Goal: Information Seeking & Learning: Learn about a topic

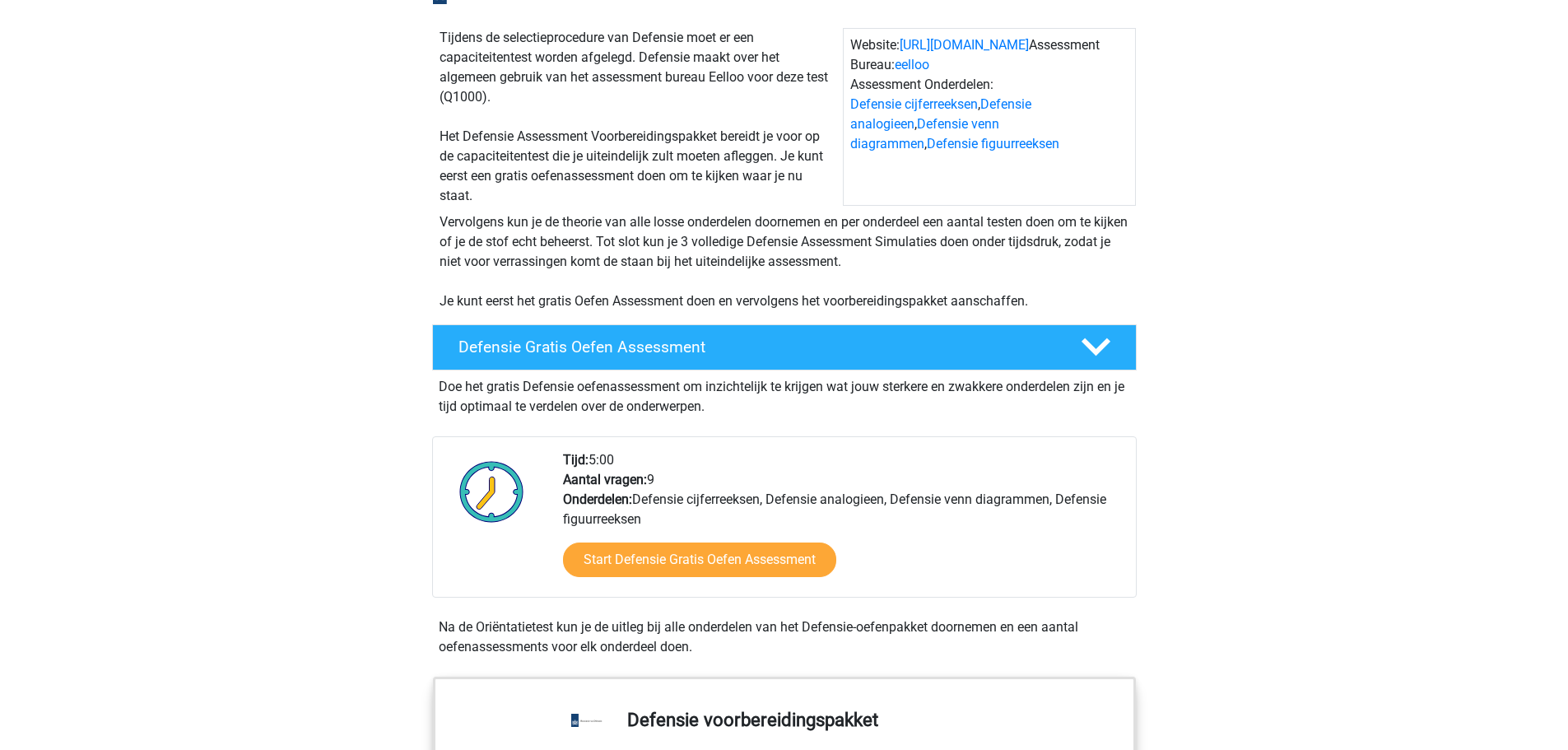
scroll to position [274, 0]
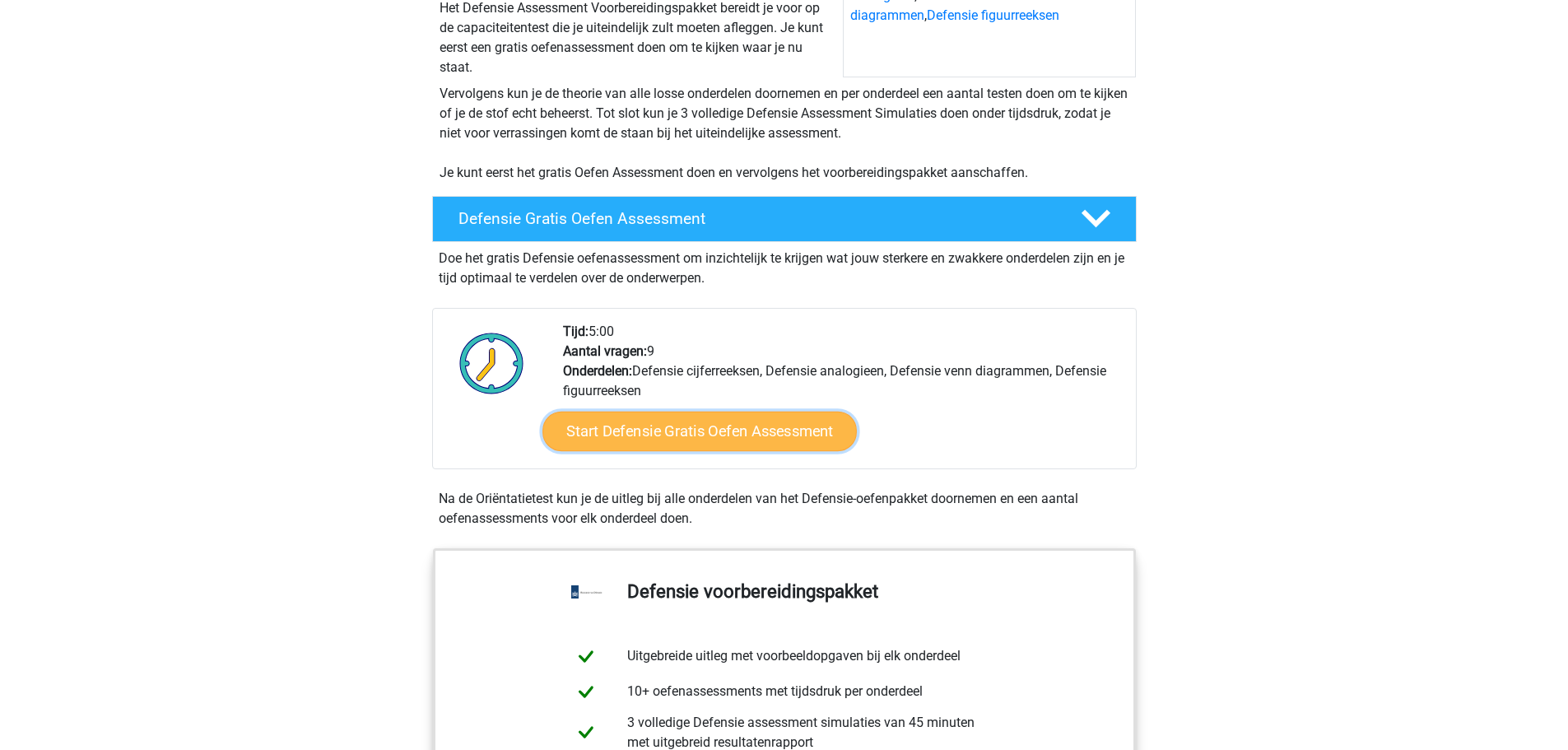
click at [644, 437] on link "Start Defensie Gratis Oefen Assessment" at bounding box center [699, 431] width 314 height 39
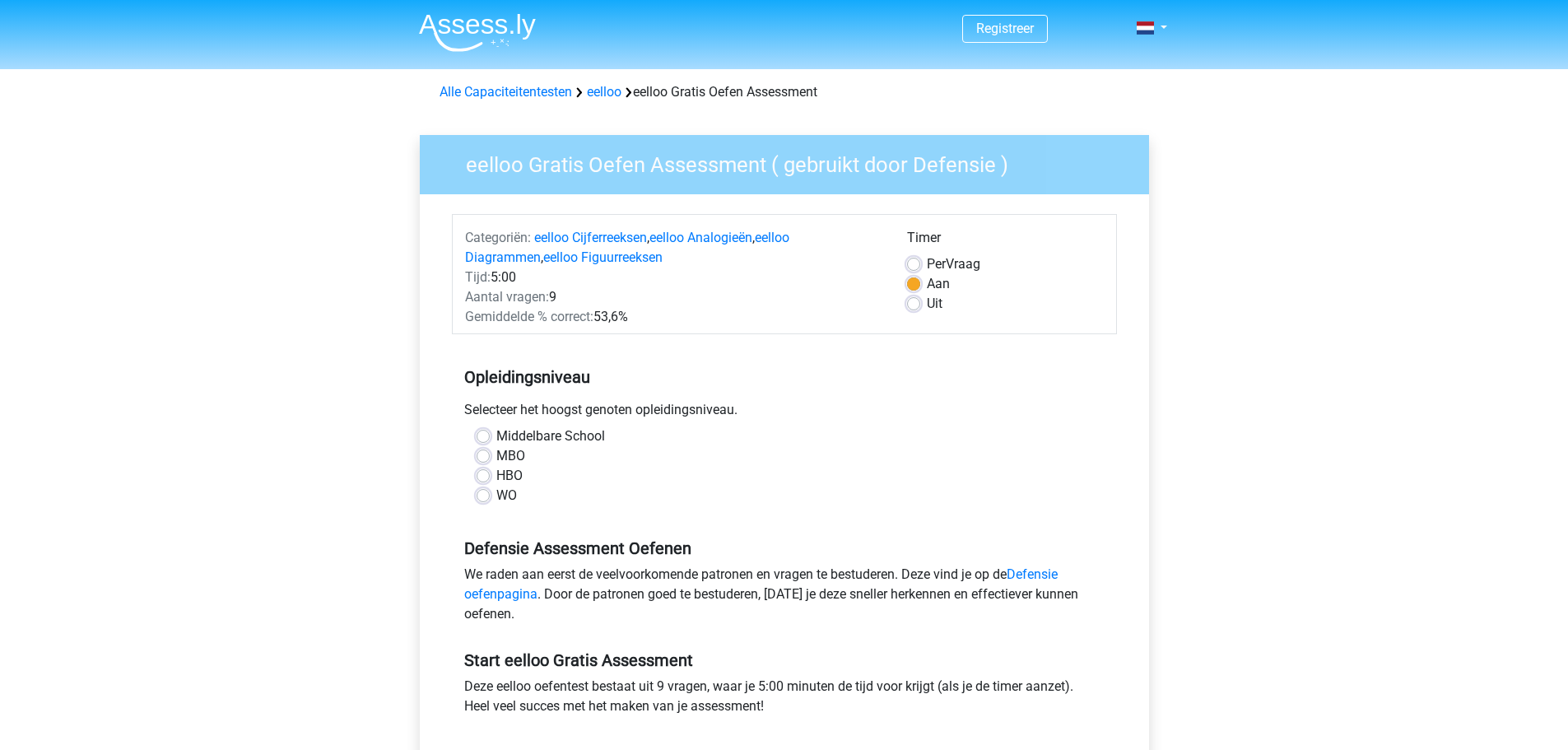
click at [499, 454] on label "MBO" at bounding box center [510, 455] width 29 height 20
click at [490, 454] on input "MBO" at bounding box center [483, 454] width 13 height 17
radio input "true"
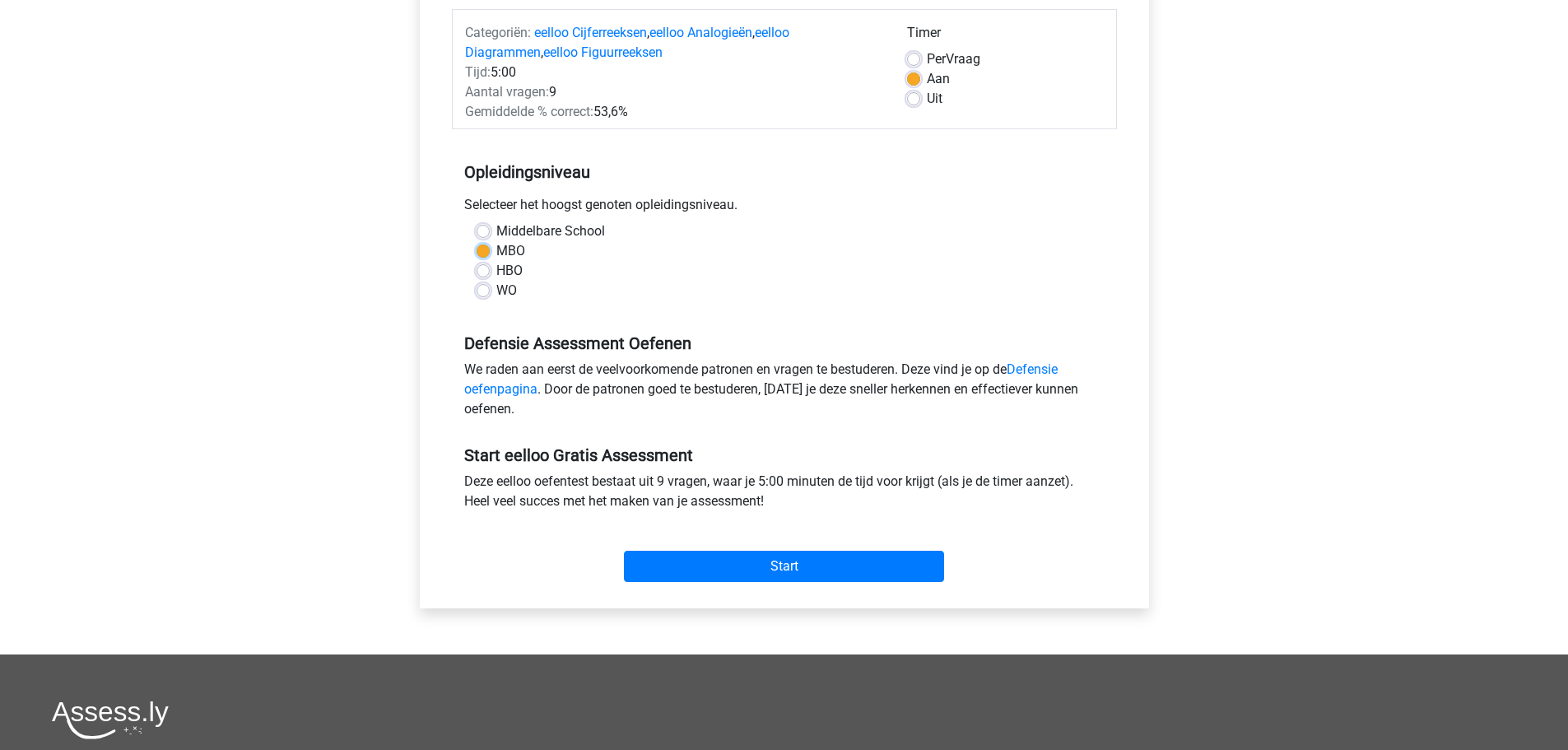
scroll to position [274, 0]
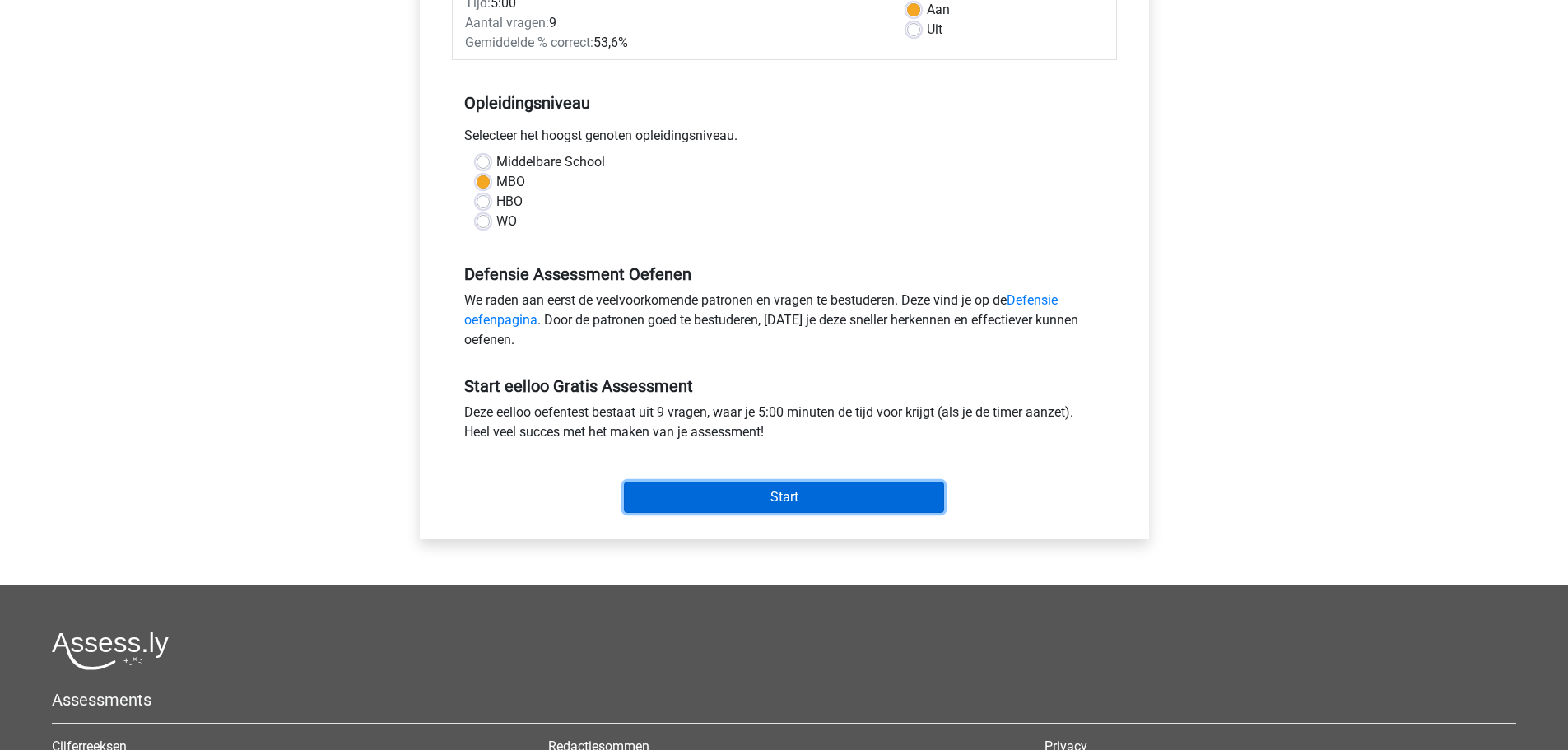
click at [785, 489] on input "Start" at bounding box center [784, 497] width 320 height 31
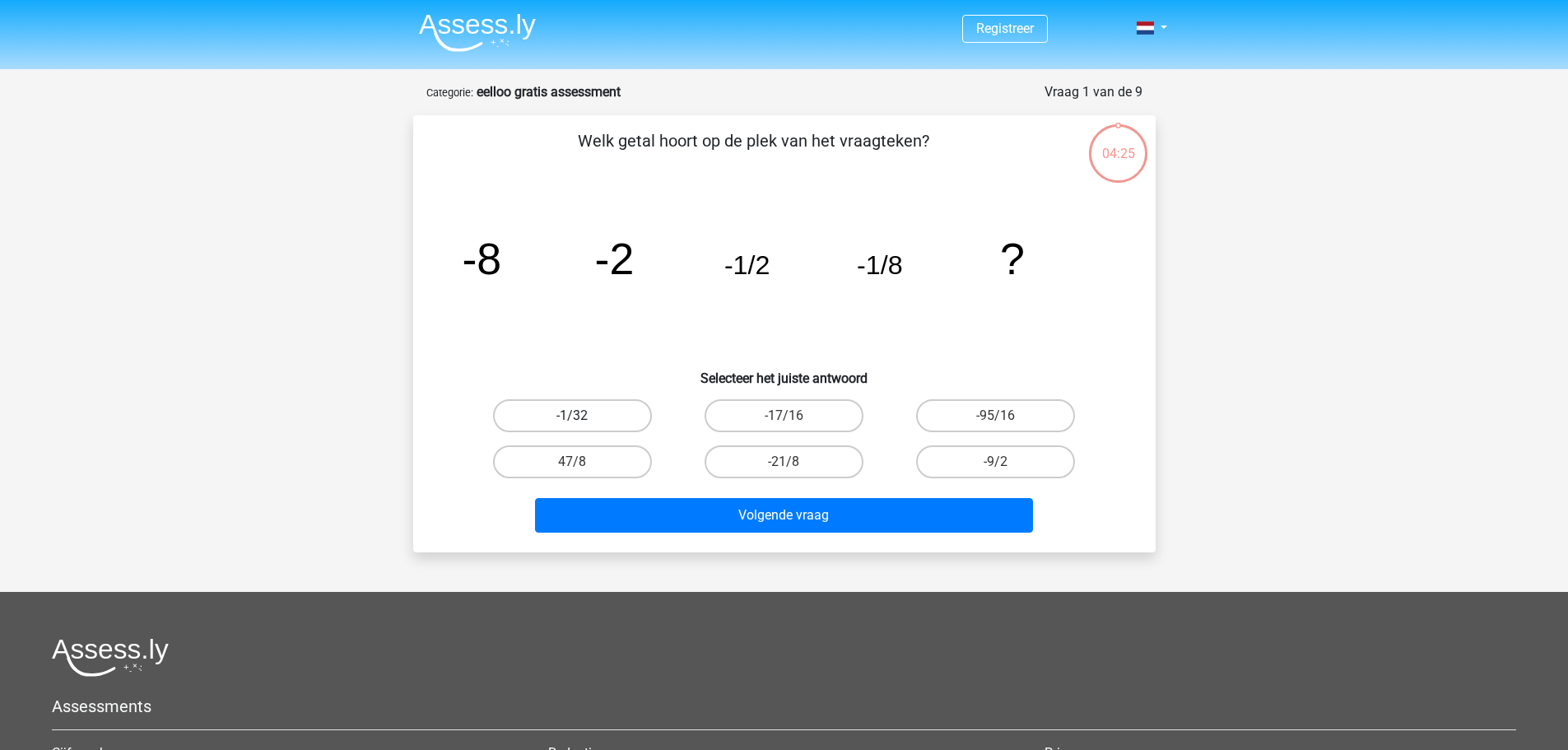
click at [618, 415] on label "-1/32" at bounding box center [571, 415] width 159 height 33
click at [583, 416] on input "-1/32" at bounding box center [576, 421] width 10 height 10
radio input "true"
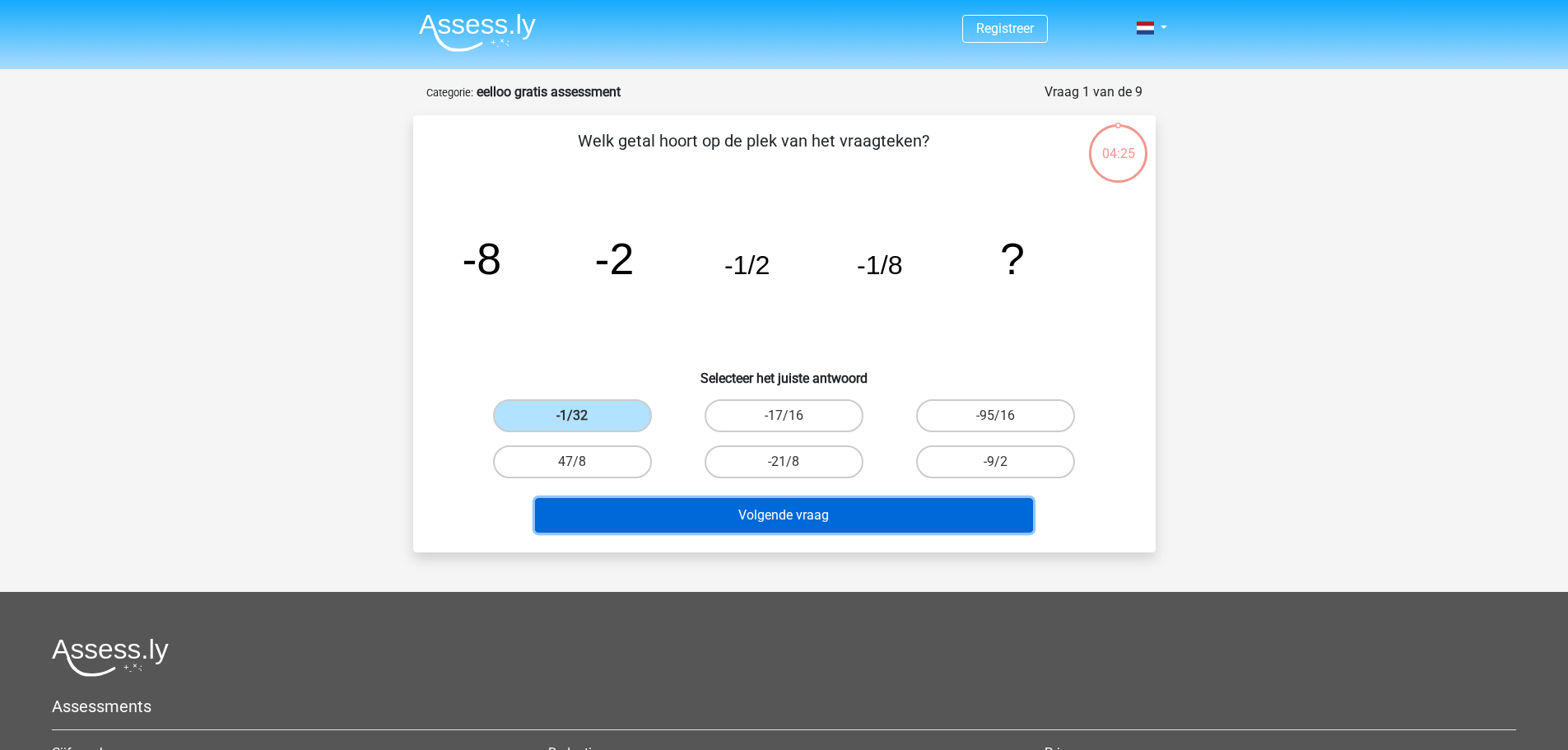
click at [740, 506] on button "Volgende vraag" at bounding box center [784, 515] width 498 height 35
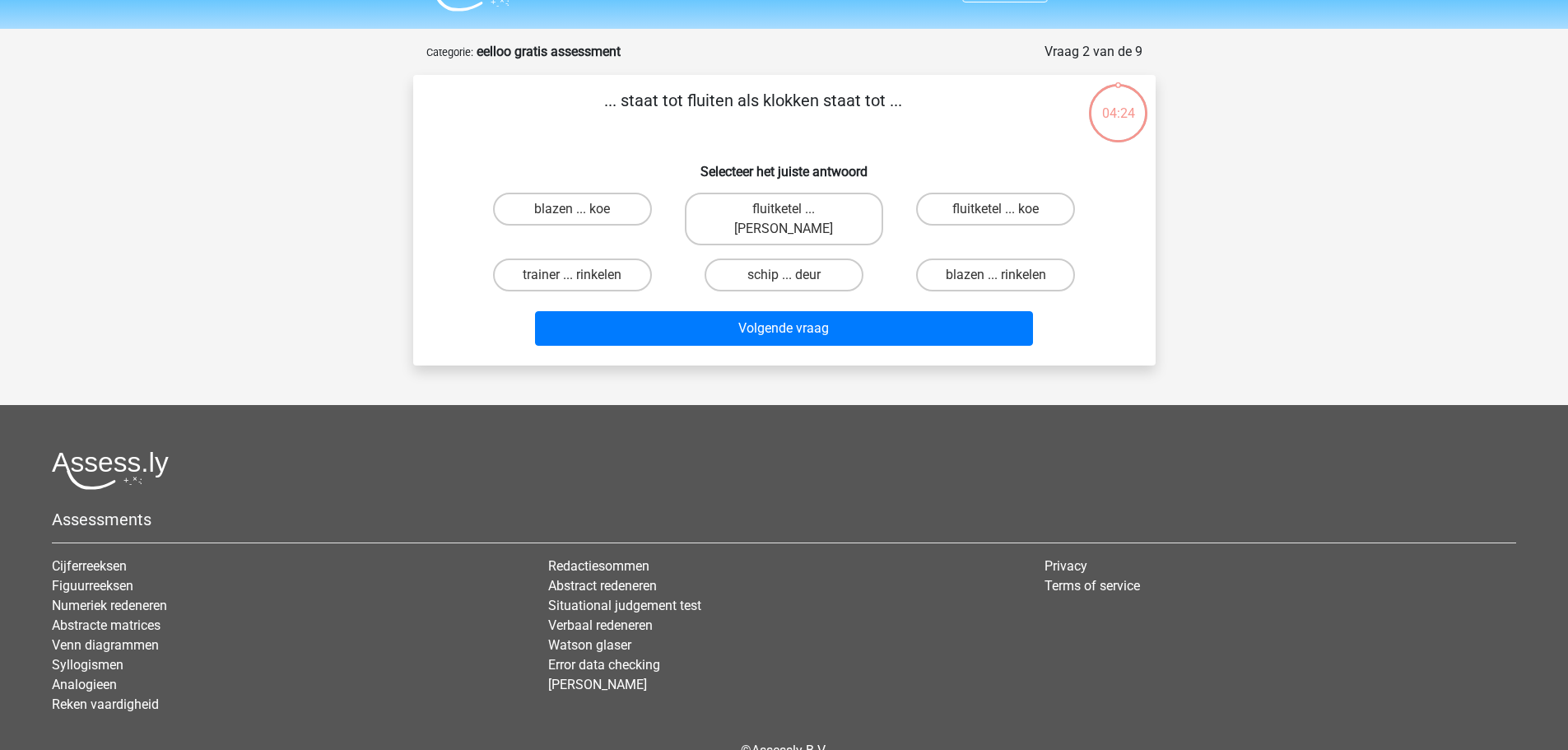
scroll to position [28, 0]
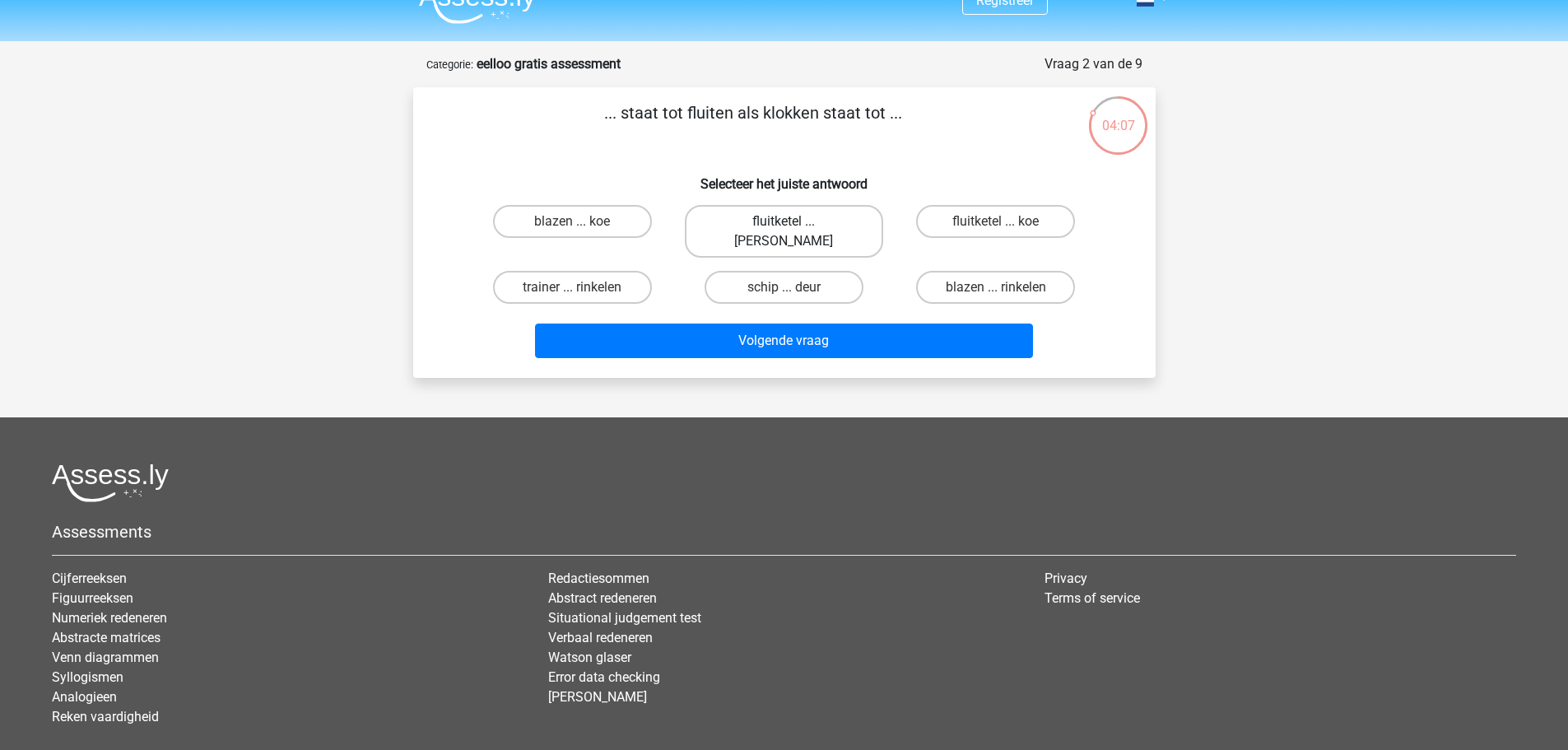
click at [758, 226] on label "fluitketel ... luiden" at bounding box center [784, 231] width 198 height 53
click at [784, 226] on input "fluitketel ... luiden" at bounding box center [788, 226] width 10 height 10
radio input "true"
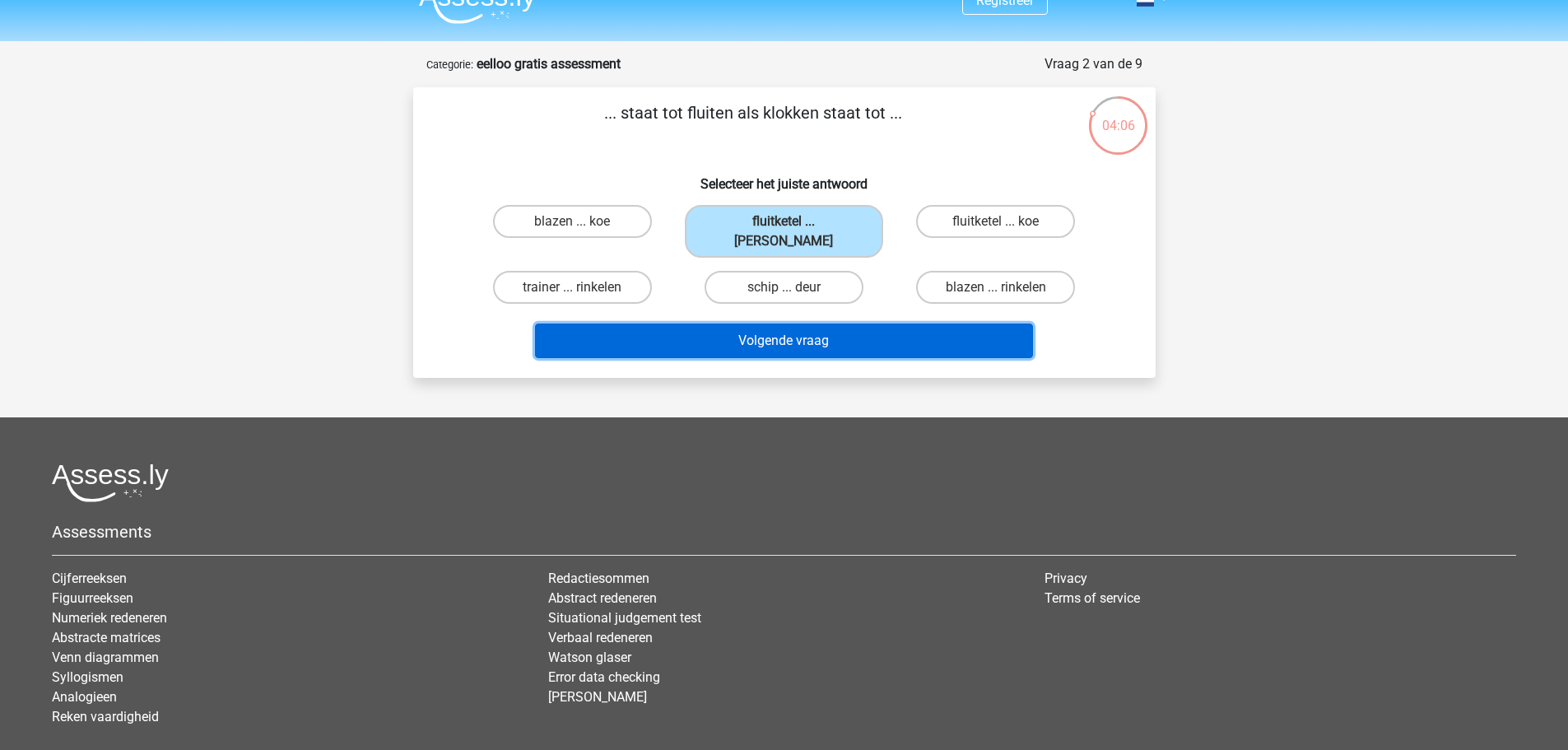
click at [740, 332] on button "Volgende vraag" at bounding box center [784, 341] width 498 height 35
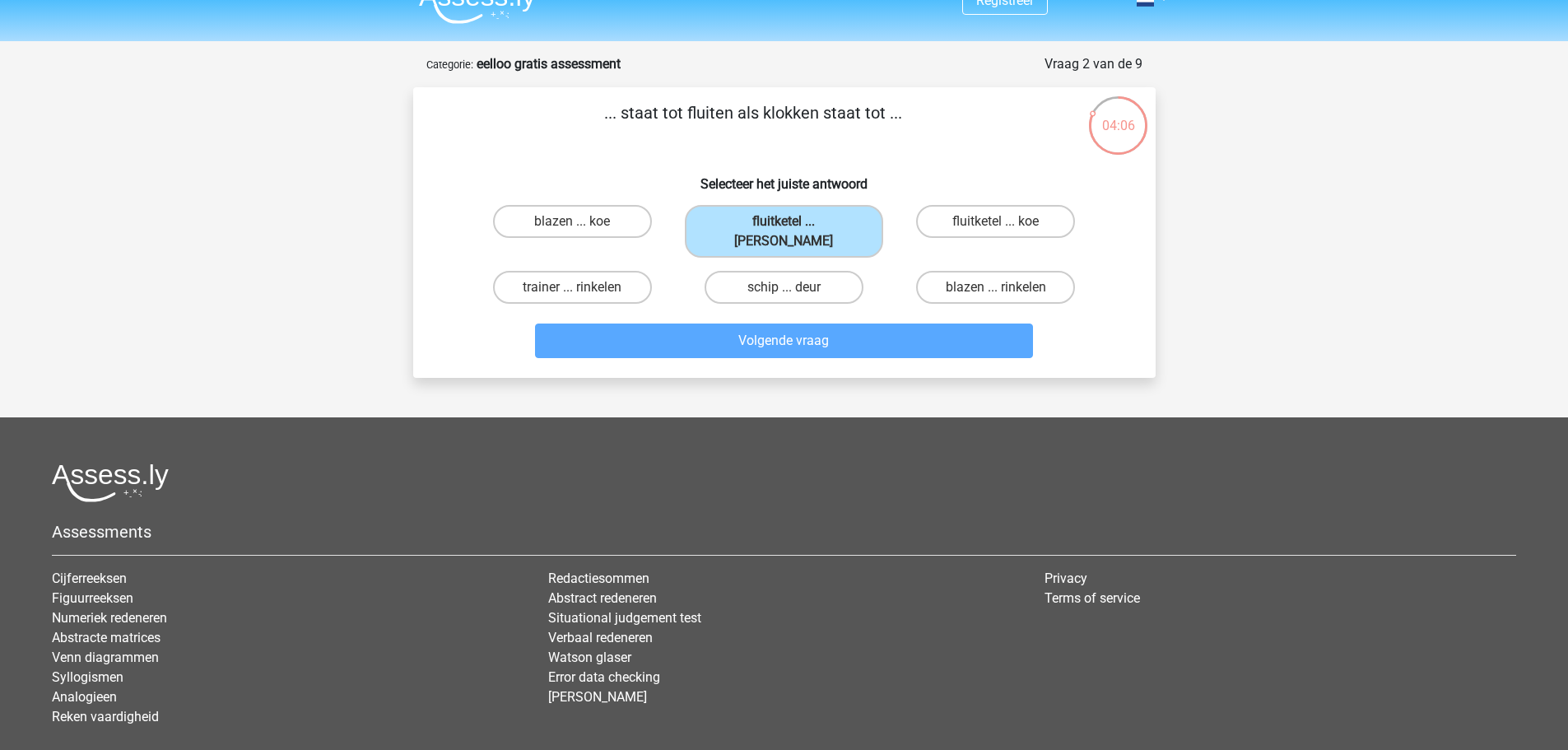
scroll to position [83, 0]
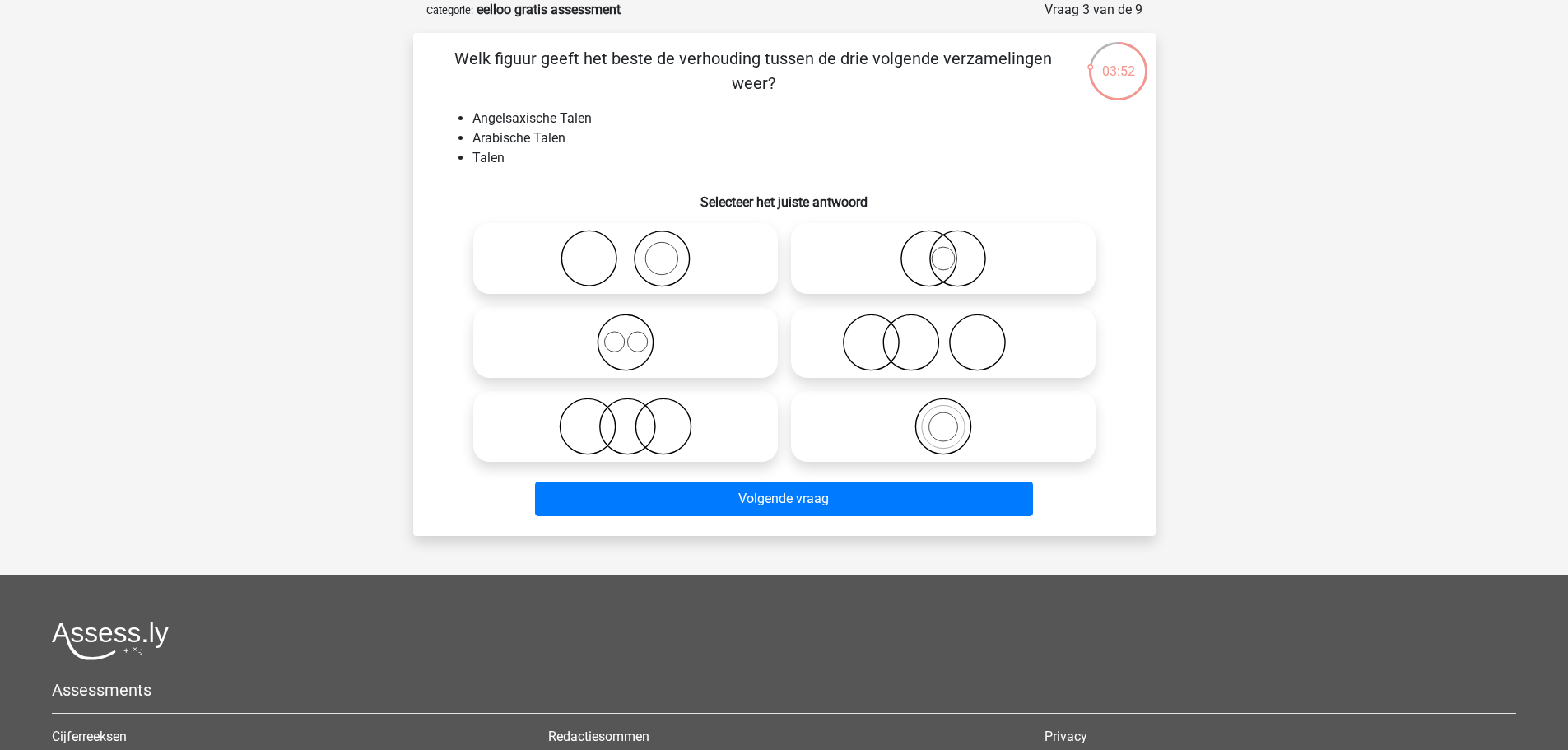
click at [647, 343] on circle at bounding box center [636, 341] width 20 height 20
click at [636, 334] on input "radio" at bounding box center [630, 329] width 10 height 10
radio input "true"
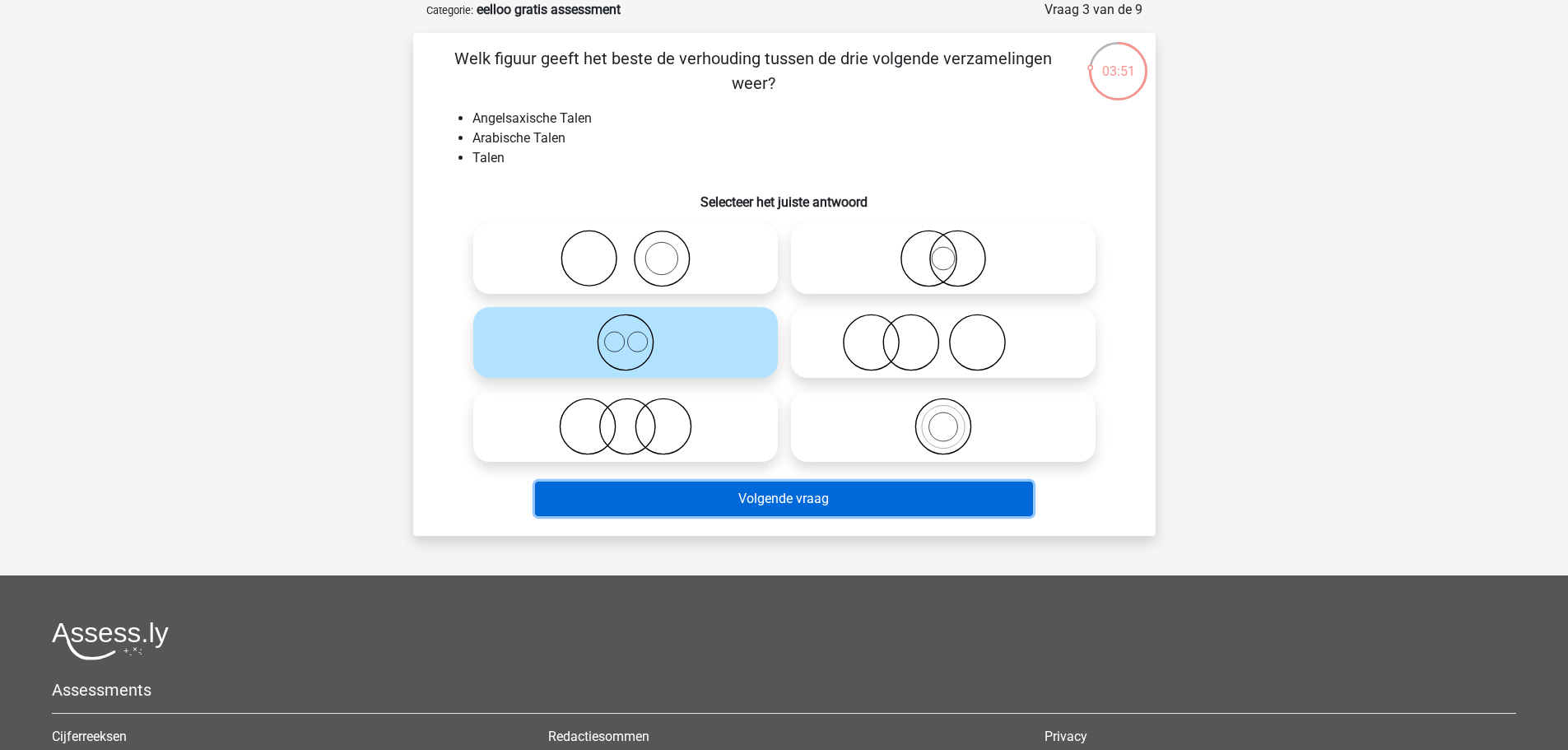
click at [775, 499] on button "Volgende vraag" at bounding box center [784, 498] width 498 height 35
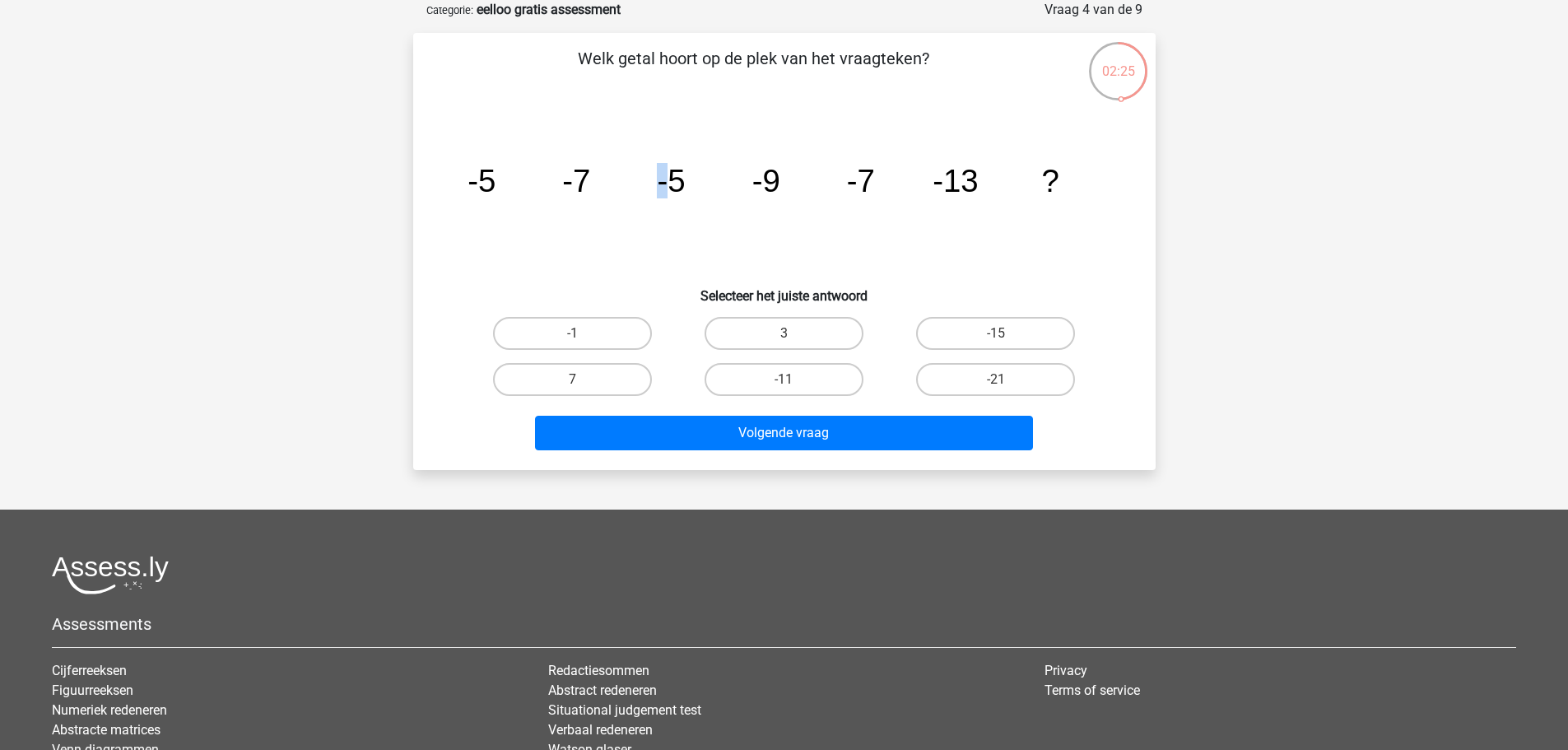
drag, startPoint x: 660, startPoint y: 181, endPoint x: 674, endPoint y: 181, distance: 14.0
click at [674, 181] on tspan "-5" at bounding box center [671, 181] width 28 height 36
drag, startPoint x: 704, startPoint y: 179, endPoint x: 718, endPoint y: 181, distance: 14.1
click at [715, 180] on icon "image/svg+xml -5 -7 -5 -9 -7 -13 ?" at bounding box center [784, 191] width 663 height 166
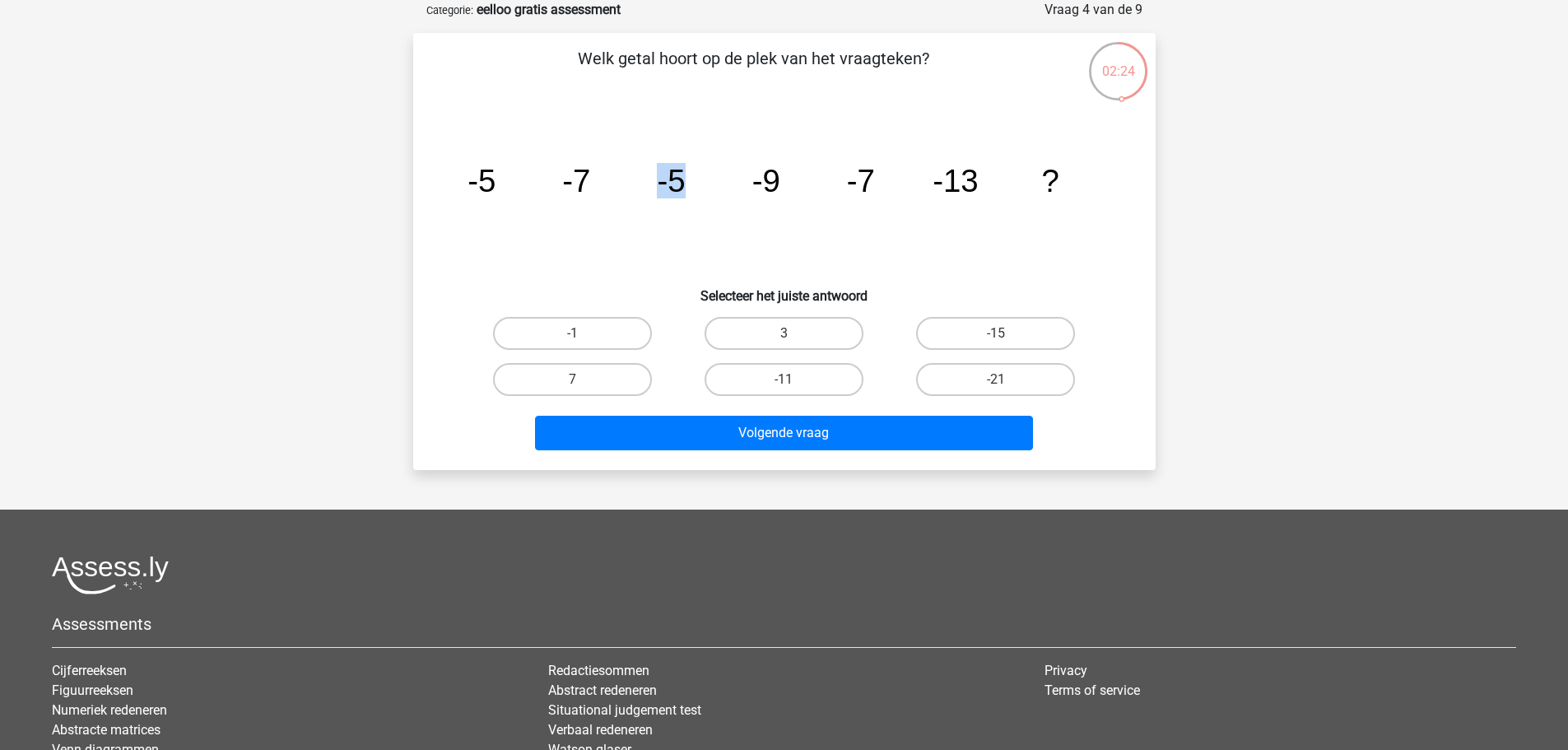
click at [706, 184] on icon "image/svg+xml -5 -7 -5 -9 -7 -13 ?" at bounding box center [784, 191] width 663 height 166
drag, startPoint x: 652, startPoint y: 185, endPoint x: 708, endPoint y: 187, distance: 56.0
click at [704, 186] on icon "image/svg+xml -5 -7 -5 -9 -7 -13 ?" at bounding box center [784, 191] width 663 height 166
click at [708, 187] on icon "image/svg+xml -5 -7 -5 -9 -7 -13 ?" at bounding box center [784, 191] width 663 height 166
drag, startPoint x: 743, startPoint y: 186, endPoint x: 782, endPoint y: 185, distance: 39.0
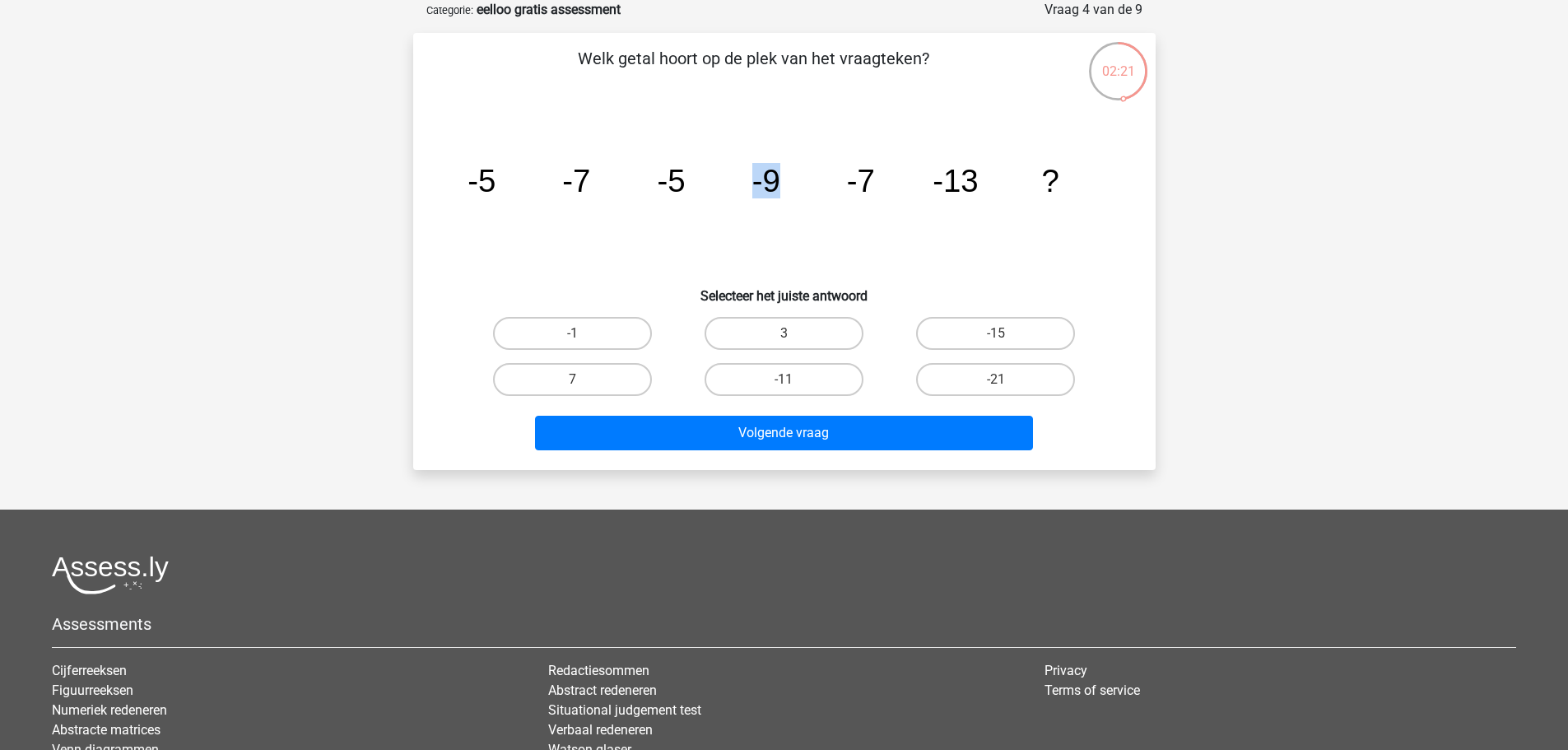
click at [782, 185] on icon "image/svg+xml -5 -7 -5 -9 -7 -13 ?" at bounding box center [784, 191] width 663 height 166
drag, startPoint x: 466, startPoint y: 183, endPoint x: 528, endPoint y: 186, distance: 62.1
click at [527, 186] on icon "image/svg+xml -5 -7 -5 -9 -7 -13 ?" at bounding box center [784, 191] width 663 height 166
click at [528, 186] on icon "image/svg+xml -5 -7 -5 -9 -7 -13 ?" at bounding box center [784, 191] width 663 height 166
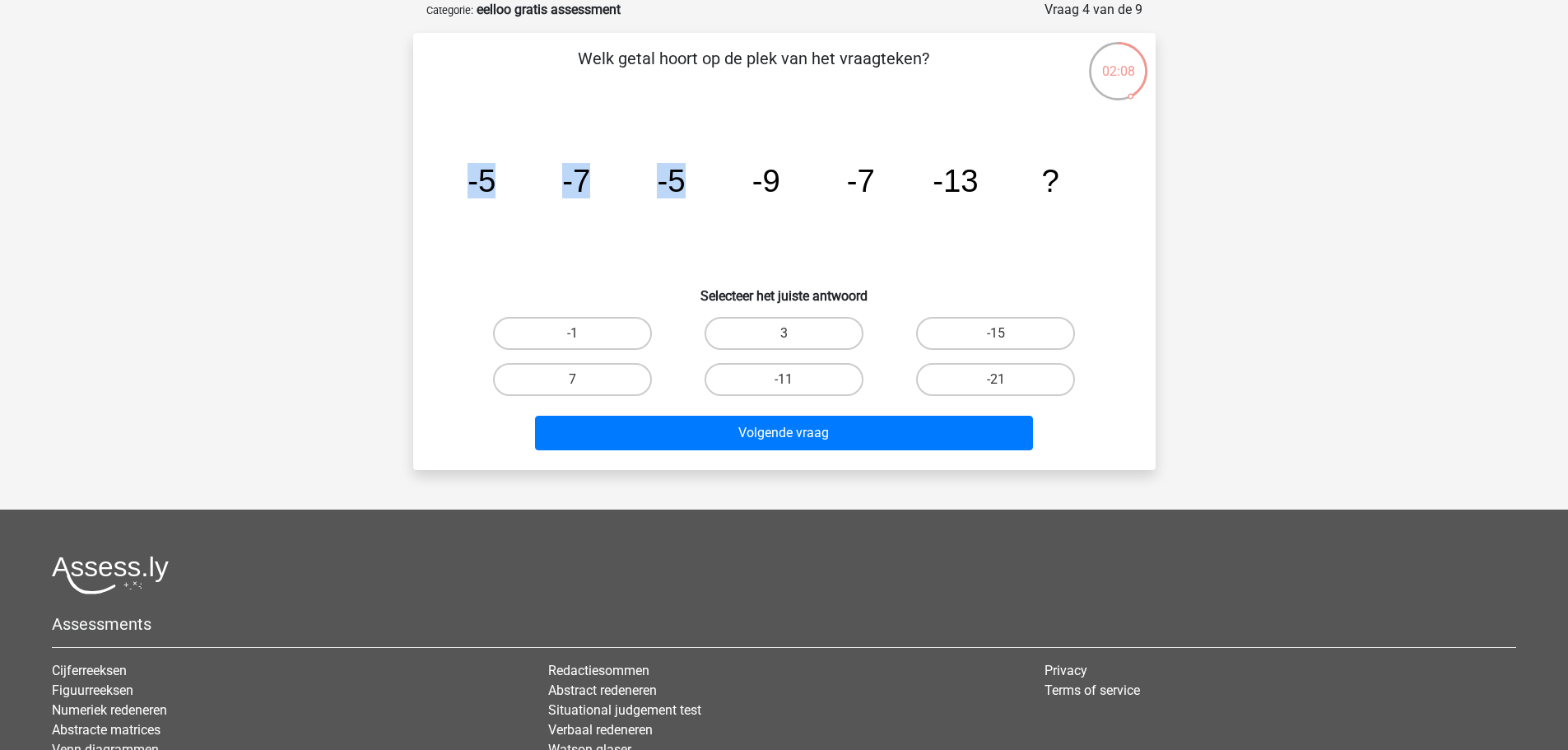
drag, startPoint x: 464, startPoint y: 185, endPoint x: 725, endPoint y: 170, distance: 261.4
click at [725, 170] on icon "image/svg+xml -5 -7 -5 -9 -7 -13 ?" at bounding box center [784, 191] width 663 height 166
click at [586, 169] on tspan "-7" at bounding box center [576, 181] width 28 height 36
drag, startPoint x: 468, startPoint y: 184, endPoint x: 647, endPoint y: 180, distance: 179.0
click at [639, 181] on icon "image/svg+xml -5 -7 -5 -9 -7 -13 ?" at bounding box center [784, 191] width 663 height 166
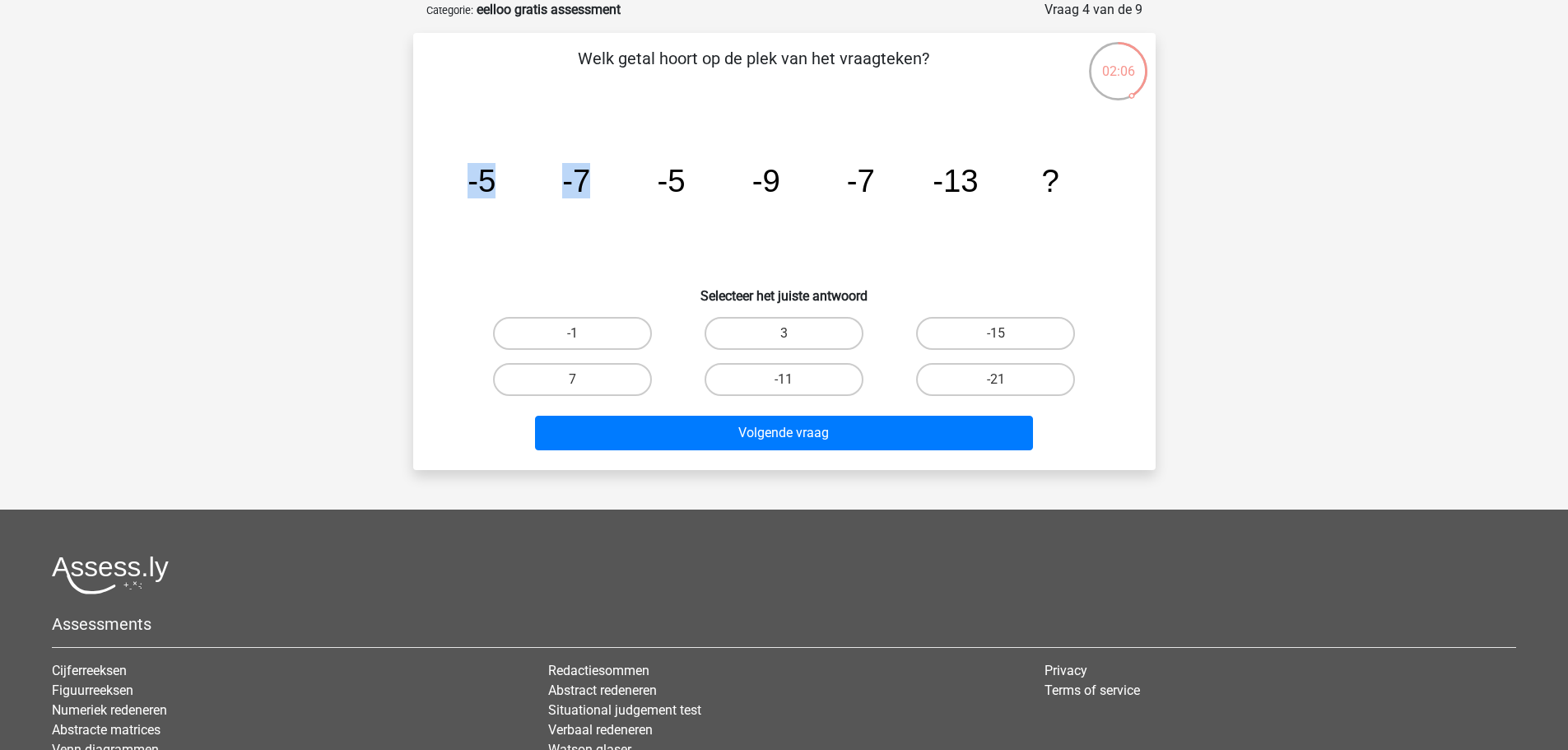
click at [647, 179] on icon "image/svg+xml -5 -7 -5 -9 -7 -13 ?" at bounding box center [784, 191] width 663 height 166
drag, startPoint x: 561, startPoint y: 182, endPoint x: 725, endPoint y: 177, distance: 164.1
click at [725, 177] on icon "image/svg+xml -5 -7 -5 -9 -7 -13 ?" at bounding box center [784, 191] width 663 height 166
drag, startPoint x: 662, startPoint y: 180, endPoint x: 774, endPoint y: 177, distance: 112.0
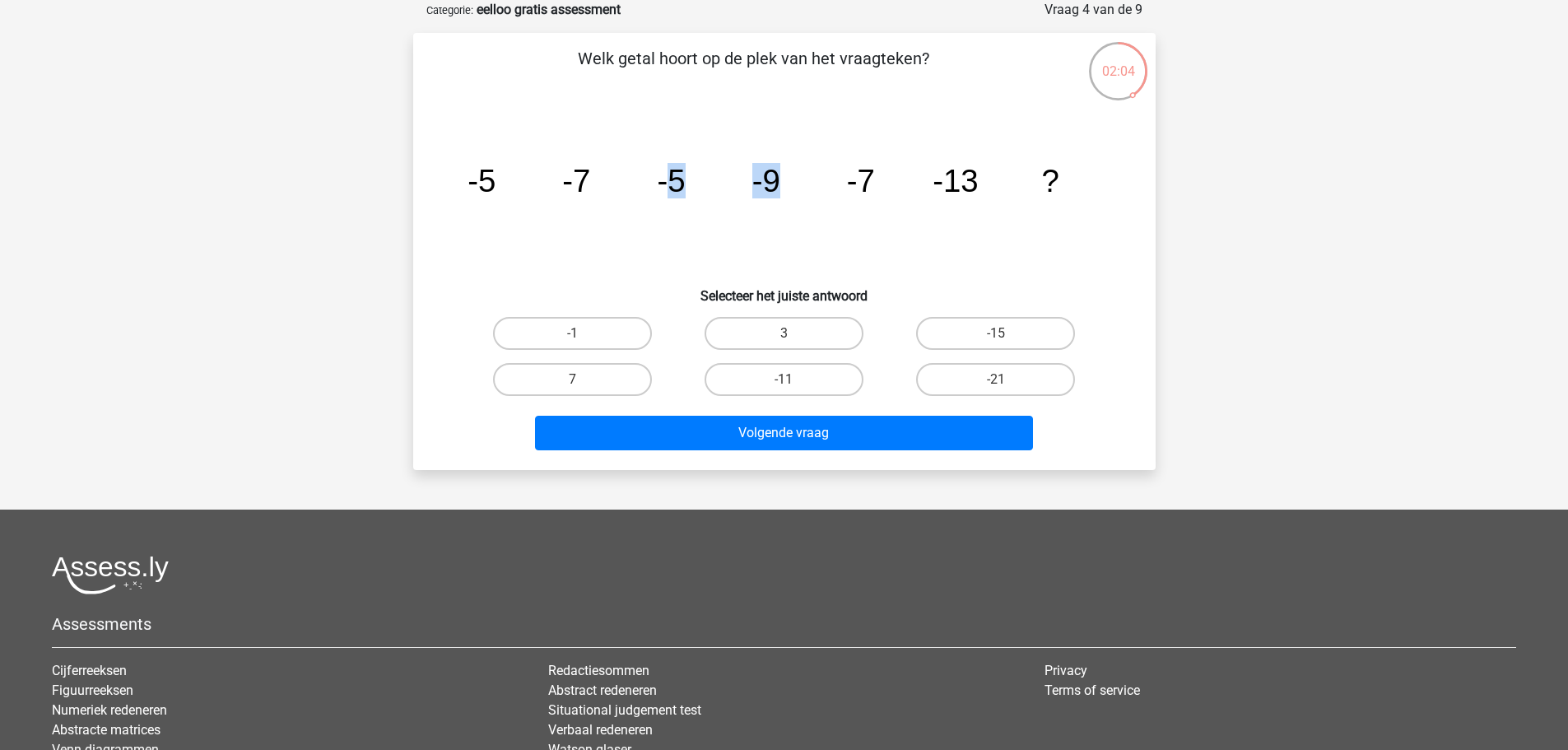
click at [774, 177] on g "-5 -7 -5 -9 -7 -13 ?" at bounding box center [763, 181] width 592 height 36
click at [774, 177] on tspan "-9" at bounding box center [766, 181] width 28 height 36
drag, startPoint x: 483, startPoint y: 187, endPoint x: 572, endPoint y: 182, distance: 89.1
click at [543, 182] on icon "image/svg+xml -5 -7 -5 -9 -7 -13 ?" at bounding box center [784, 191] width 663 height 166
click at [706, 174] on icon "image/svg+xml -5 -7 -5 -9 -7 -13 ?" at bounding box center [784, 191] width 663 height 166
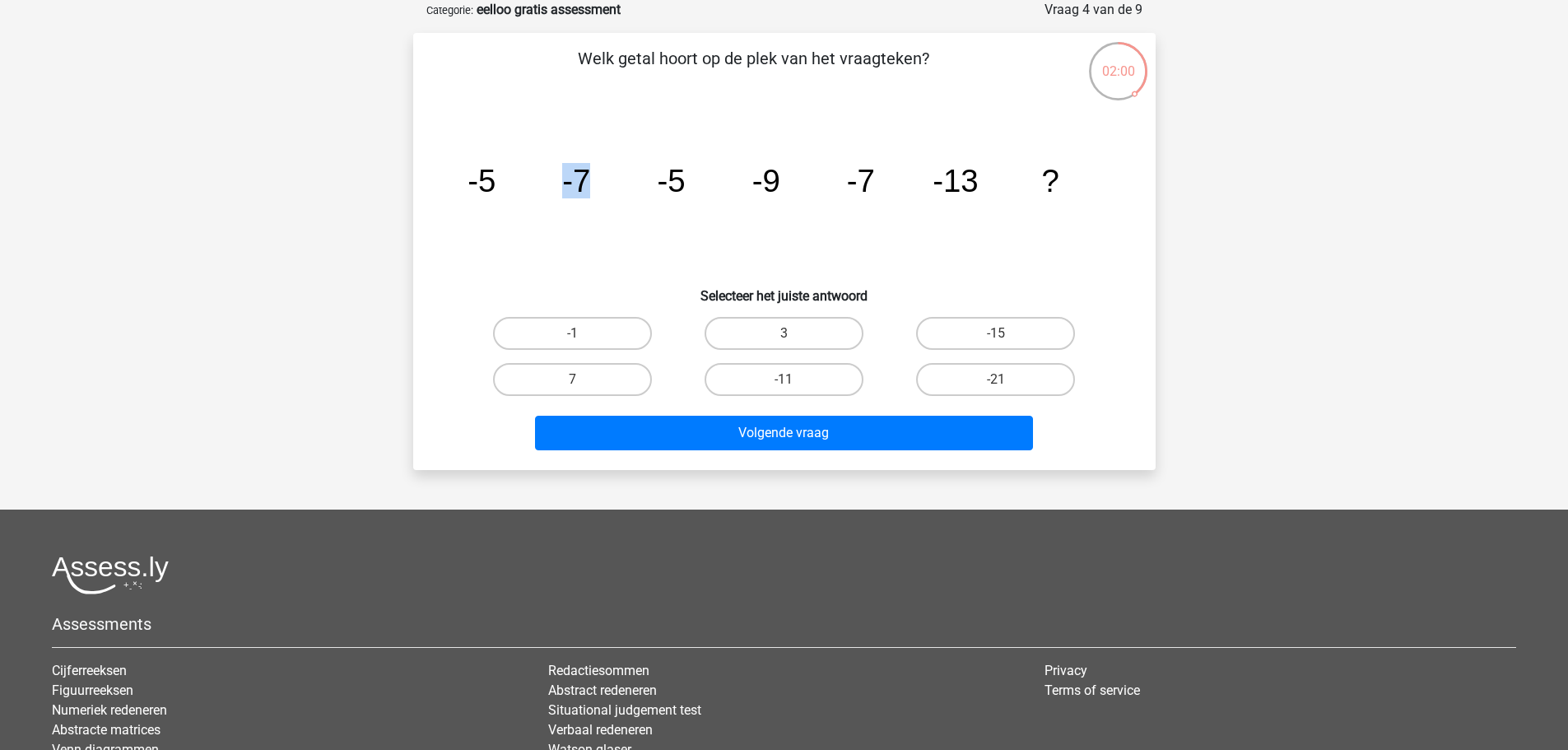
drag, startPoint x: 654, startPoint y: 183, endPoint x: 693, endPoint y: 182, distance: 39.0
click at [668, 182] on icon "image/svg+xml -5 -7 -5 -9 -7 -13 ?" at bounding box center [784, 191] width 663 height 166
click at [693, 182] on icon "image/svg+xml -5 -7 -5 -9 -7 -13 ?" at bounding box center [784, 191] width 663 height 166
drag, startPoint x: 663, startPoint y: 184, endPoint x: 779, endPoint y: 184, distance: 116.0
click at [779, 184] on g "-5 -7 -5 -9 -7 -13 ?" at bounding box center [763, 181] width 592 height 36
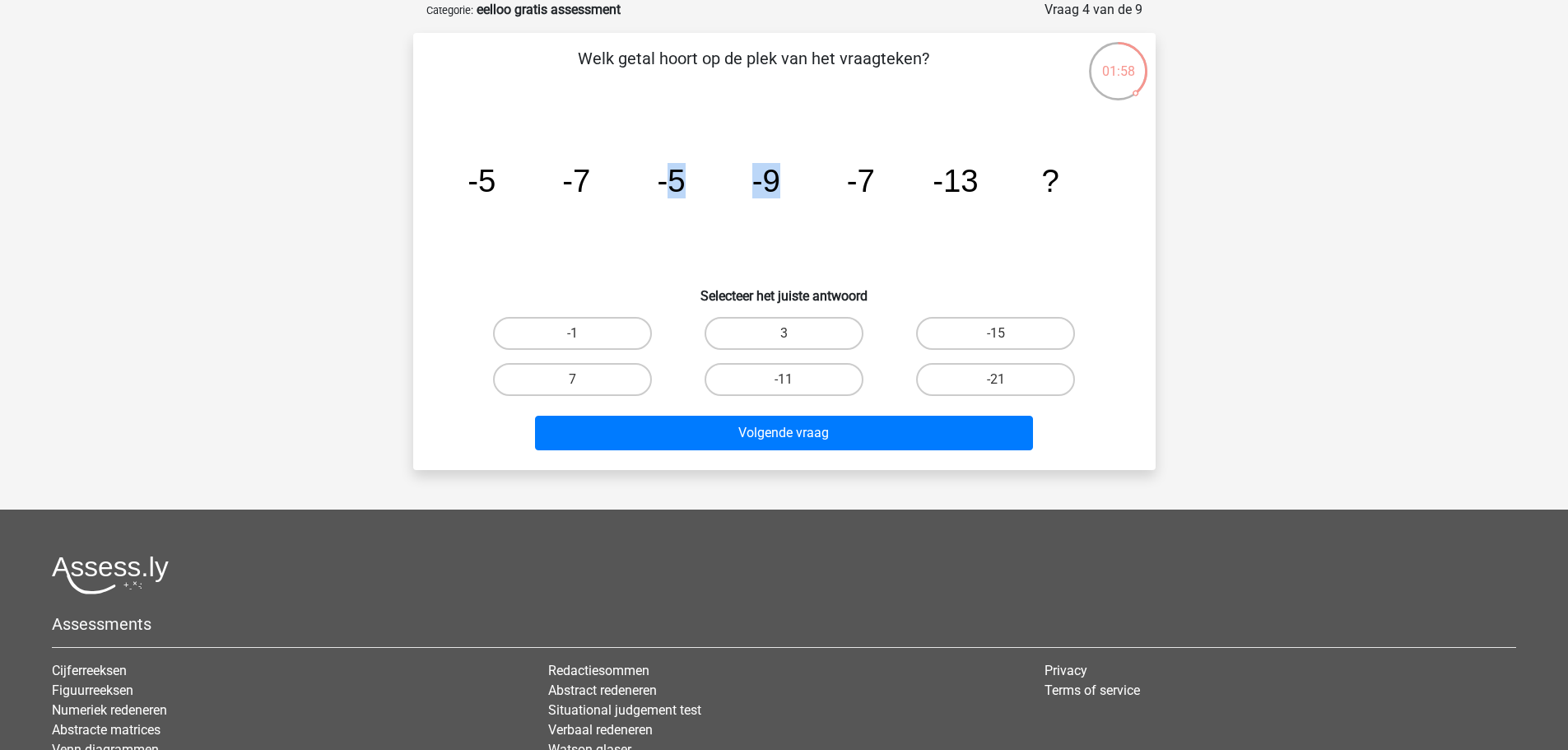
click at [779, 184] on tspan "-9" at bounding box center [766, 181] width 28 height 36
drag, startPoint x: 782, startPoint y: 184, endPoint x: 874, endPoint y: 181, distance: 92.0
click at [874, 181] on g "-5 -7 -5 -9 -7 -13 ?" at bounding box center [763, 181] width 592 height 36
click at [874, 181] on tspan "-7" at bounding box center [860, 181] width 28 height 36
click at [952, 343] on label "-15" at bounding box center [995, 333] width 159 height 33
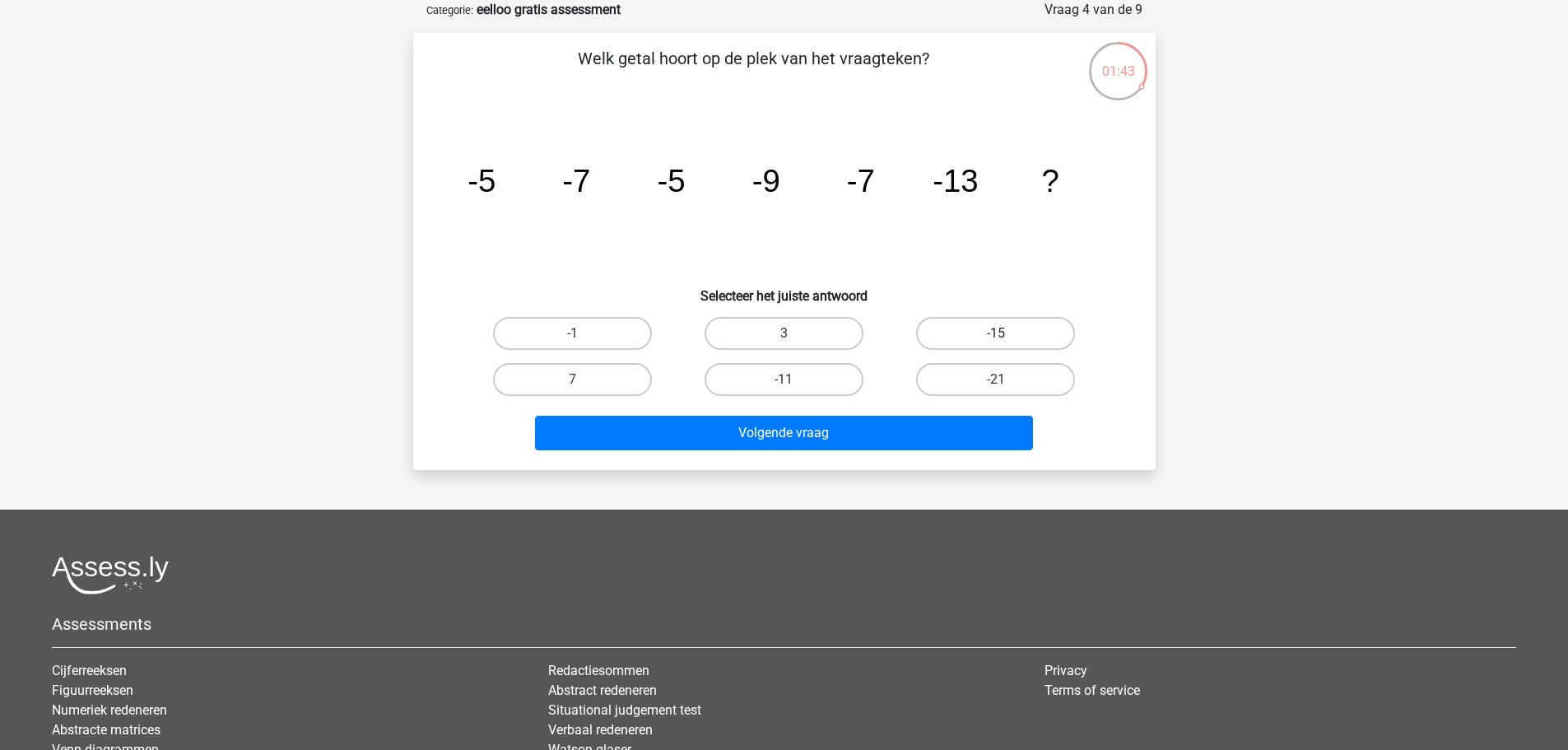
click at [996, 343] on input "-15" at bounding box center [1000, 338] width 10 height 10
radio input "true"
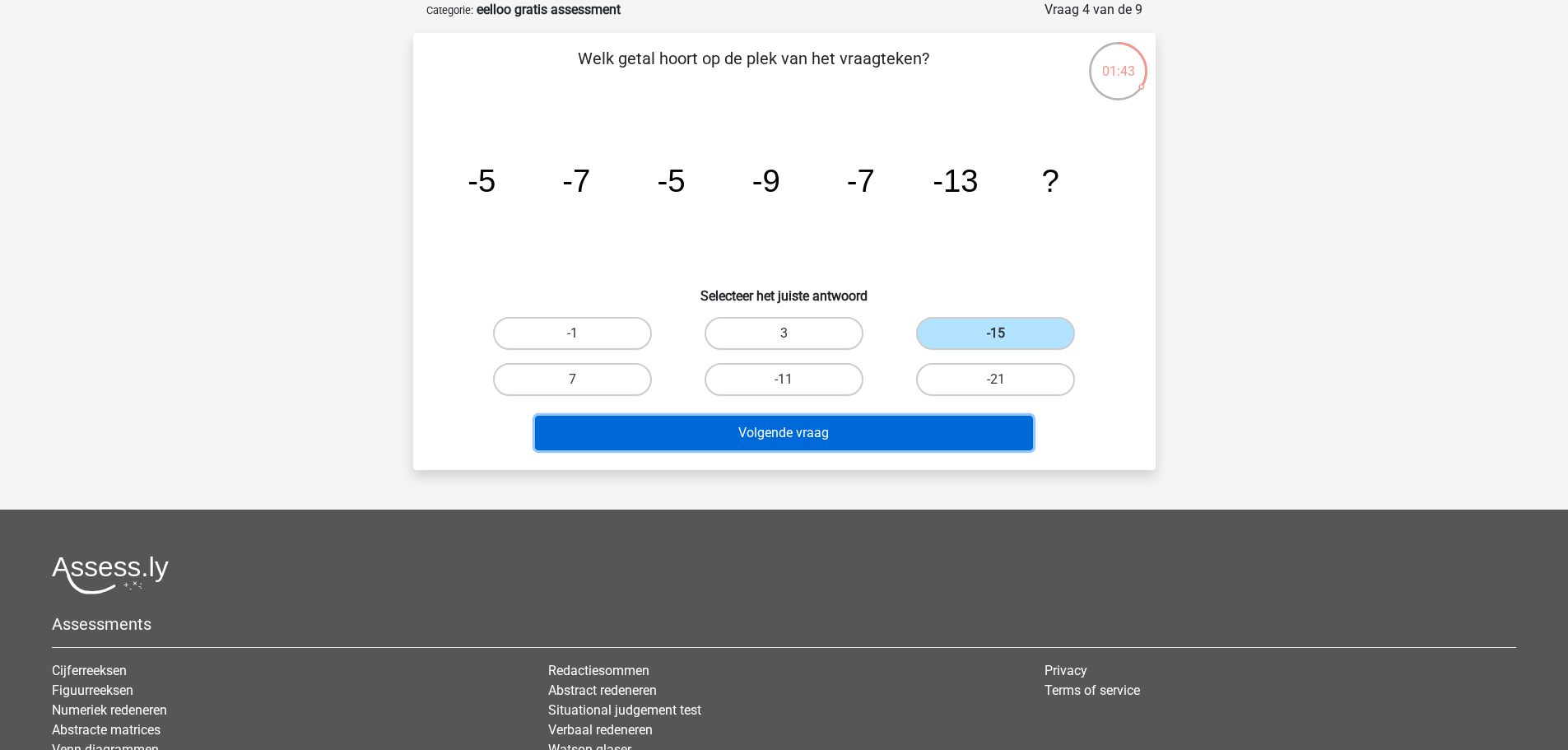
click at [902, 424] on button "Volgende vraag" at bounding box center [784, 433] width 498 height 35
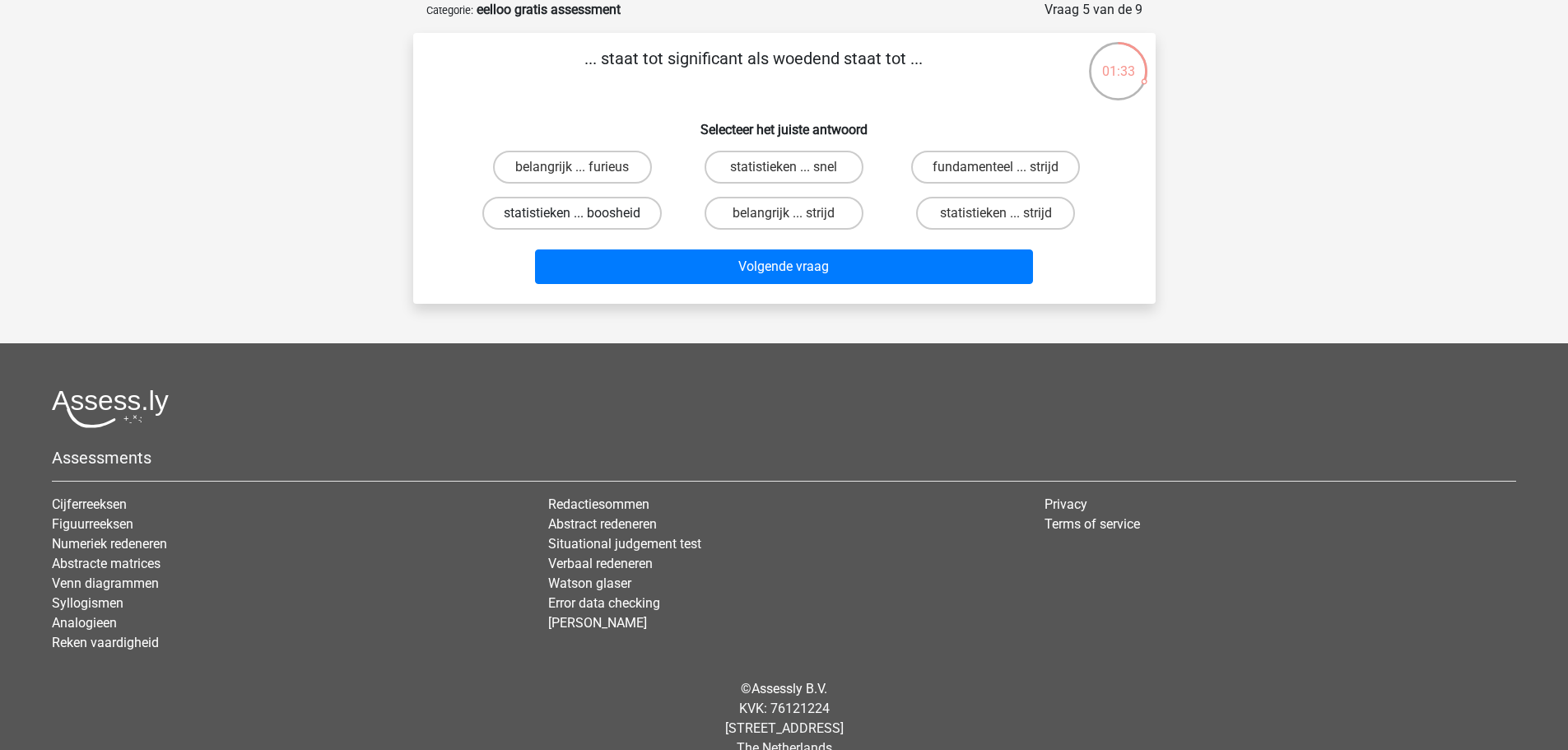
click at [592, 207] on label "statistieken ... boosheid" at bounding box center [571, 213] width 179 height 33
click at [583, 213] on input "statistieken ... boosheid" at bounding box center [576, 218] width 10 height 10
radio input "true"
click at [590, 163] on label "belangrijk ... furieus" at bounding box center [571, 166] width 159 height 33
click at [583, 167] on input "belangrijk ... furieus" at bounding box center [576, 172] width 10 height 10
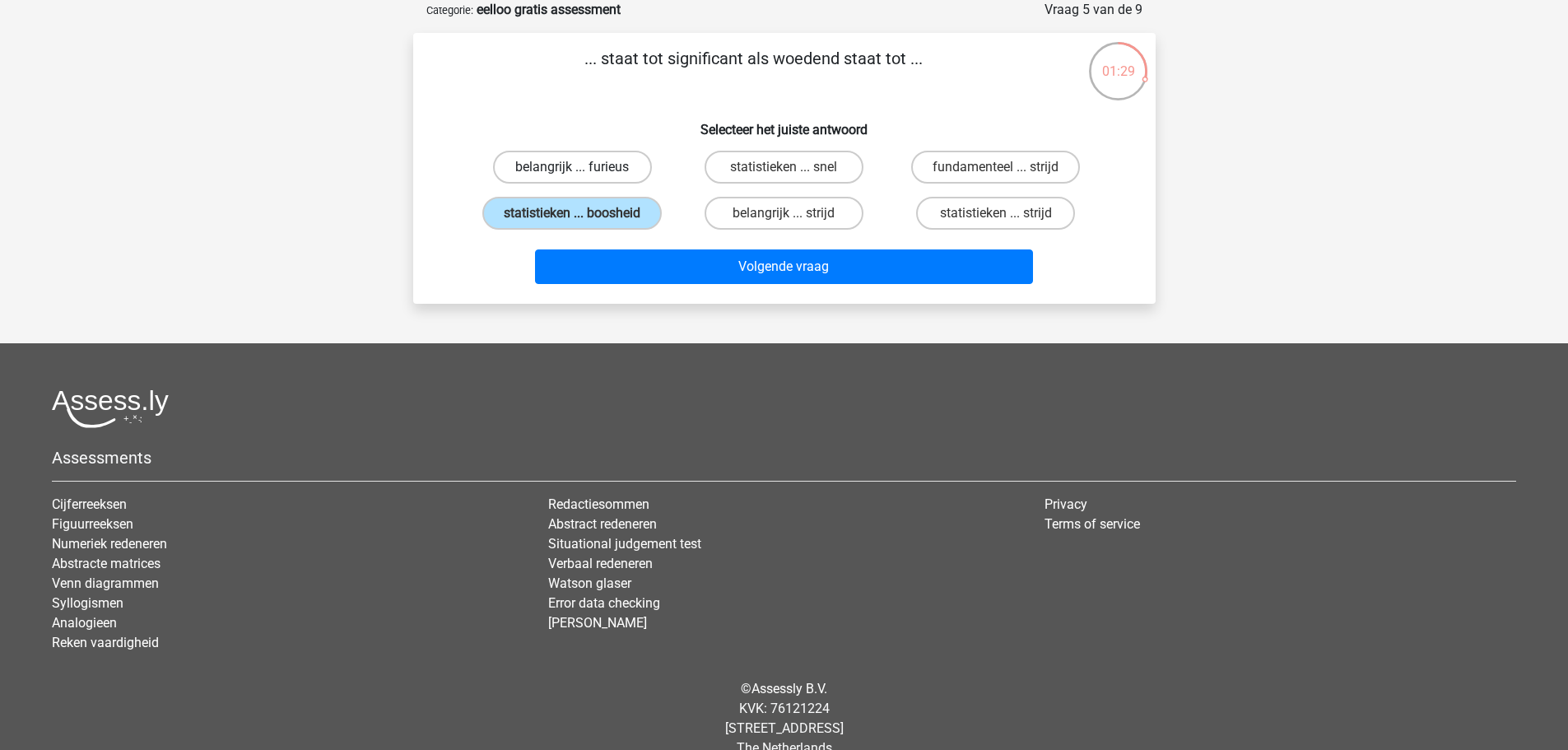
radio input "true"
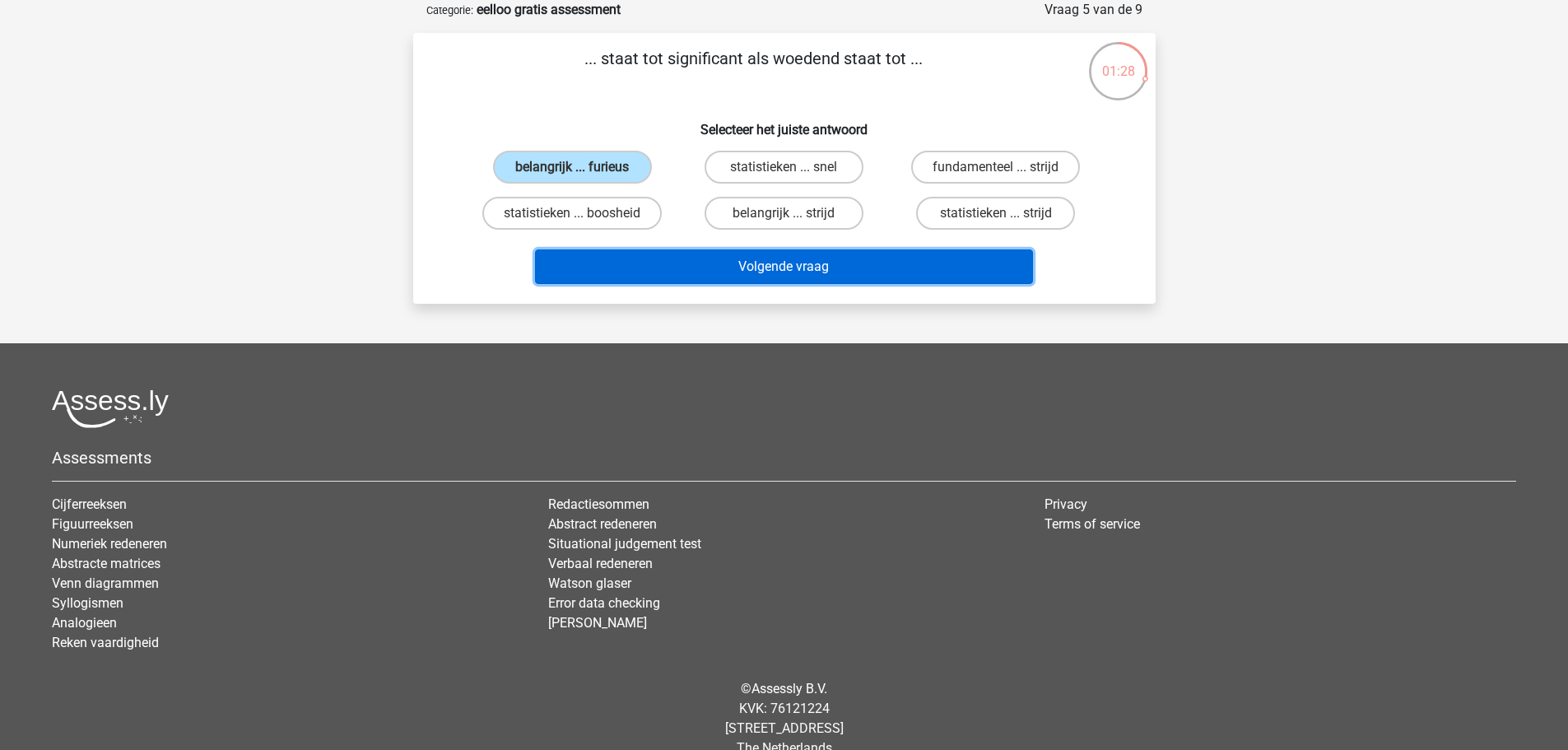
click at [719, 265] on button "Volgende vraag" at bounding box center [784, 267] width 498 height 35
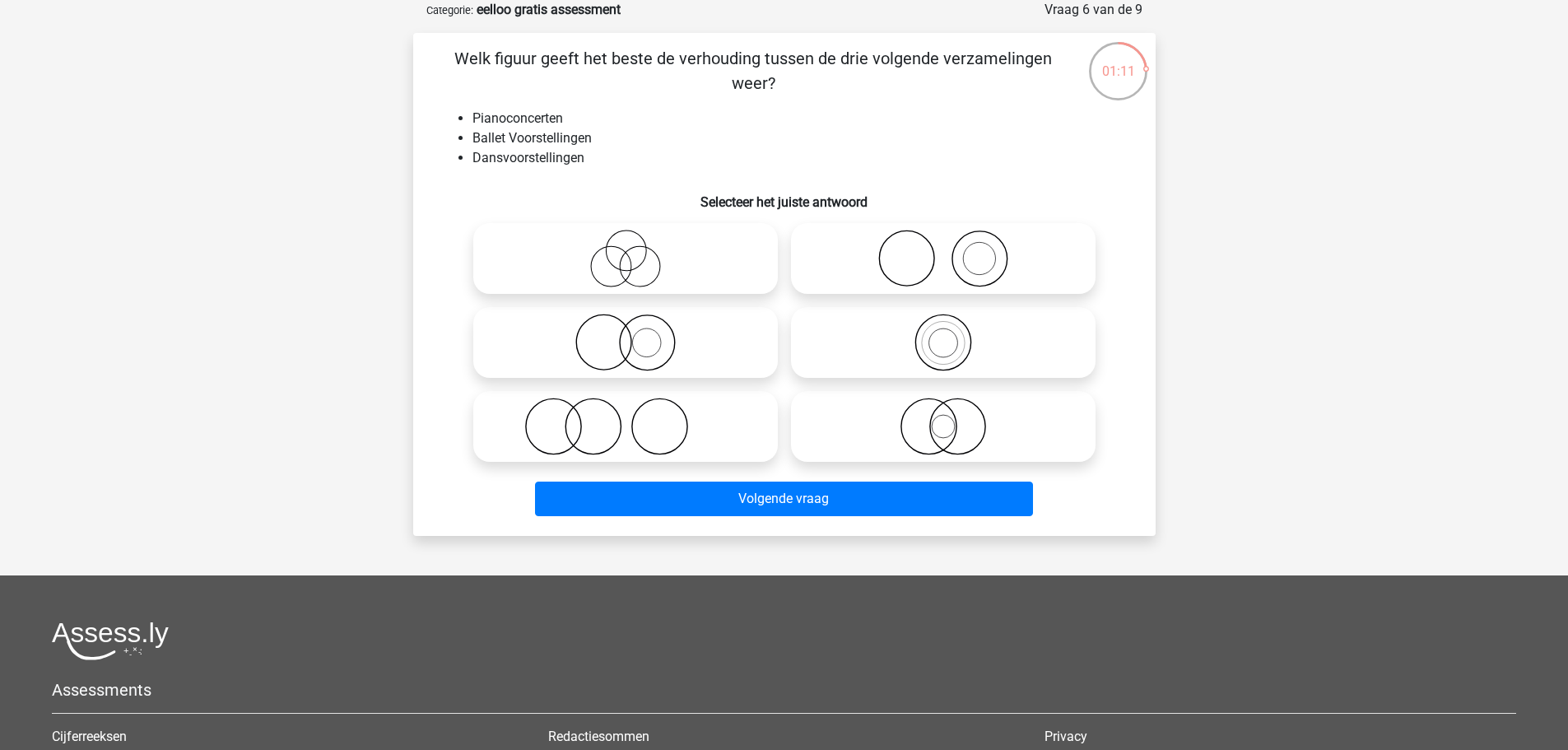
click at [667, 415] on icon at bounding box center [625, 426] width 291 height 57
click at [636, 415] on input "radio" at bounding box center [630, 412] width 10 height 10
radio input "true"
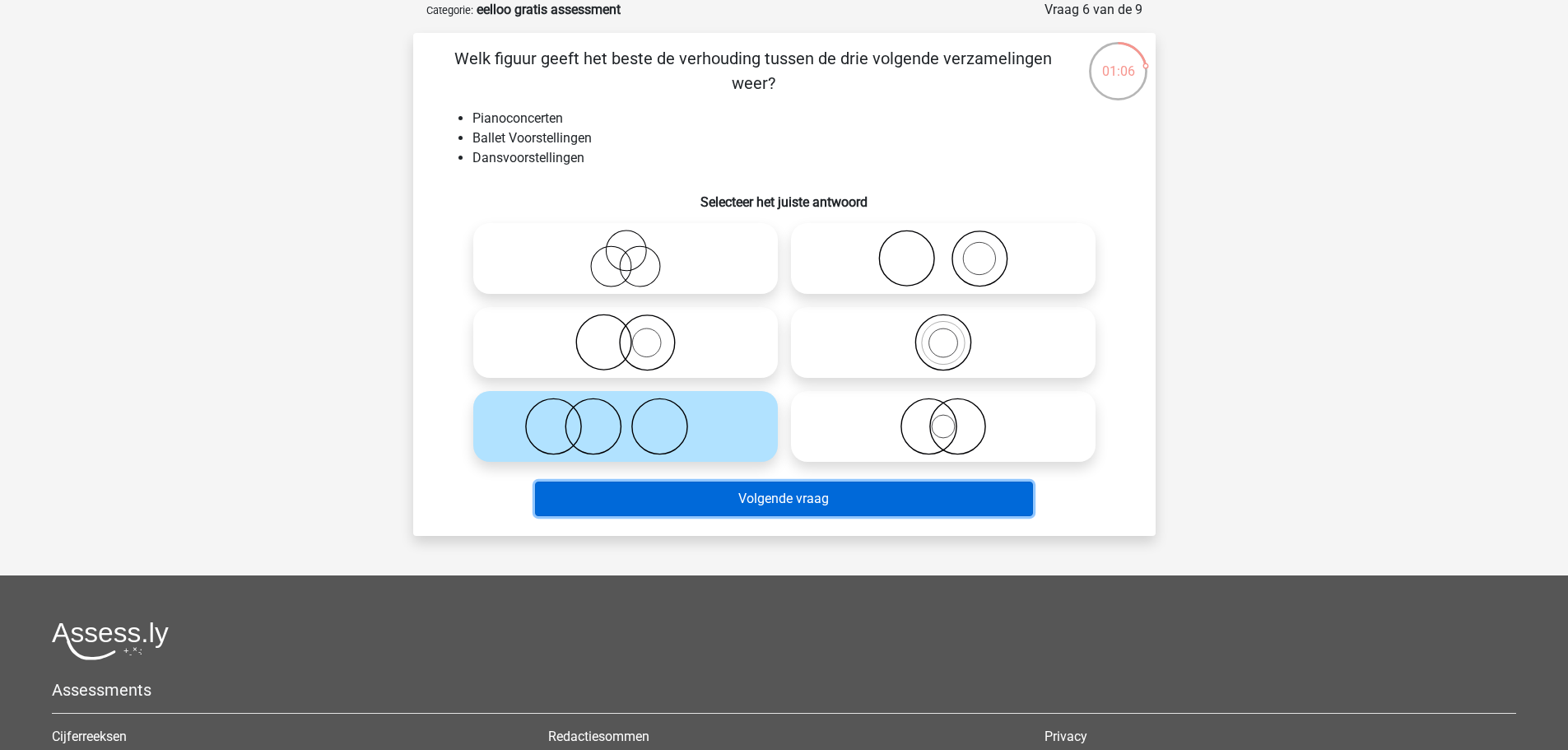
click at [741, 506] on button "Volgende vraag" at bounding box center [784, 498] width 498 height 35
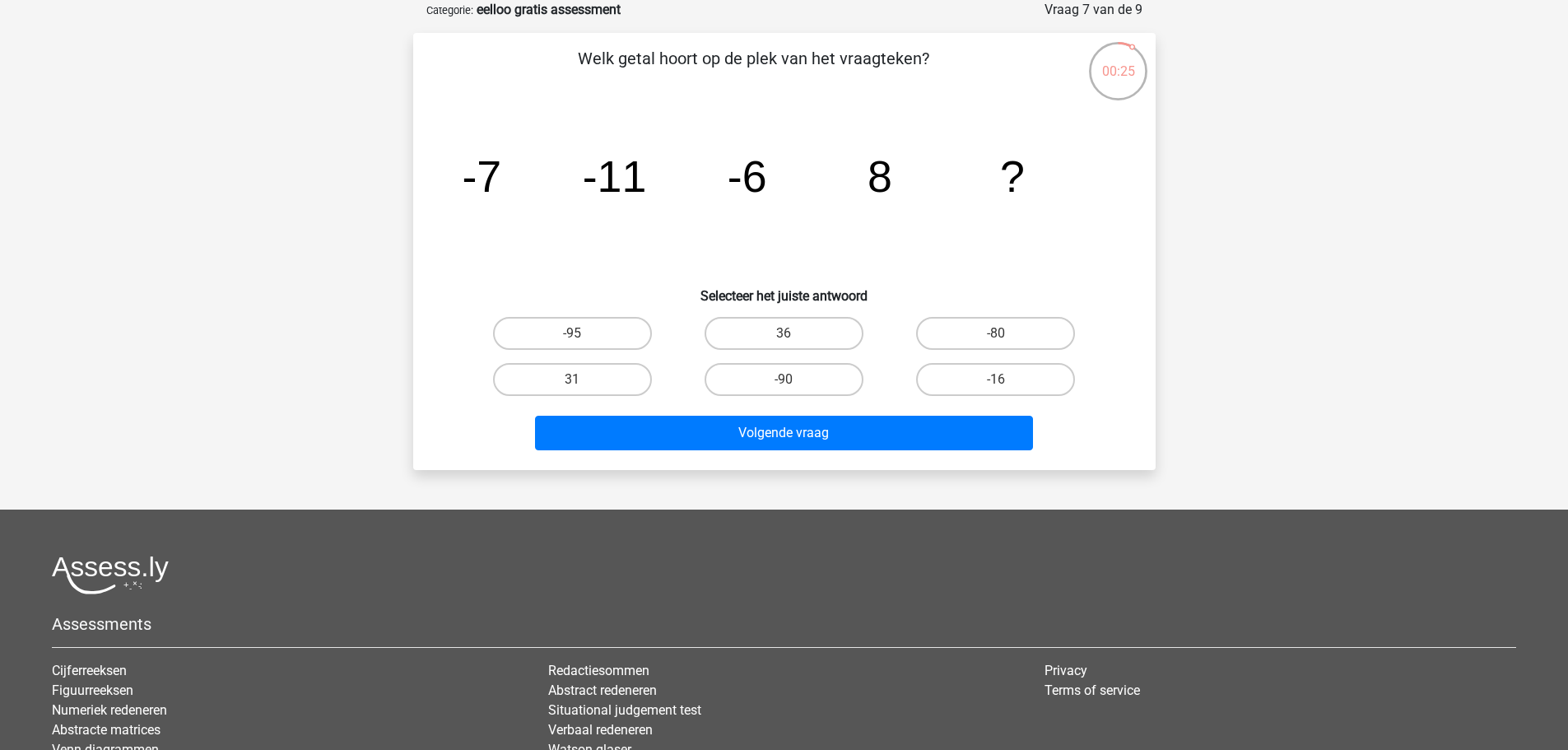
drag, startPoint x: 986, startPoint y: 386, endPoint x: 1142, endPoint y: 406, distance: 157.3
click at [1142, 406] on div "Welk getal hoort op de plek van het vraagteken? image/svg+xml -7 -11 -6 8 ? Sel…" at bounding box center [784, 252] width 729 height 411
click at [933, 331] on label "-80" at bounding box center [995, 333] width 159 height 33
click at [996, 333] on input "-80" at bounding box center [1000, 338] width 10 height 10
radio input "true"
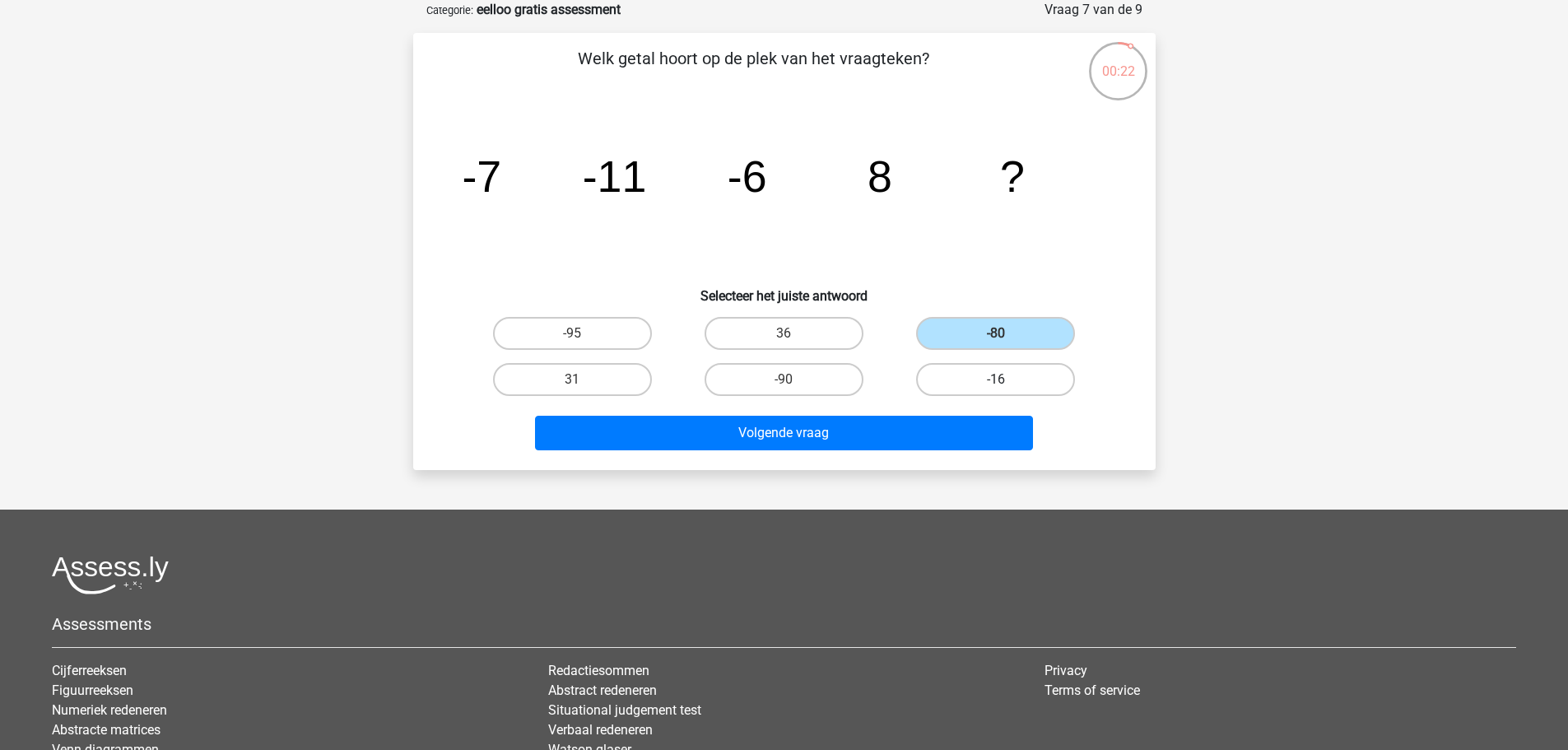
click at [948, 376] on label "-16" at bounding box center [995, 379] width 159 height 33
click at [996, 379] on input "-16" at bounding box center [1000, 384] width 10 height 10
radio input "true"
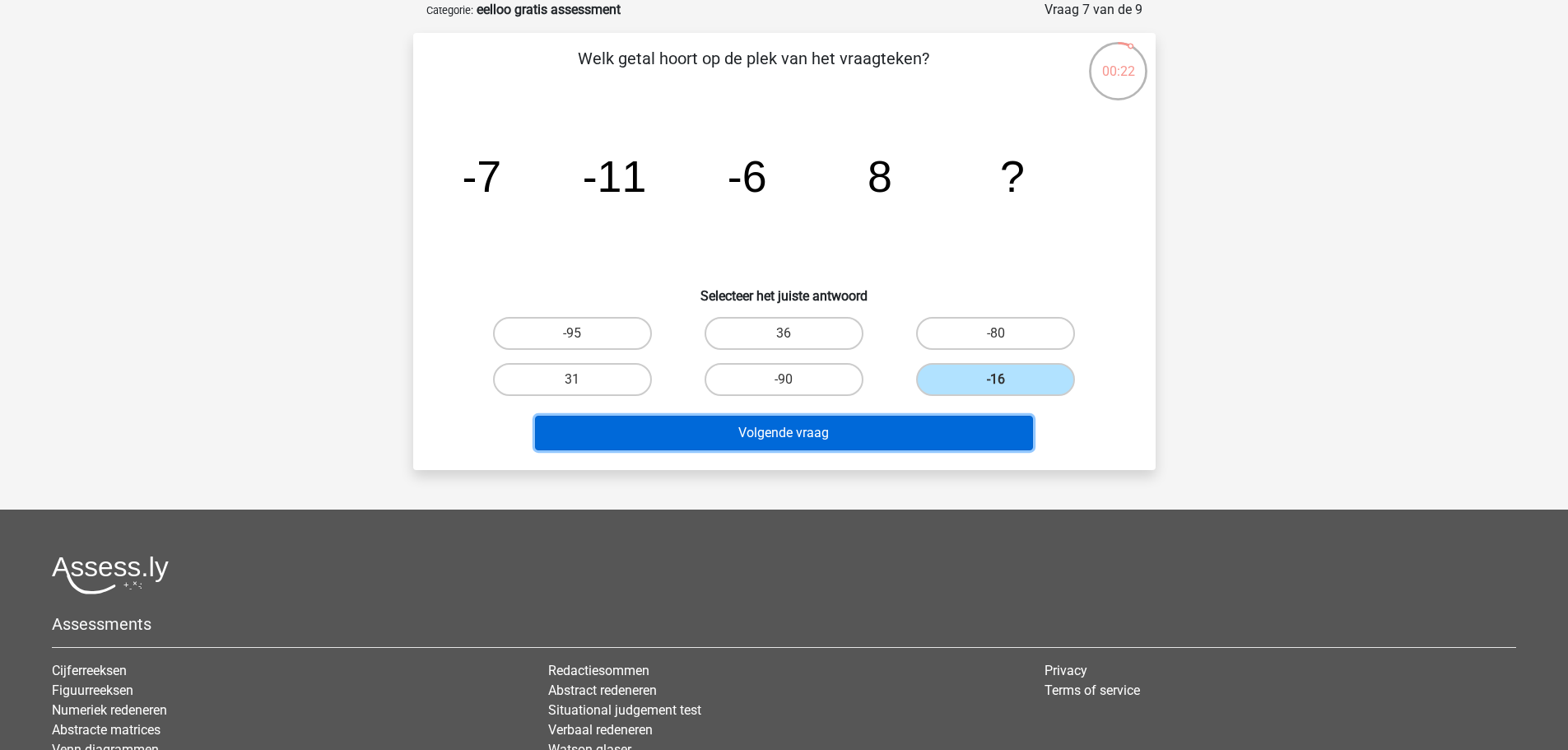
click at [936, 417] on button "Volgende vraag" at bounding box center [784, 433] width 498 height 35
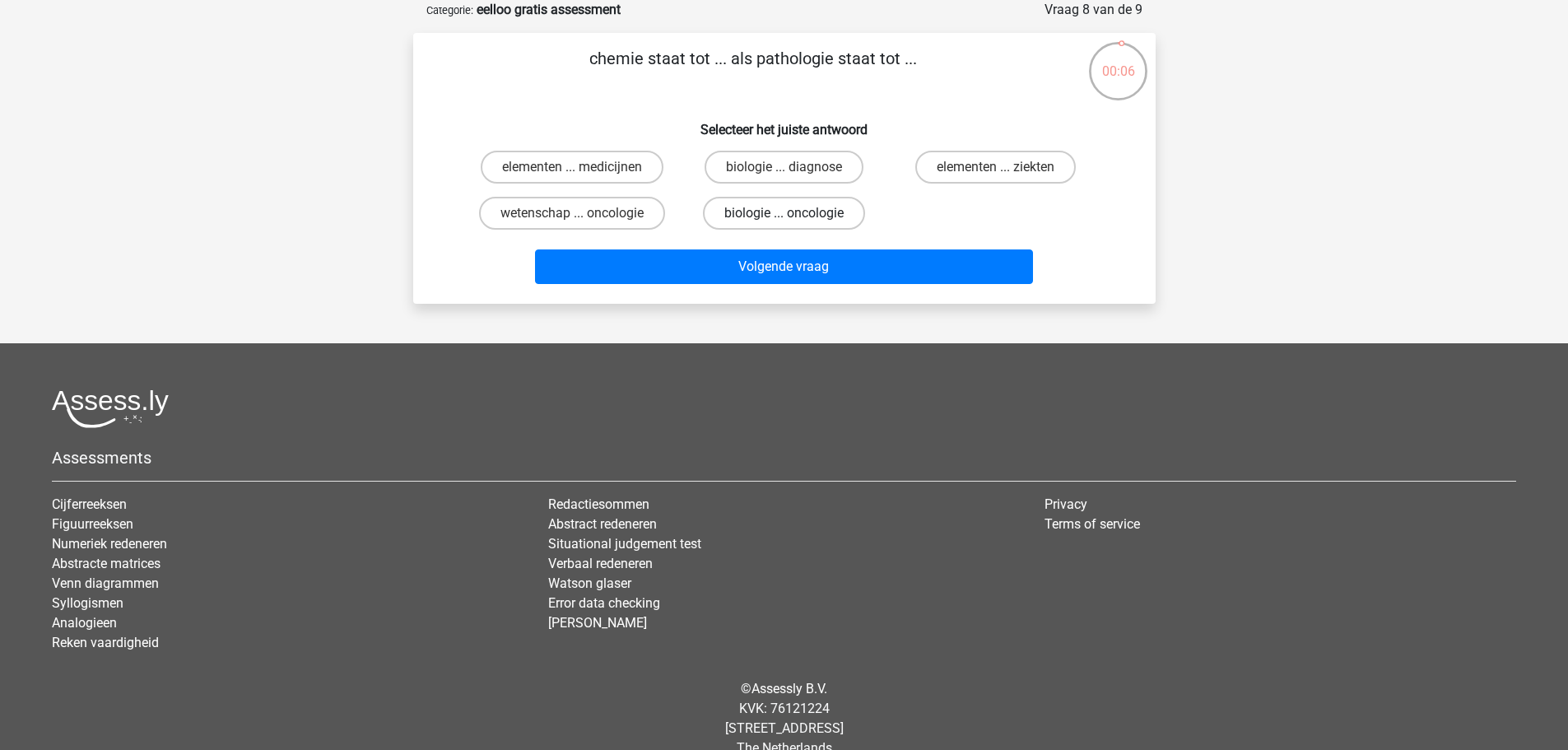
click at [833, 211] on label "biologie ... oncologie" at bounding box center [784, 213] width 162 height 33
click at [794, 213] on input "biologie ... oncologie" at bounding box center [788, 218] width 10 height 10
radio input "true"
click at [574, 218] on input "wetenschap ... oncologie" at bounding box center [576, 218] width 10 height 10
radio input "true"
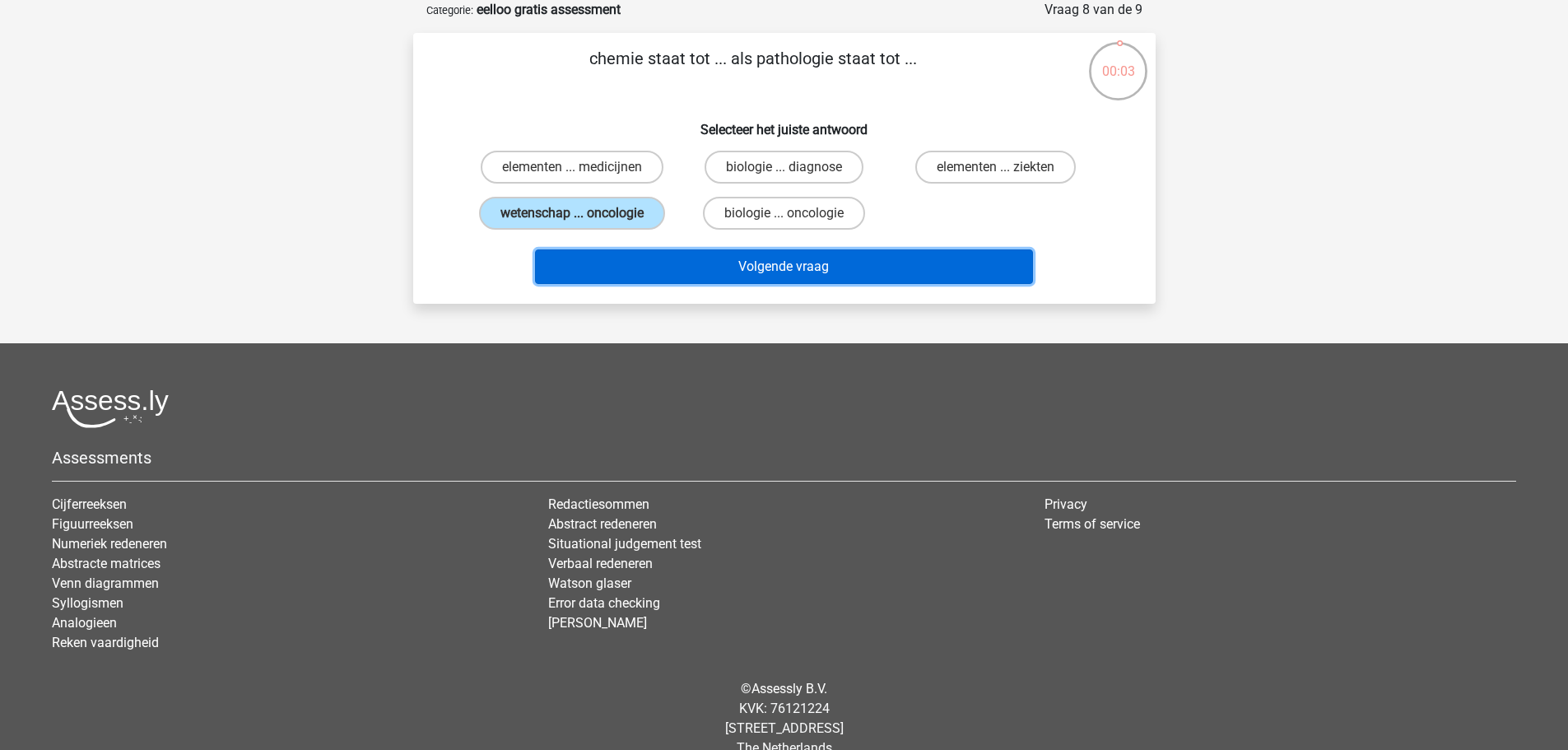
click at [684, 276] on button "Volgende vraag" at bounding box center [784, 267] width 498 height 35
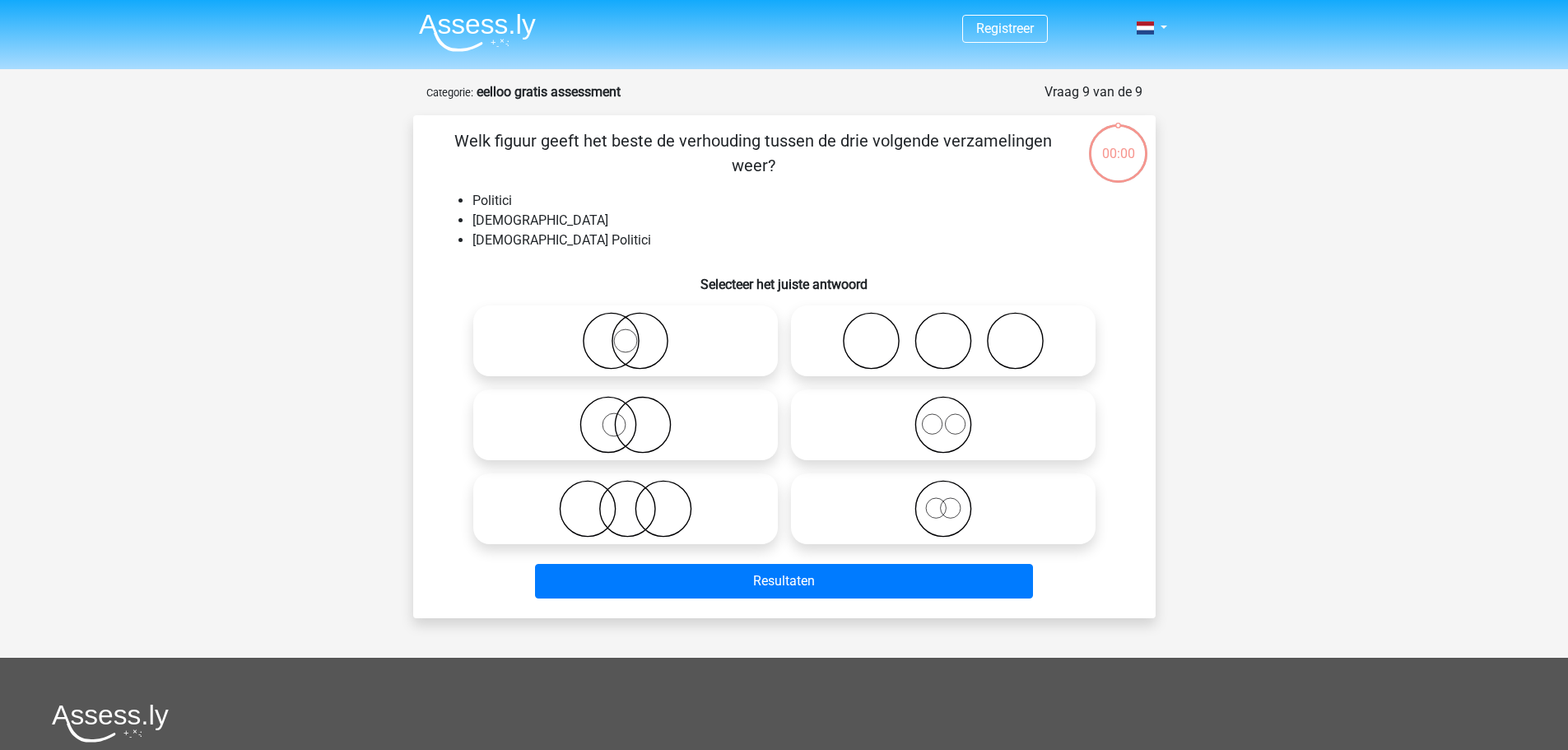
scroll to position [83, 0]
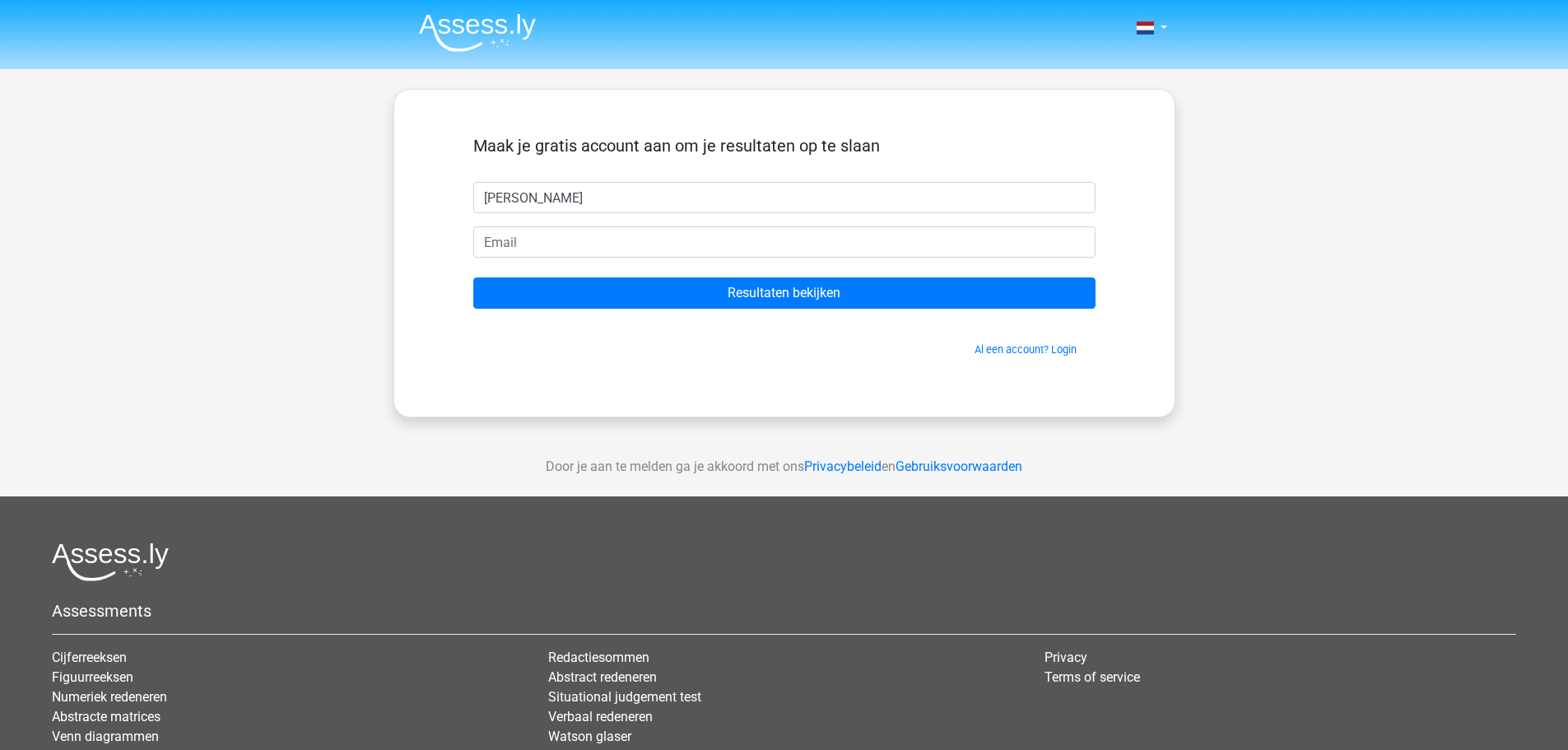
type input "Johannes"
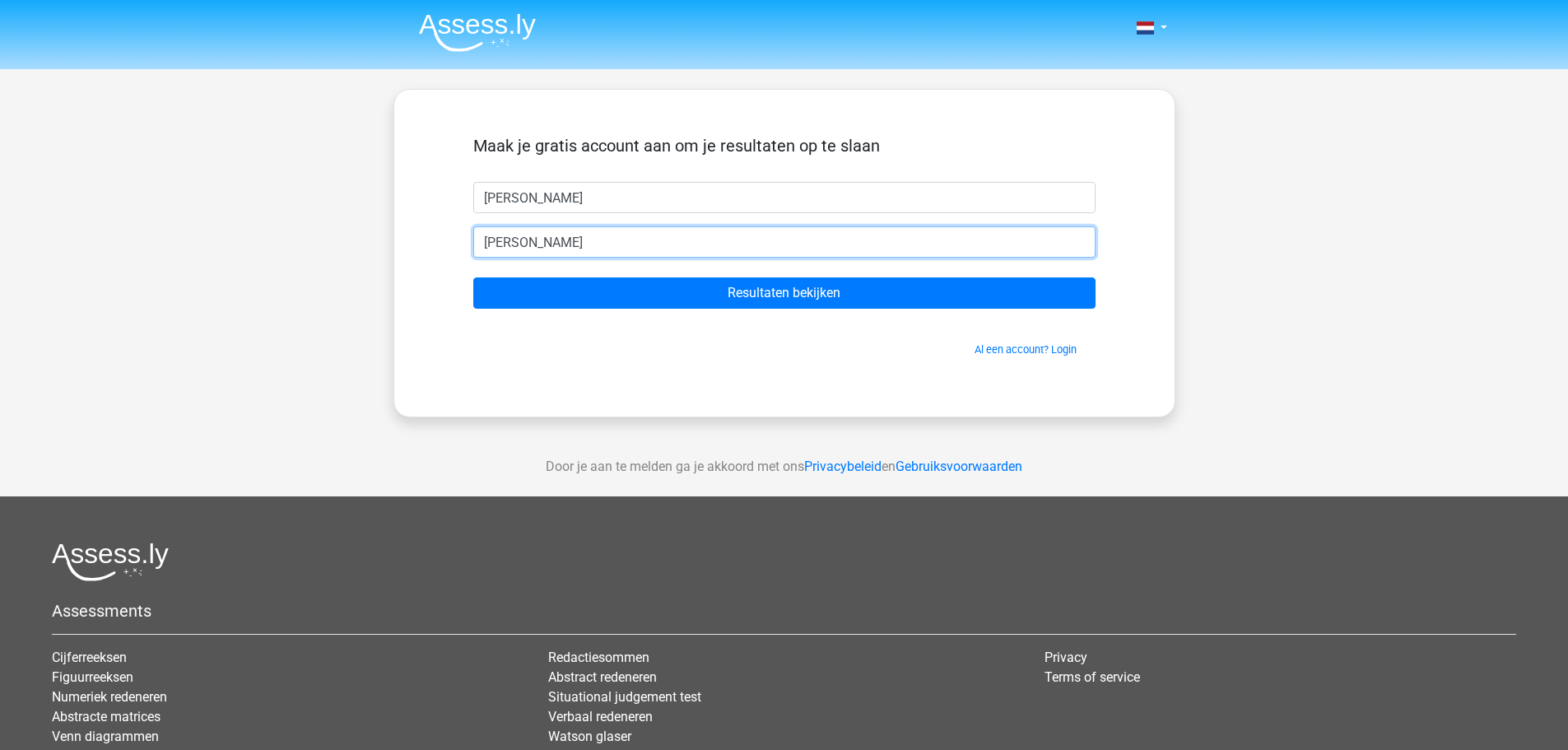
type input "johanneshofmanone@gmail.com"
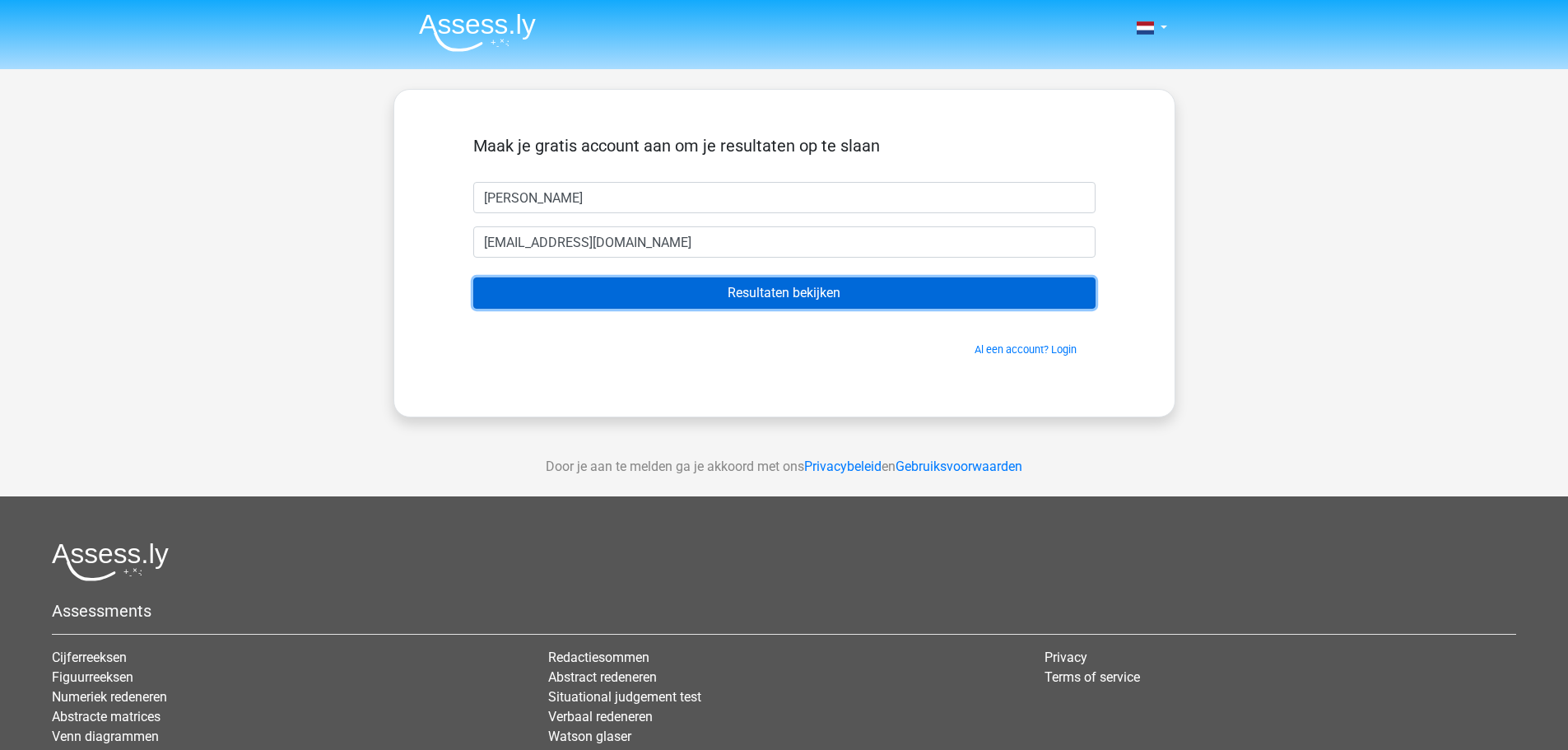
click at [741, 296] on input "Resultaten bekijken" at bounding box center [784, 293] width 622 height 31
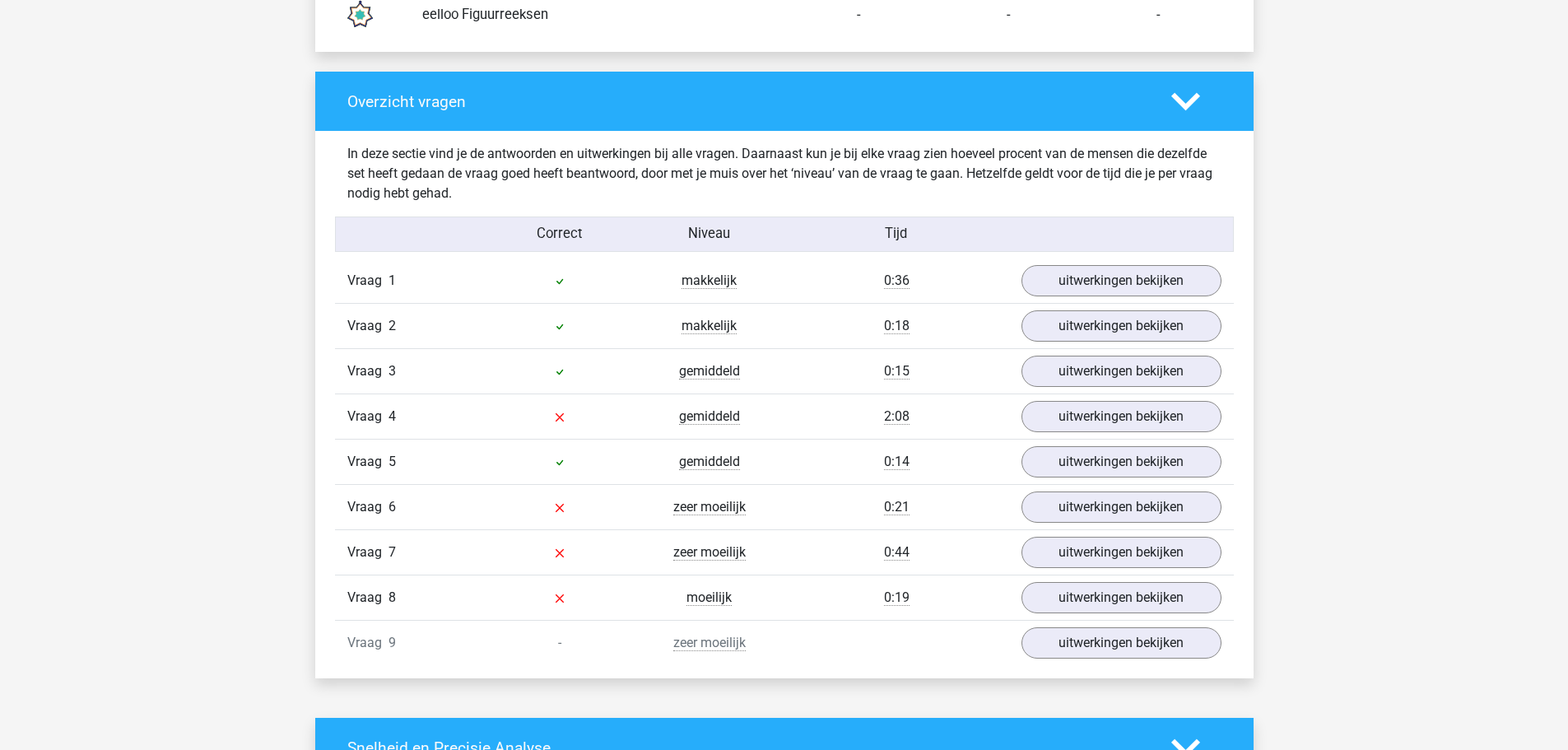
scroll to position [1646, 0]
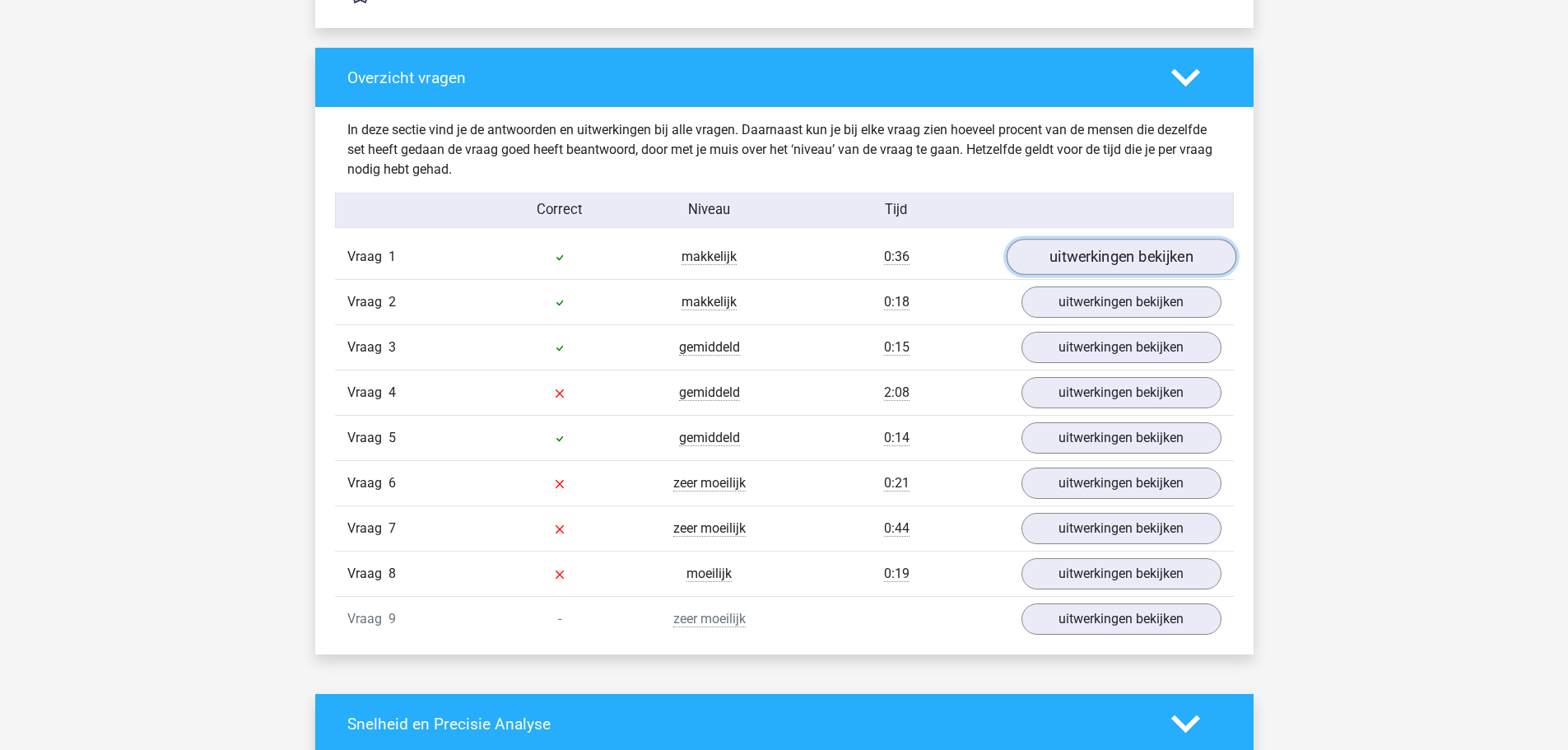
drag, startPoint x: 1107, startPoint y: 242, endPoint x: 1119, endPoint y: 264, distance: 25.1
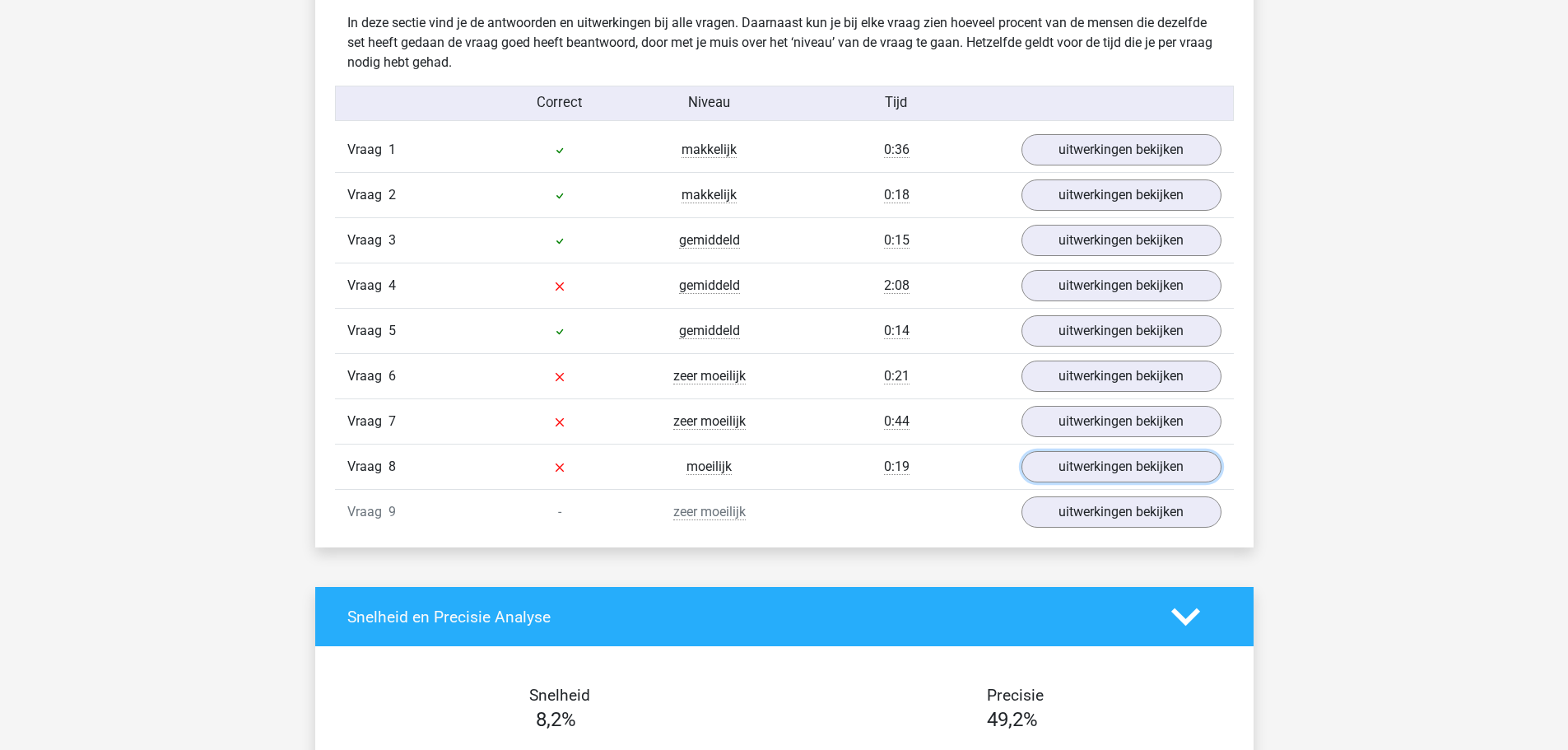
scroll to position [1756, 0]
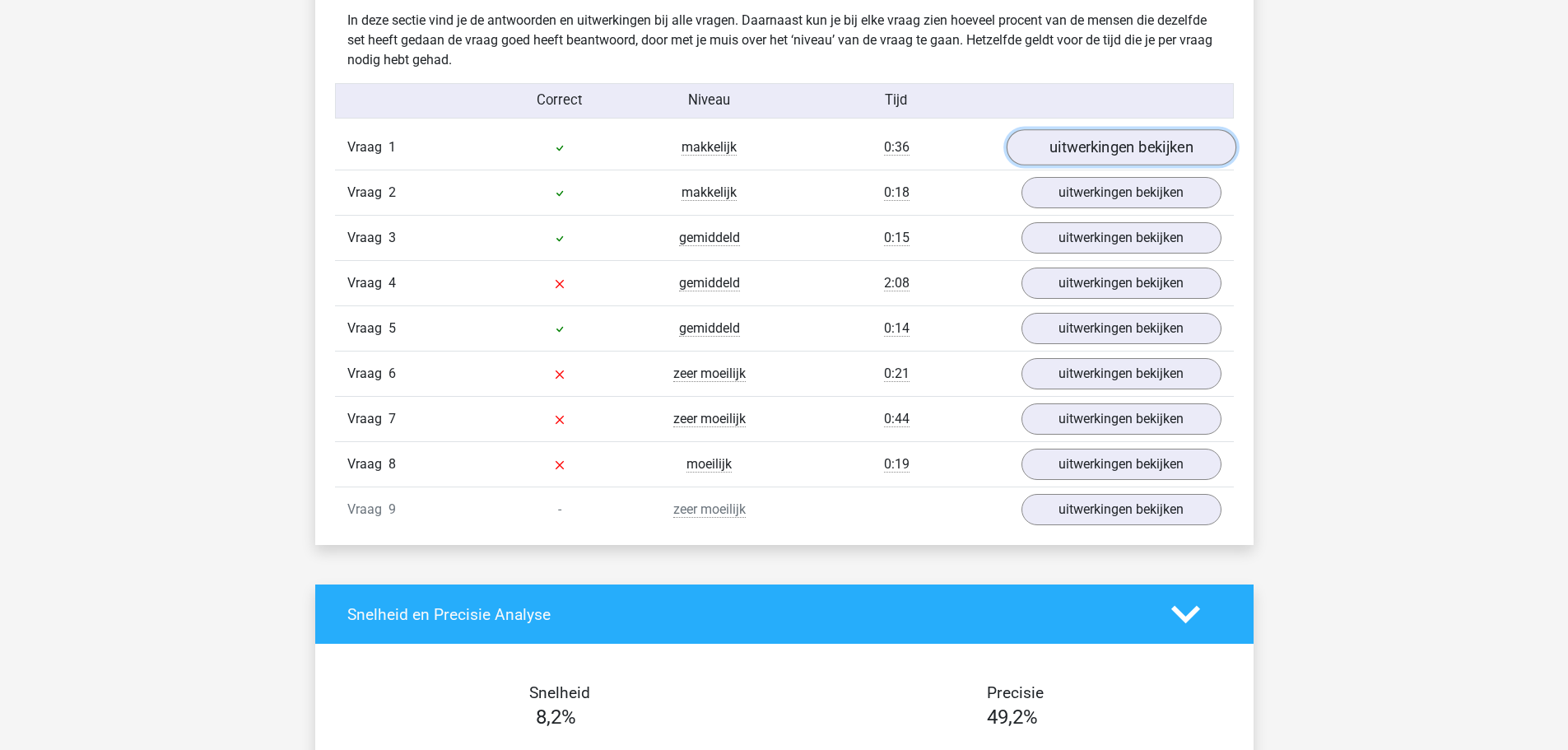
click at [1087, 157] on link "uitwerkingen bekijken" at bounding box center [1120, 147] width 230 height 37
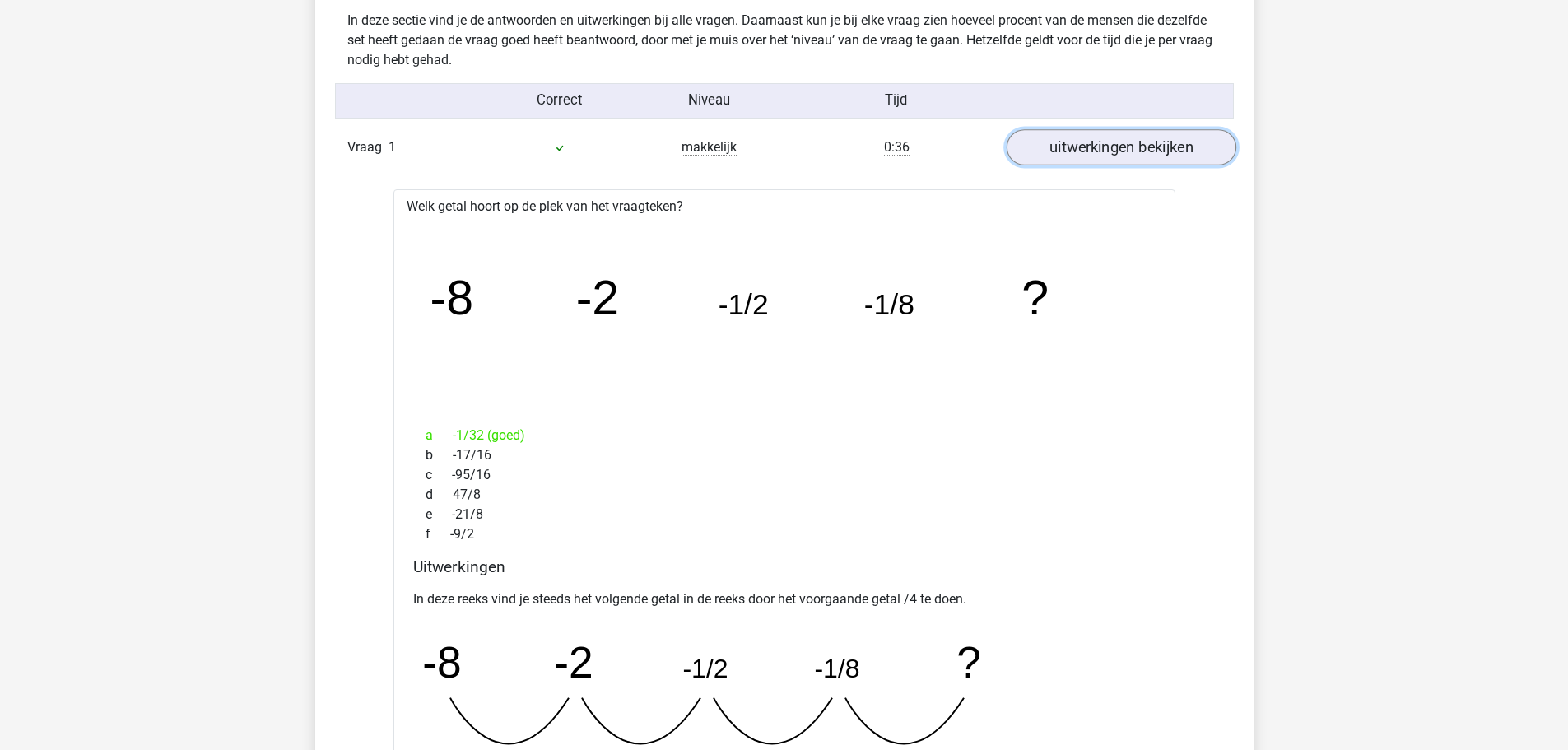
click at [1194, 145] on link "uitwerkingen bekijken" at bounding box center [1120, 147] width 230 height 37
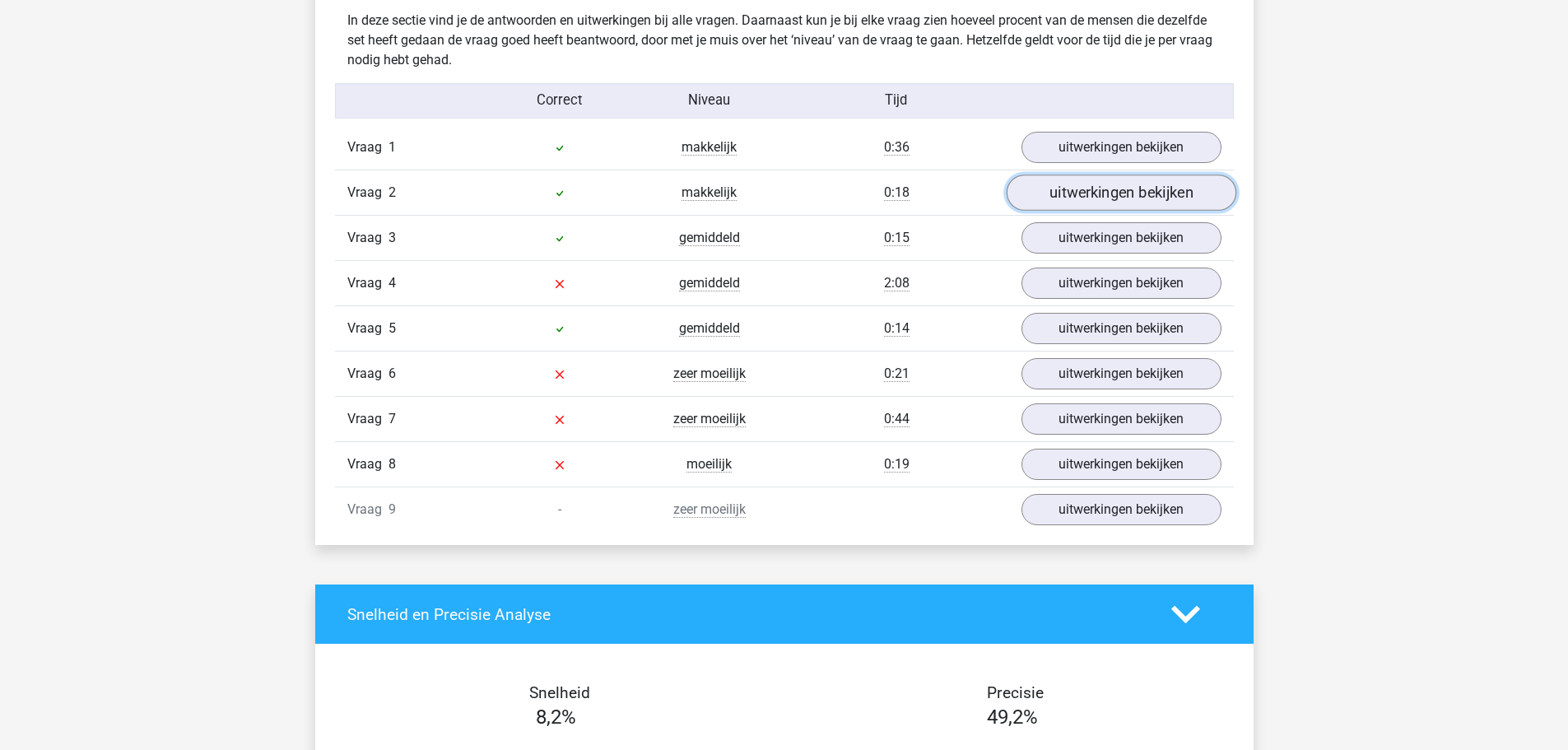
click at [1138, 189] on link "uitwerkingen bekijken" at bounding box center [1120, 192] width 230 height 37
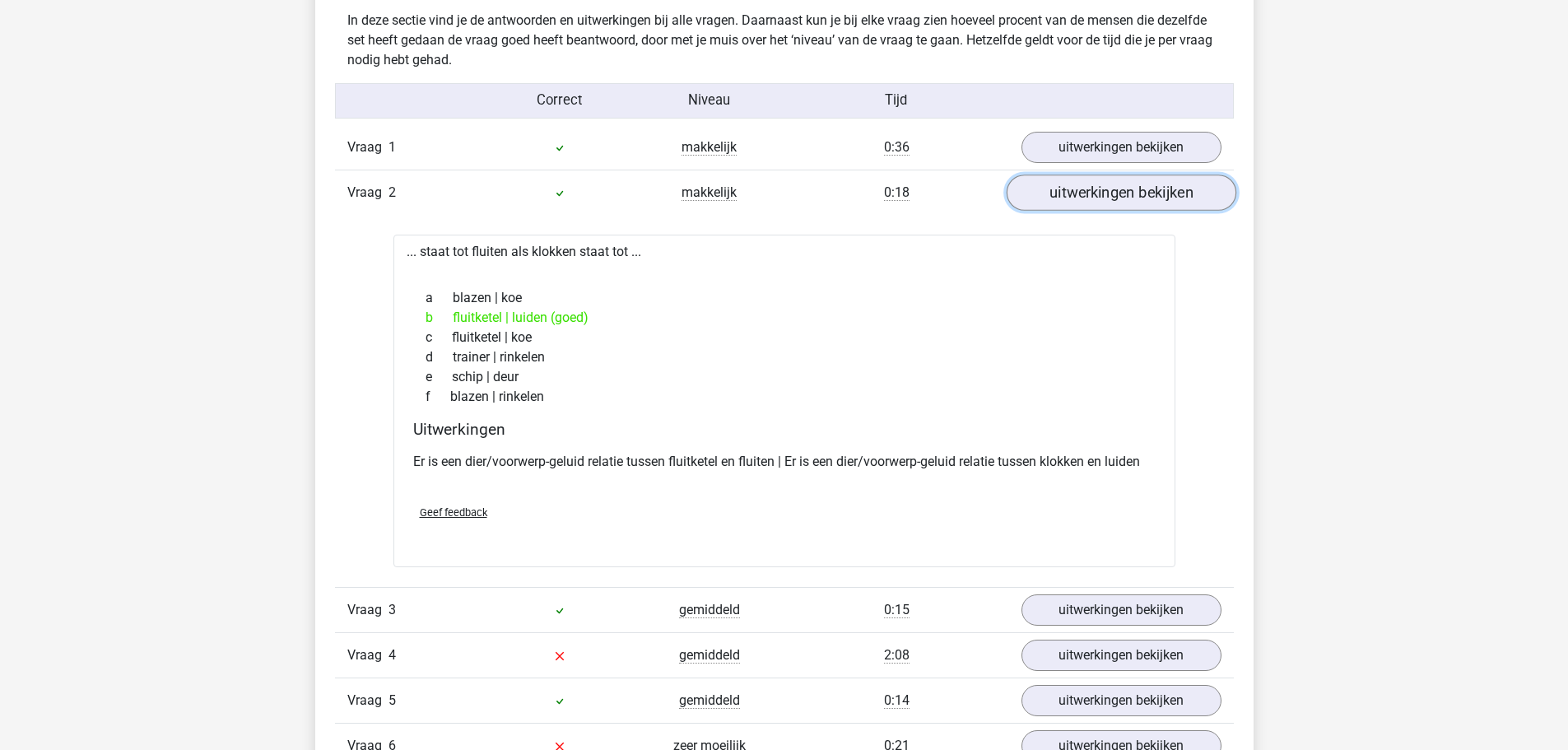
click at [1138, 189] on link "uitwerkingen bekijken" at bounding box center [1120, 192] width 230 height 37
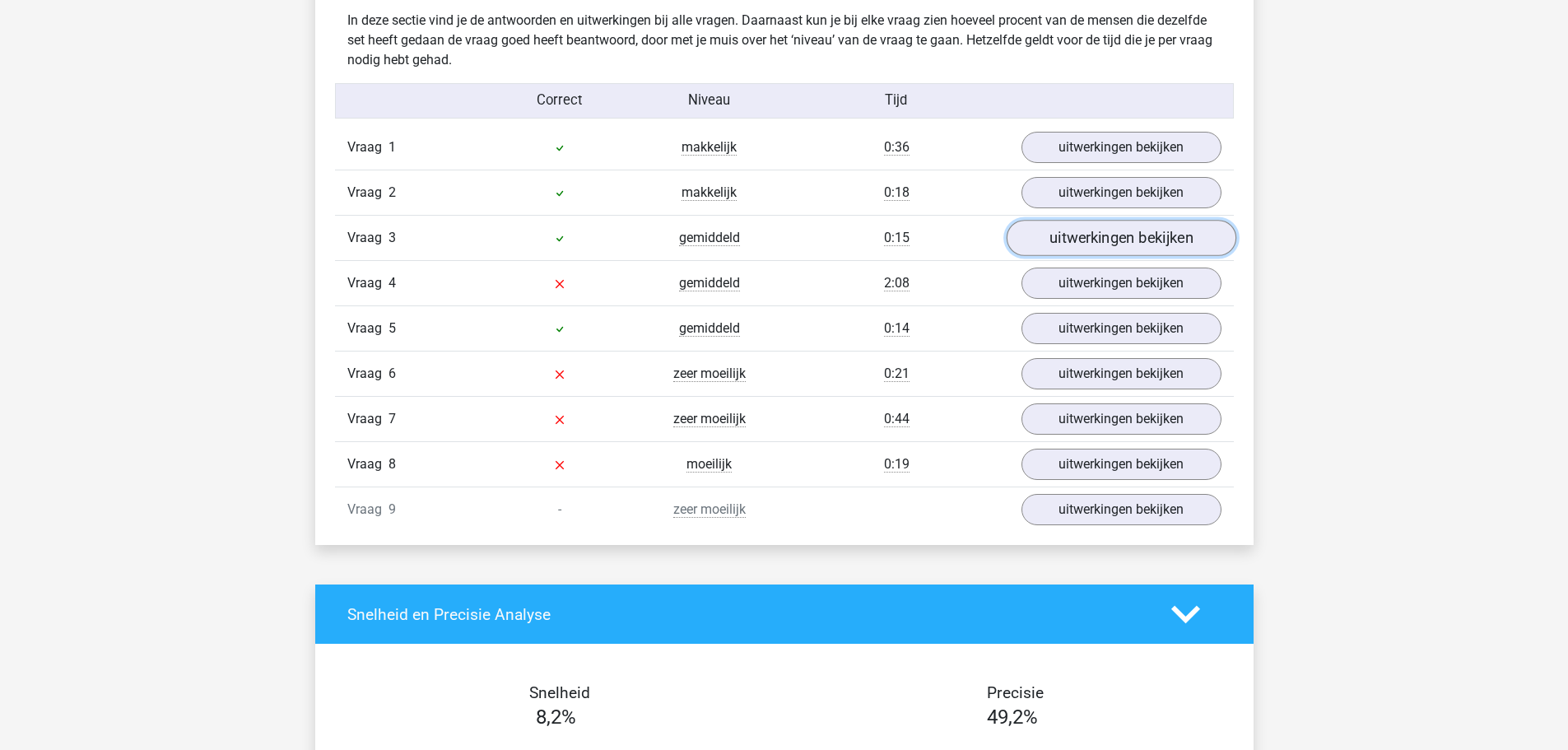
click at [1132, 223] on link "uitwerkingen bekijken" at bounding box center [1120, 237] width 230 height 37
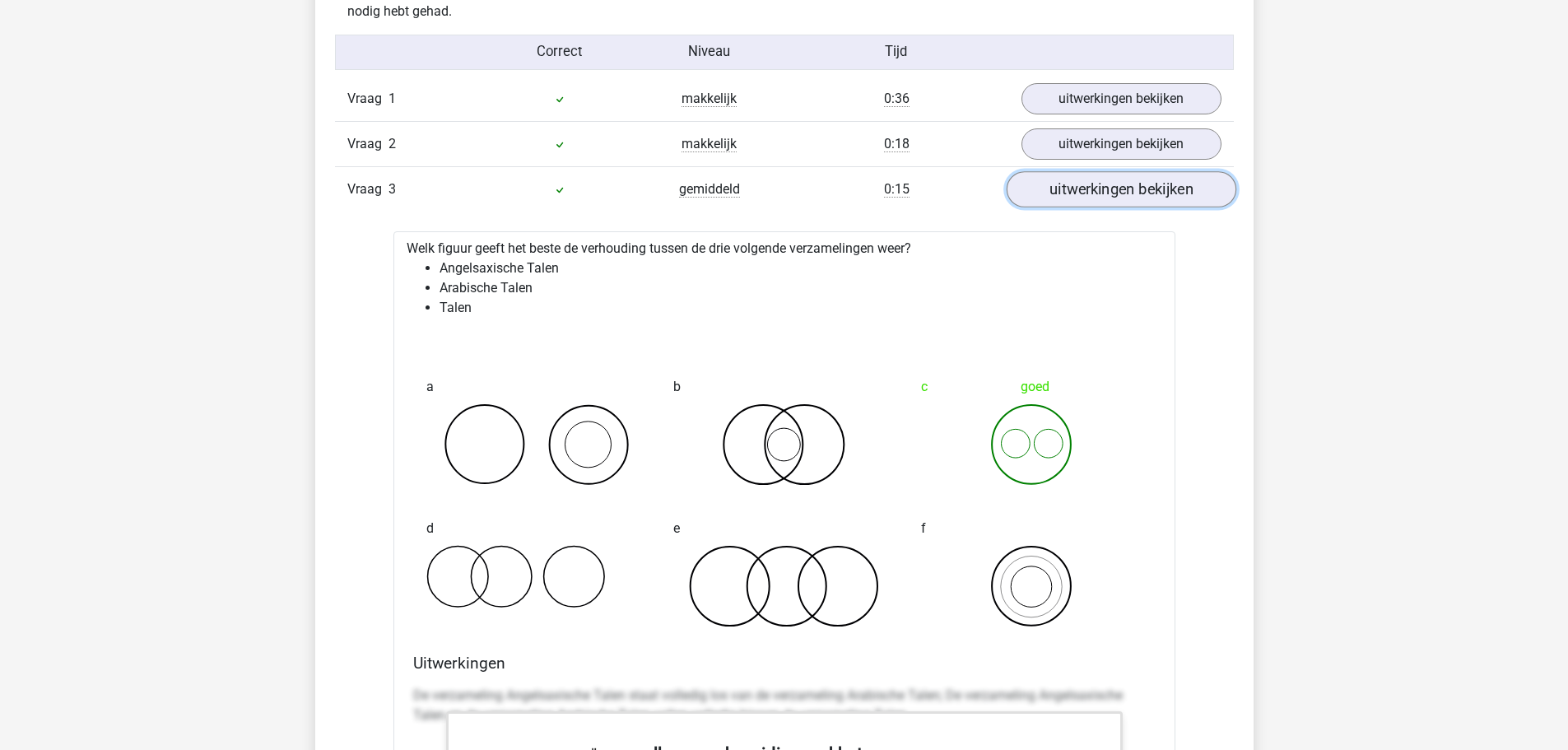
scroll to position [1811, 0]
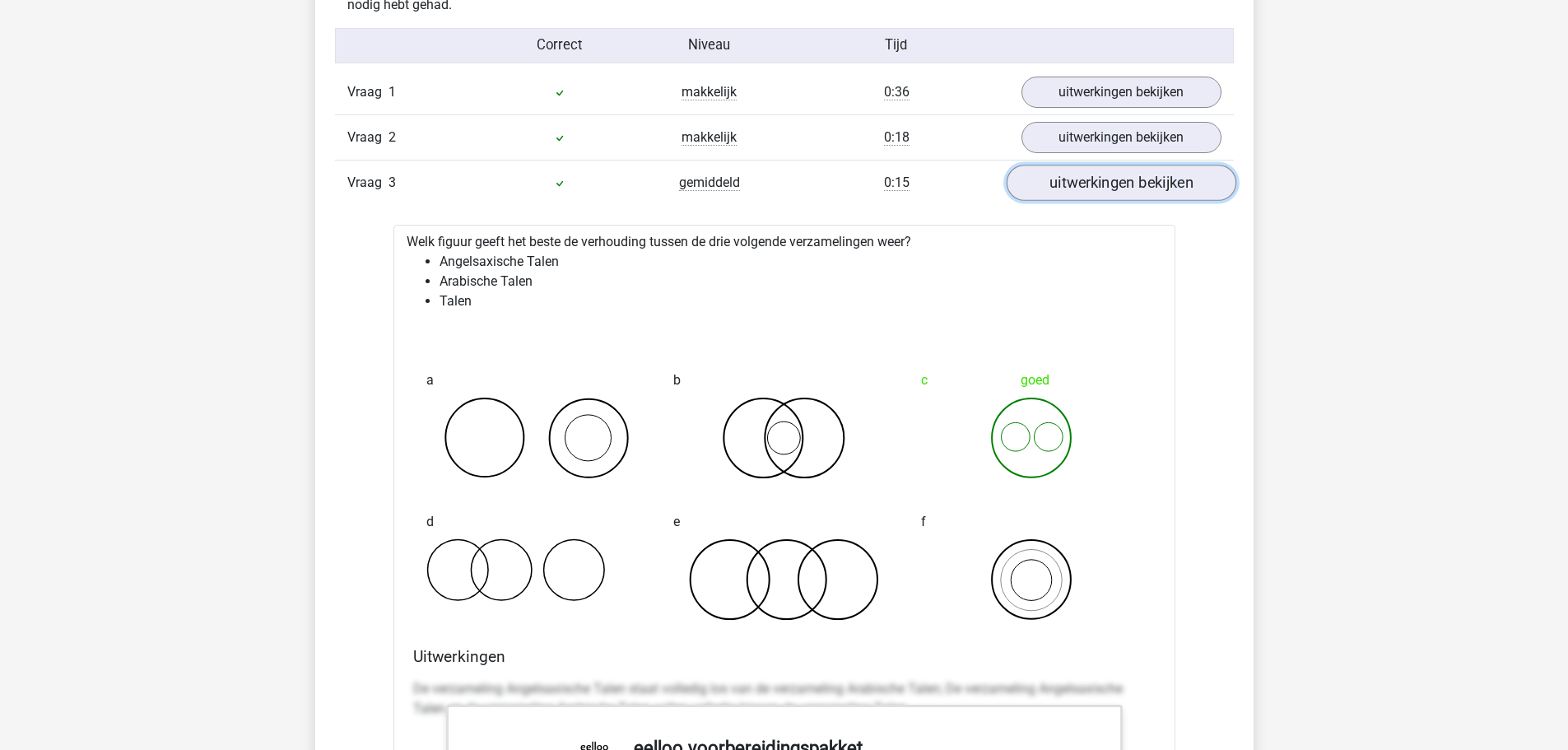
click at [1147, 183] on link "uitwerkingen bekijken" at bounding box center [1120, 182] width 230 height 37
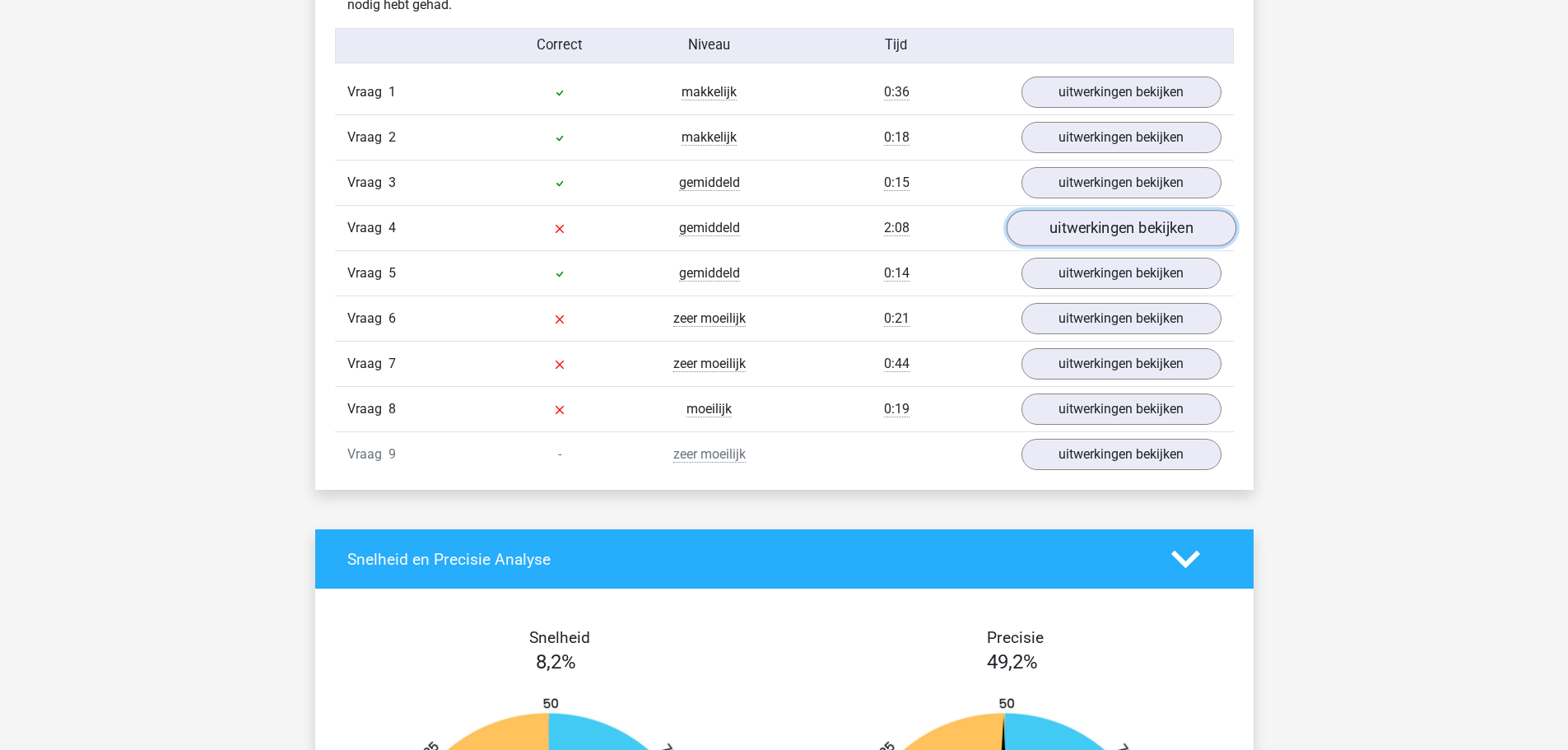
click at [1139, 227] on link "uitwerkingen bekijken" at bounding box center [1120, 228] width 230 height 37
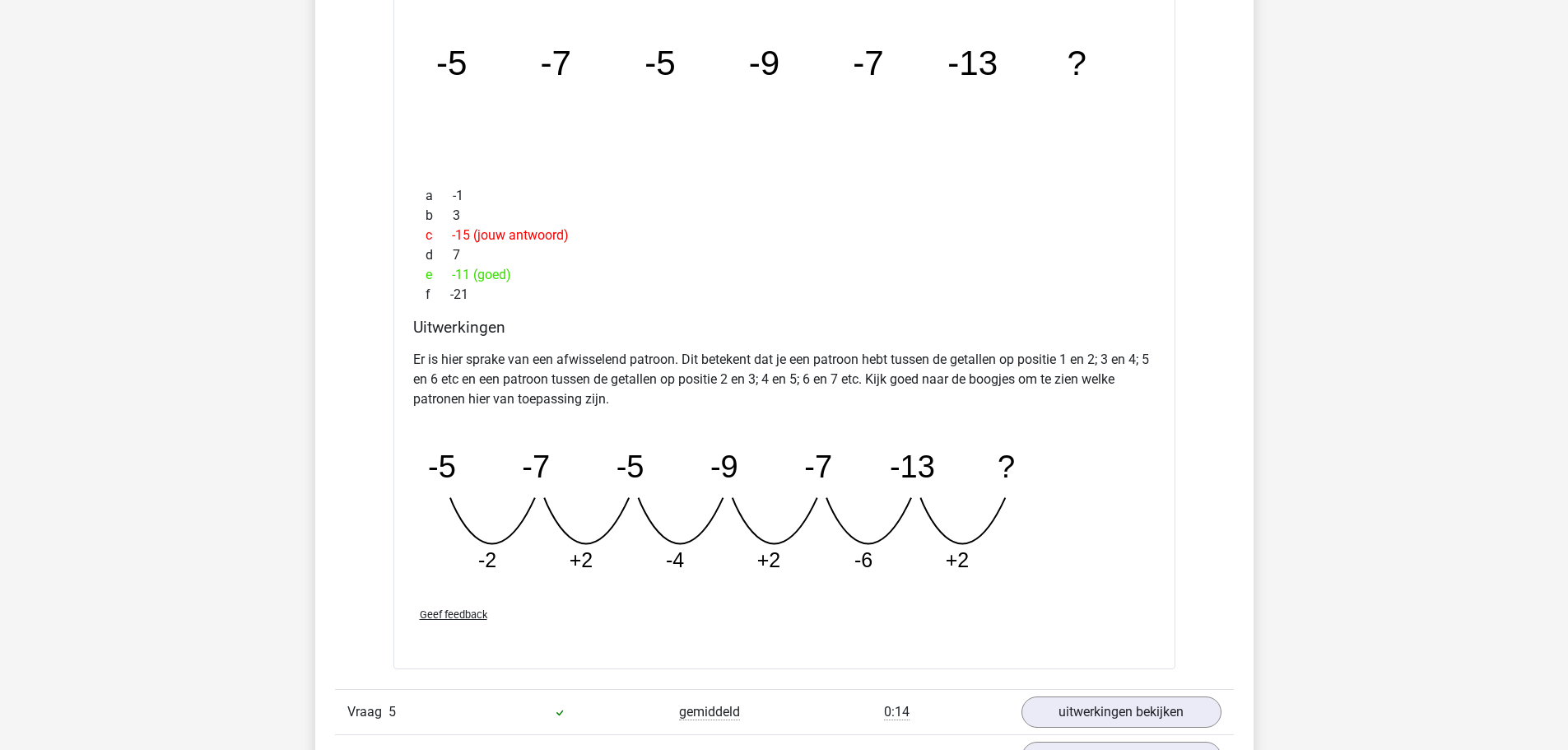
scroll to position [2140, 0]
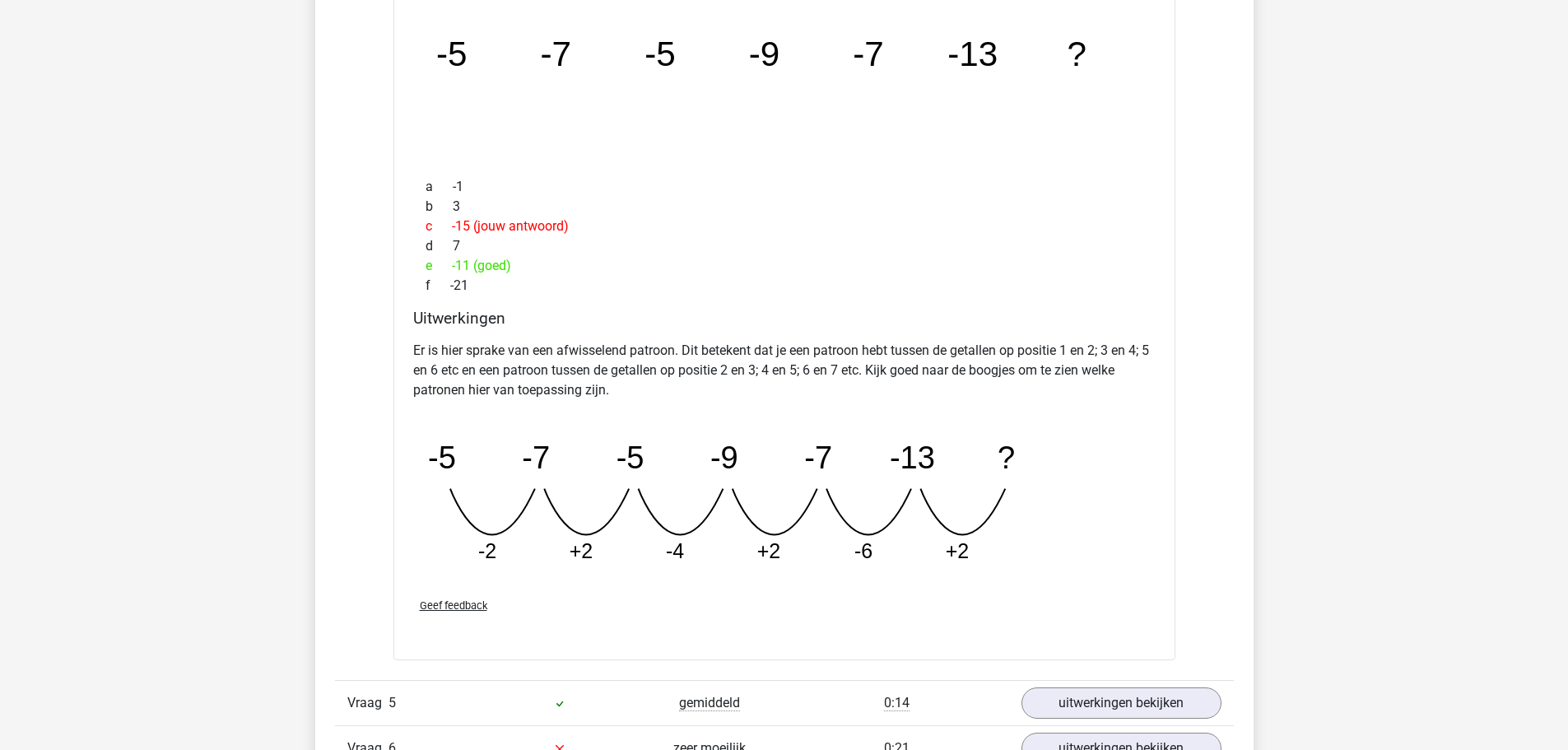
drag, startPoint x: 648, startPoint y: 448, endPoint x: 581, endPoint y: 459, distance: 67.9
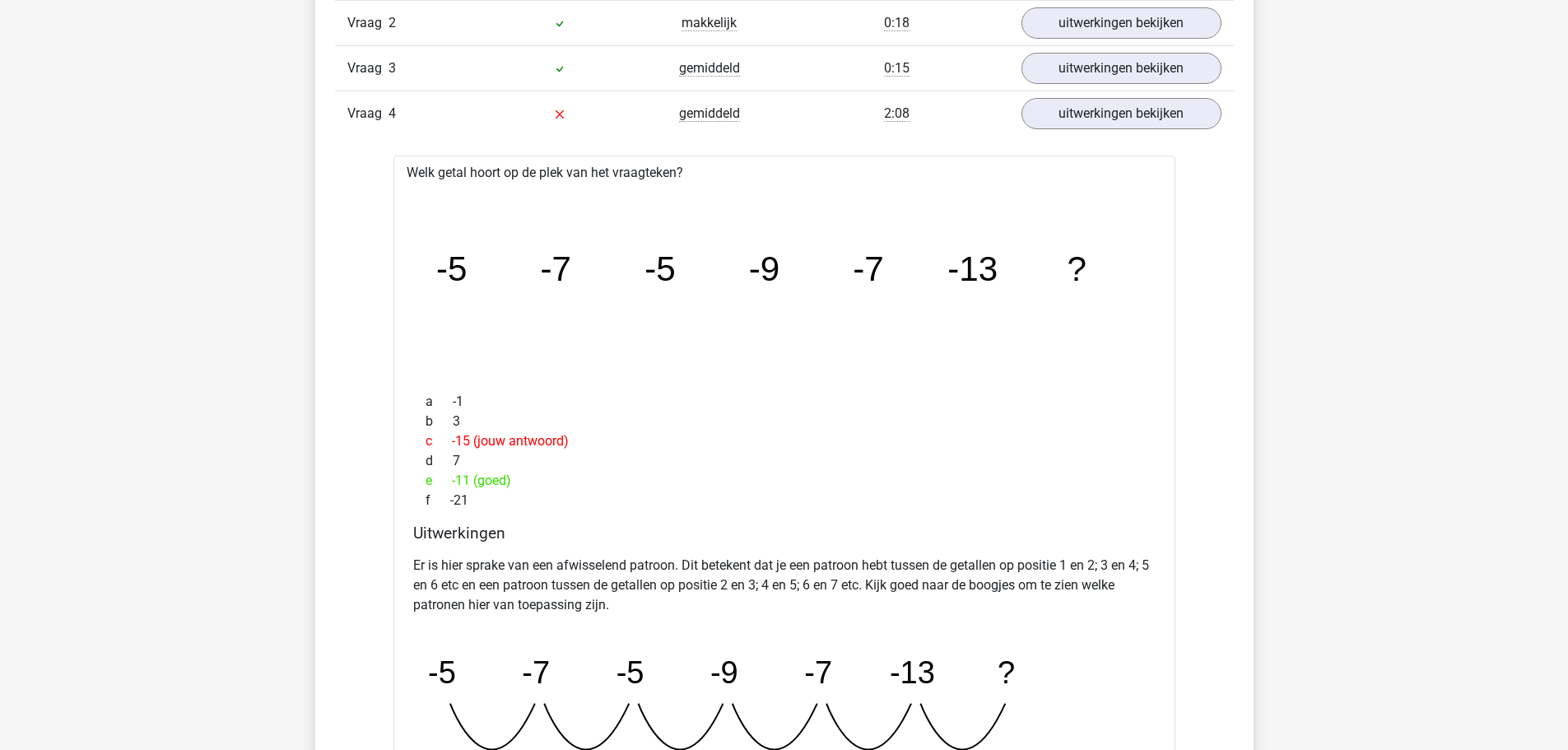
scroll to position [1921, 0]
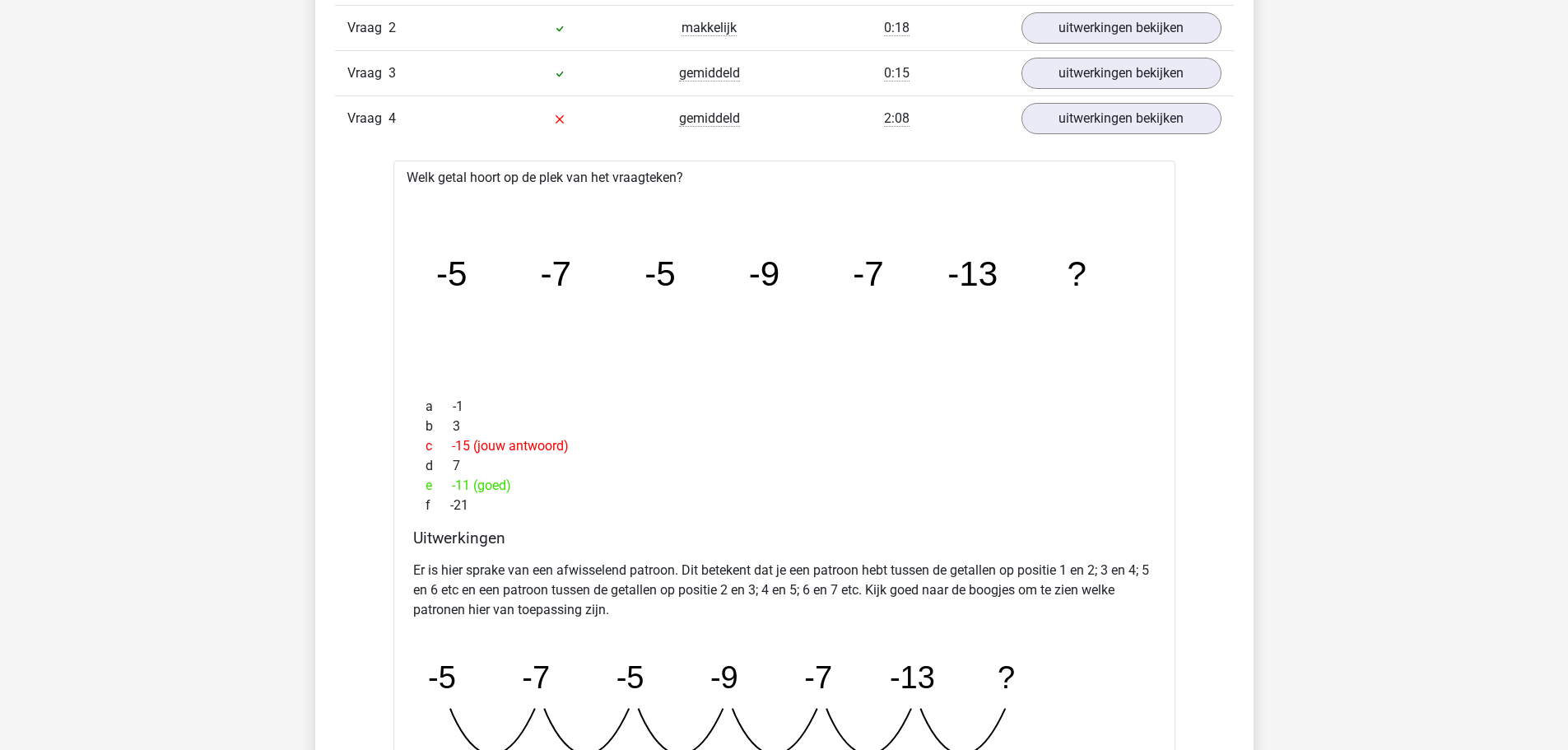
click at [688, 177] on div "Welk getal hoort op de plek van het vraagteken? image/svg+xml -5 -7 -5 -9 -7 -1…" at bounding box center [784, 520] width 782 height 719
click at [714, 141] on div "Vraag 4 gemiddeld 2:08 uitwerkingen bekijken" at bounding box center [784, 118] width 899 height 45
click at [758, 126] on div "gemiddeld" at bounding box center [709, 118] width 150 height 20
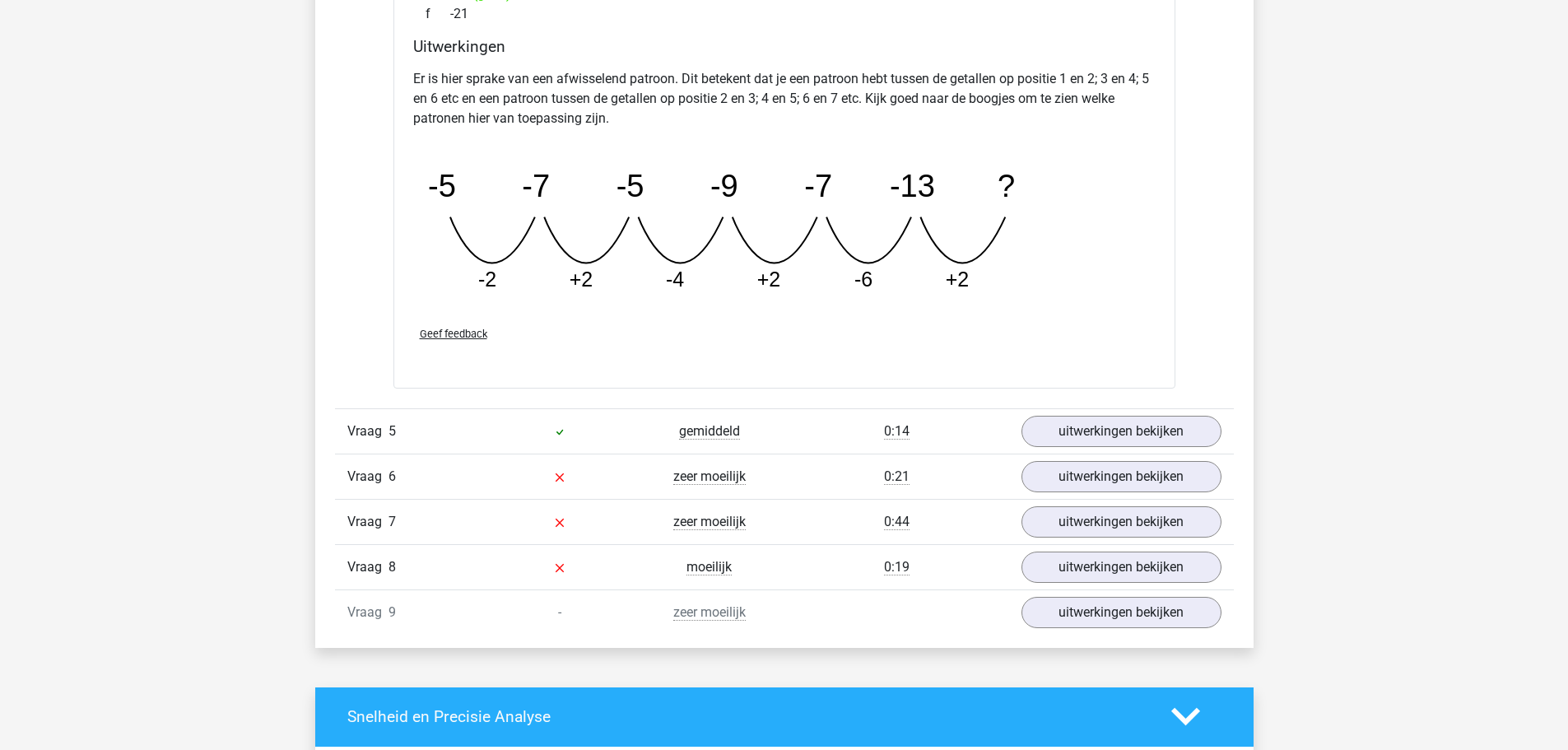
scroll to position [2470, 0]
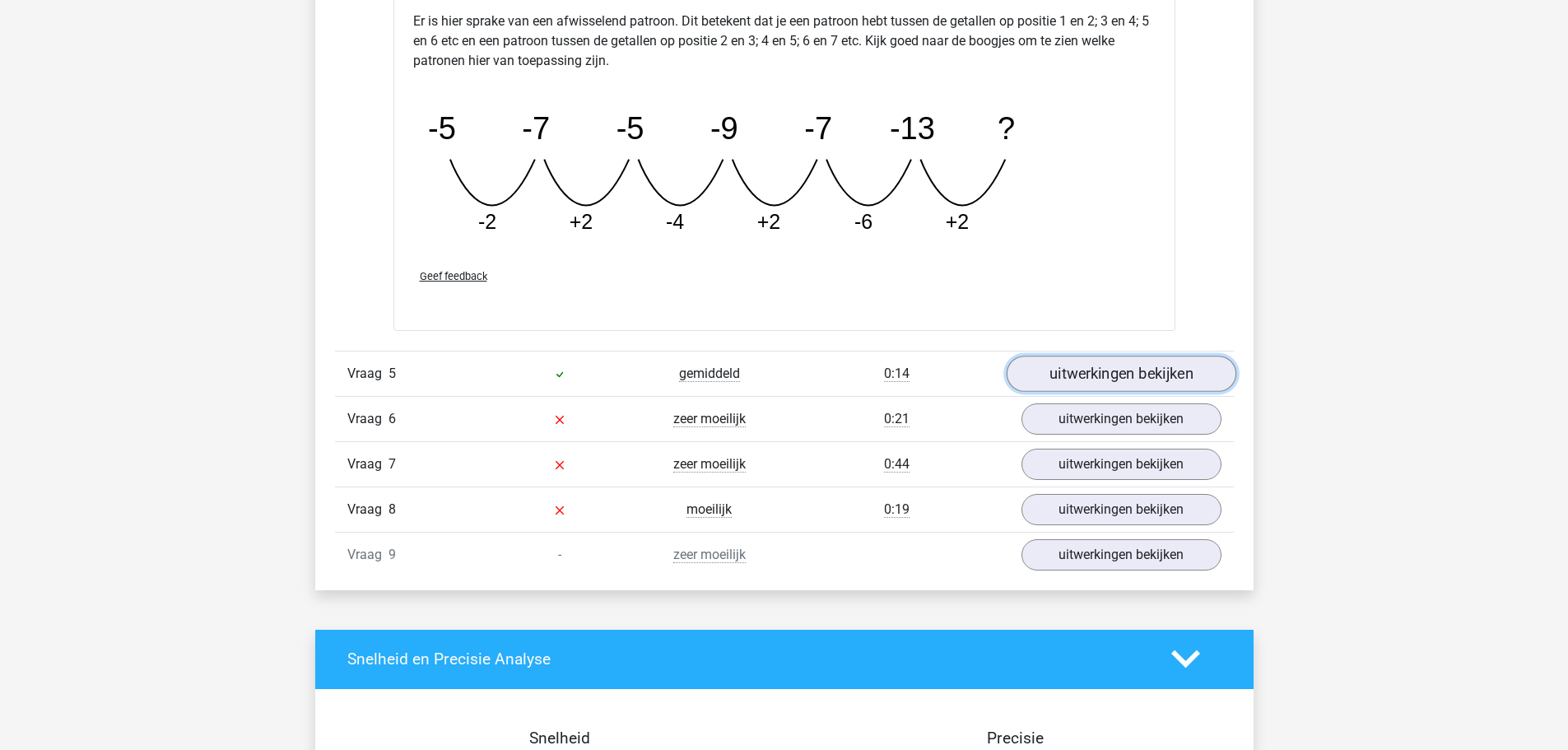
click at [1111, 372] on link "uitwerkingen bekijken" at bounding box center [1120, 374] width 230 height 37
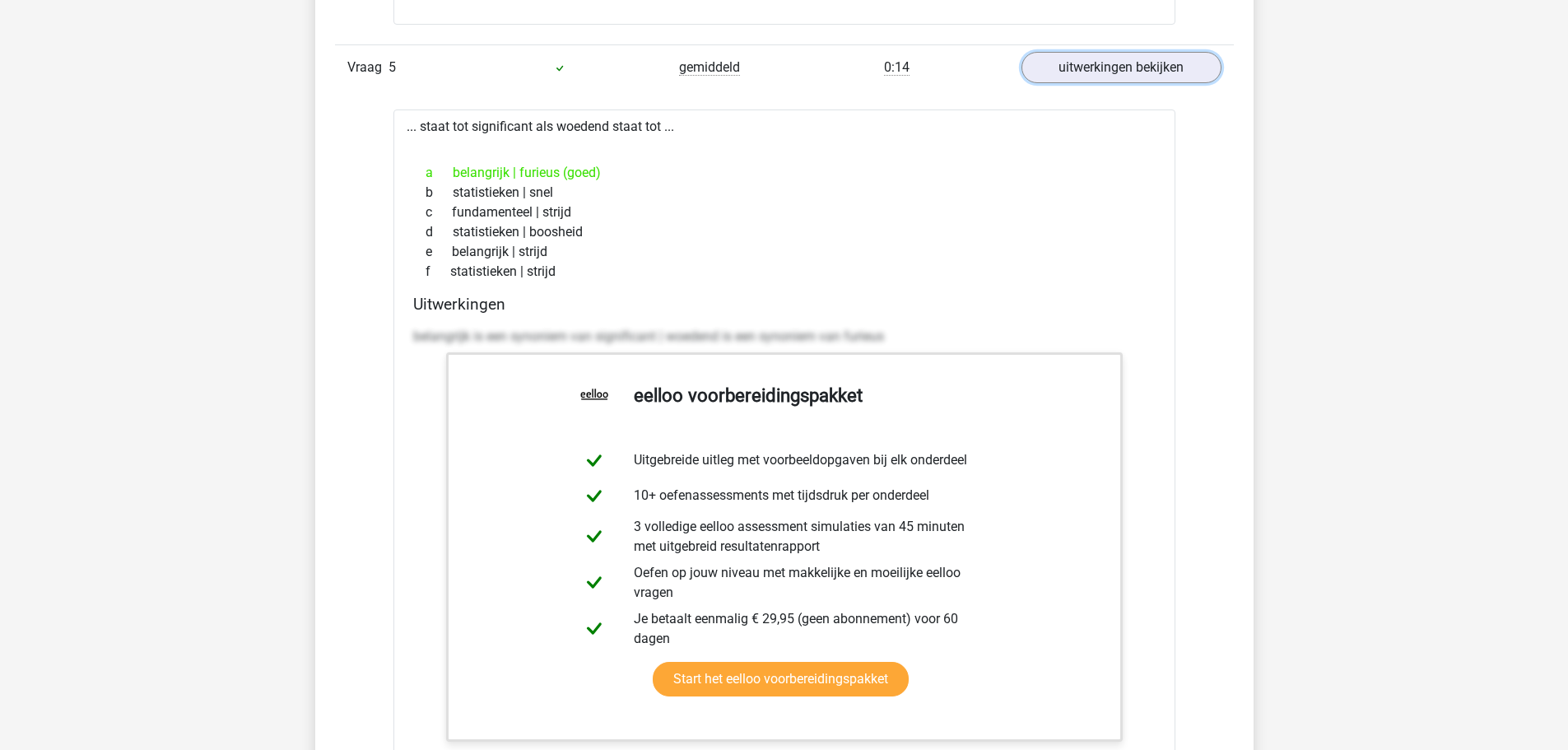
scroll to position [2799, 0]
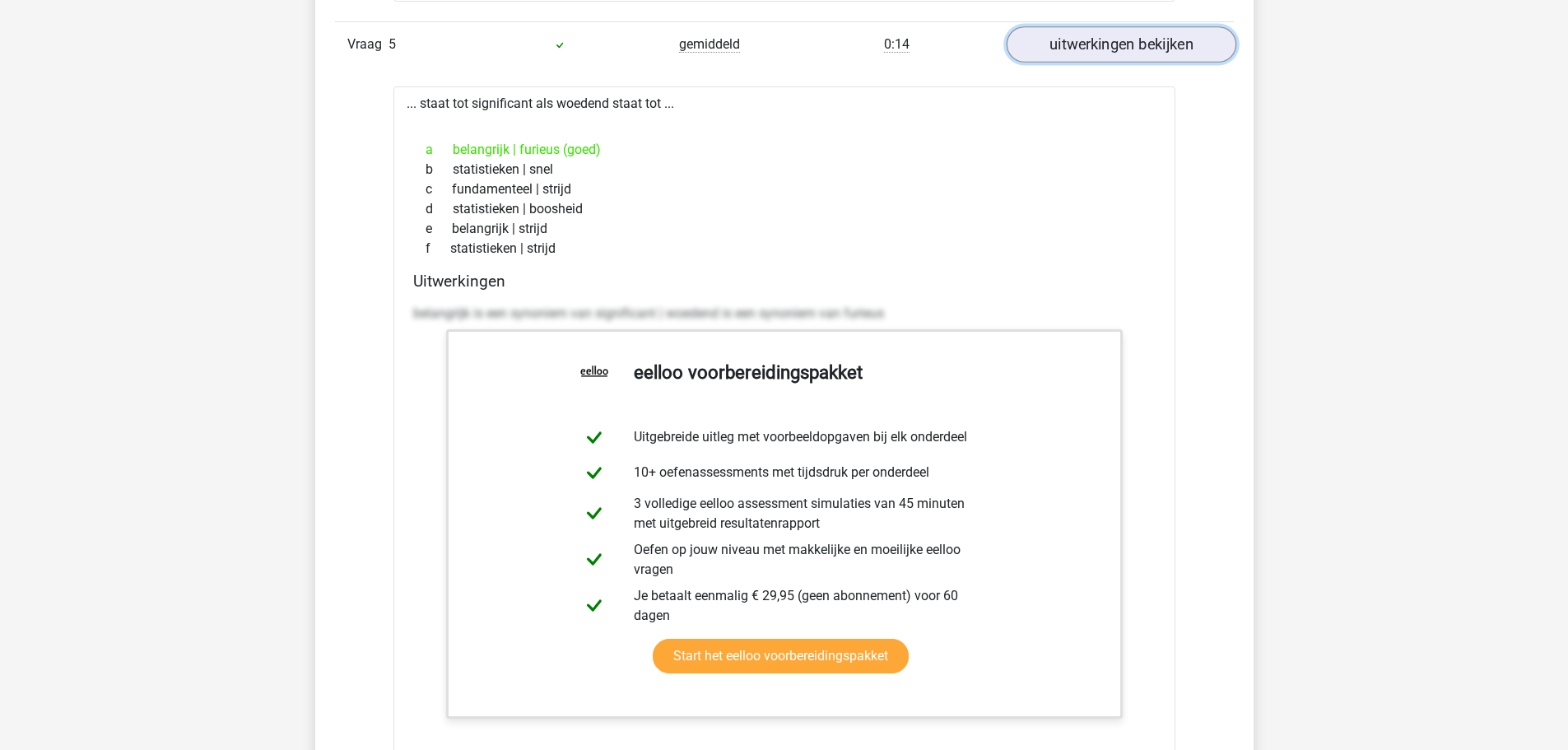
click at [1121, 54] on link "uitwerkingen bekijken" at bounding box center [1120, 44] width 230 height 37
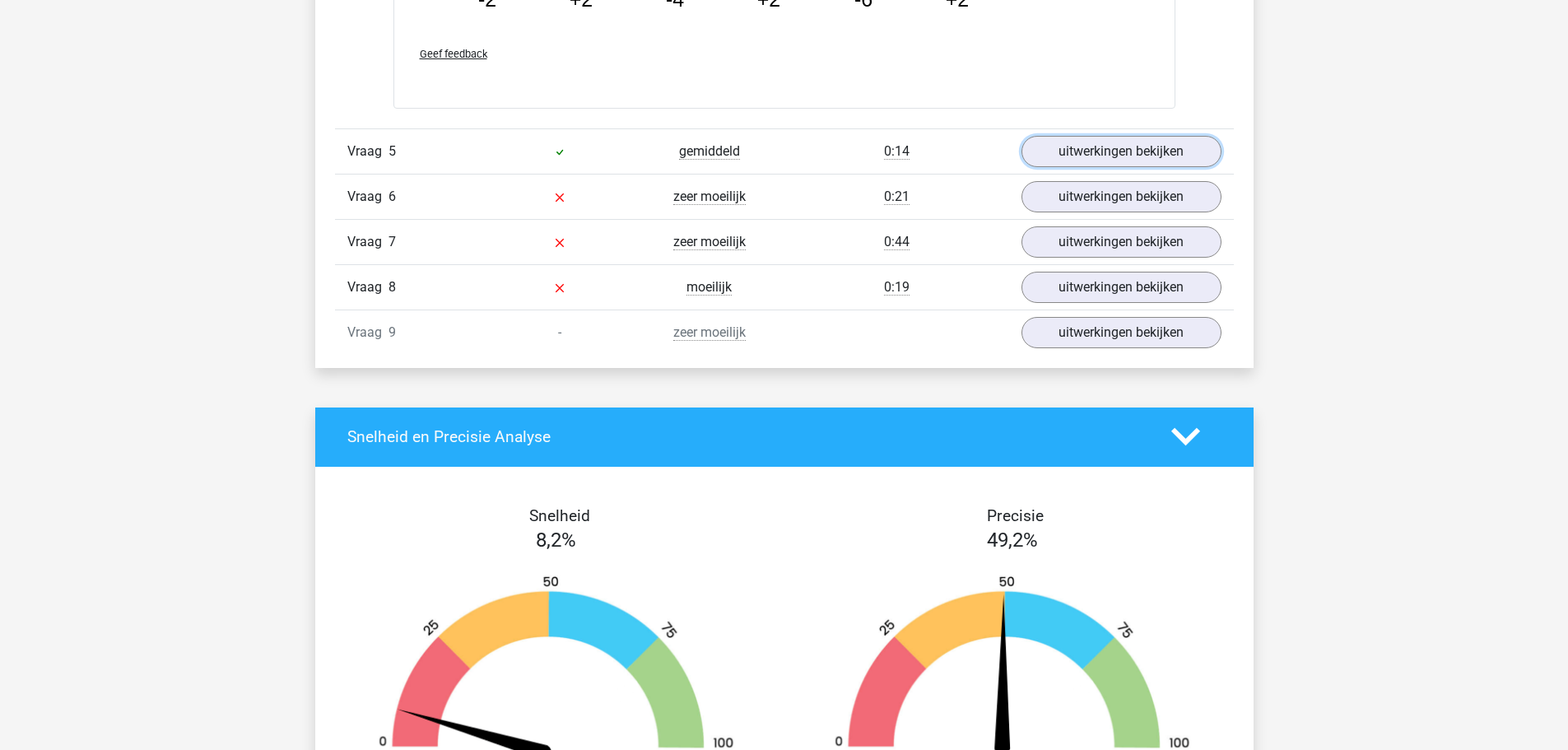
scroll to position [2689, 0]
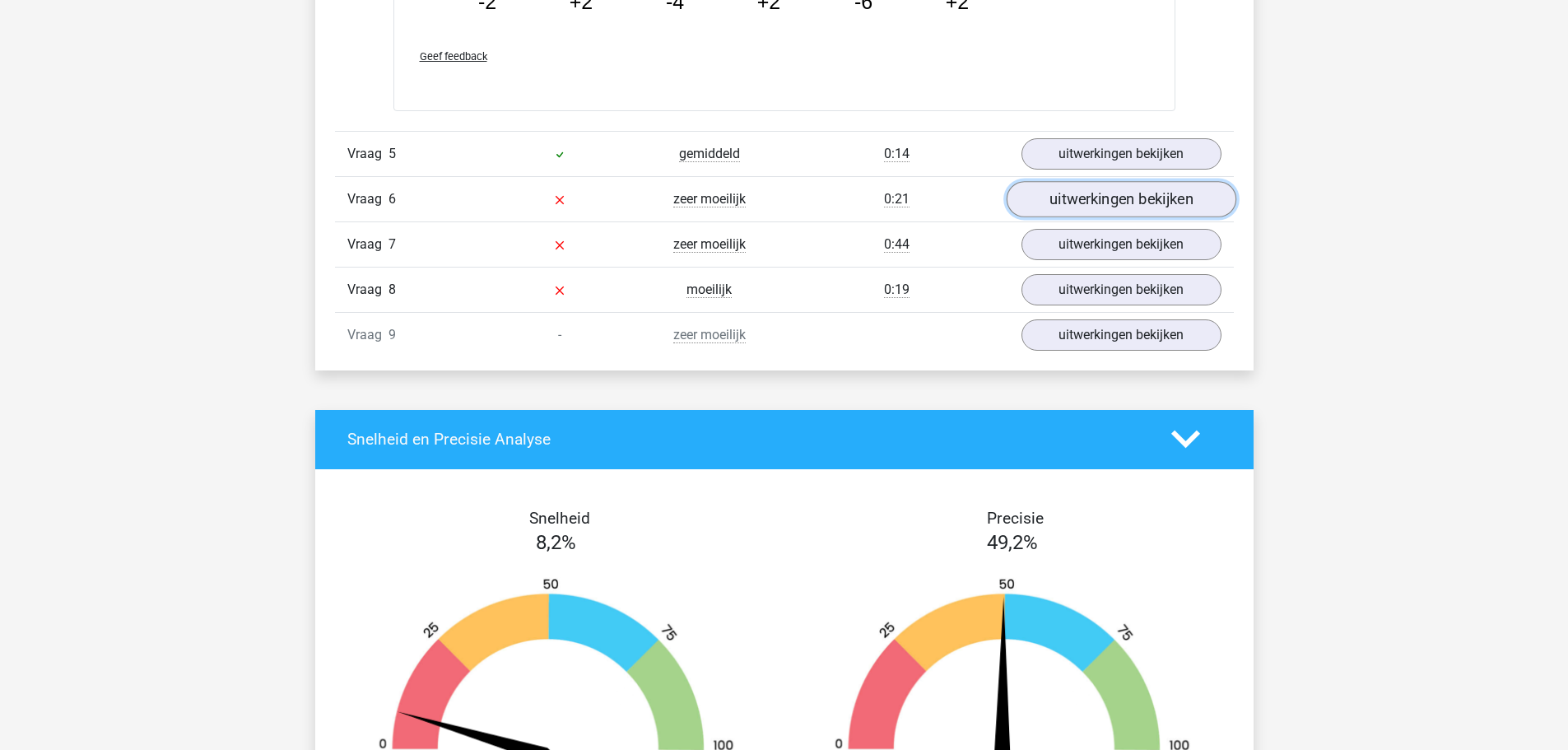
click at [1067, 203] on link "uitwerkingen bekijken" at bounding box center [1120, 199] width 230 height 37
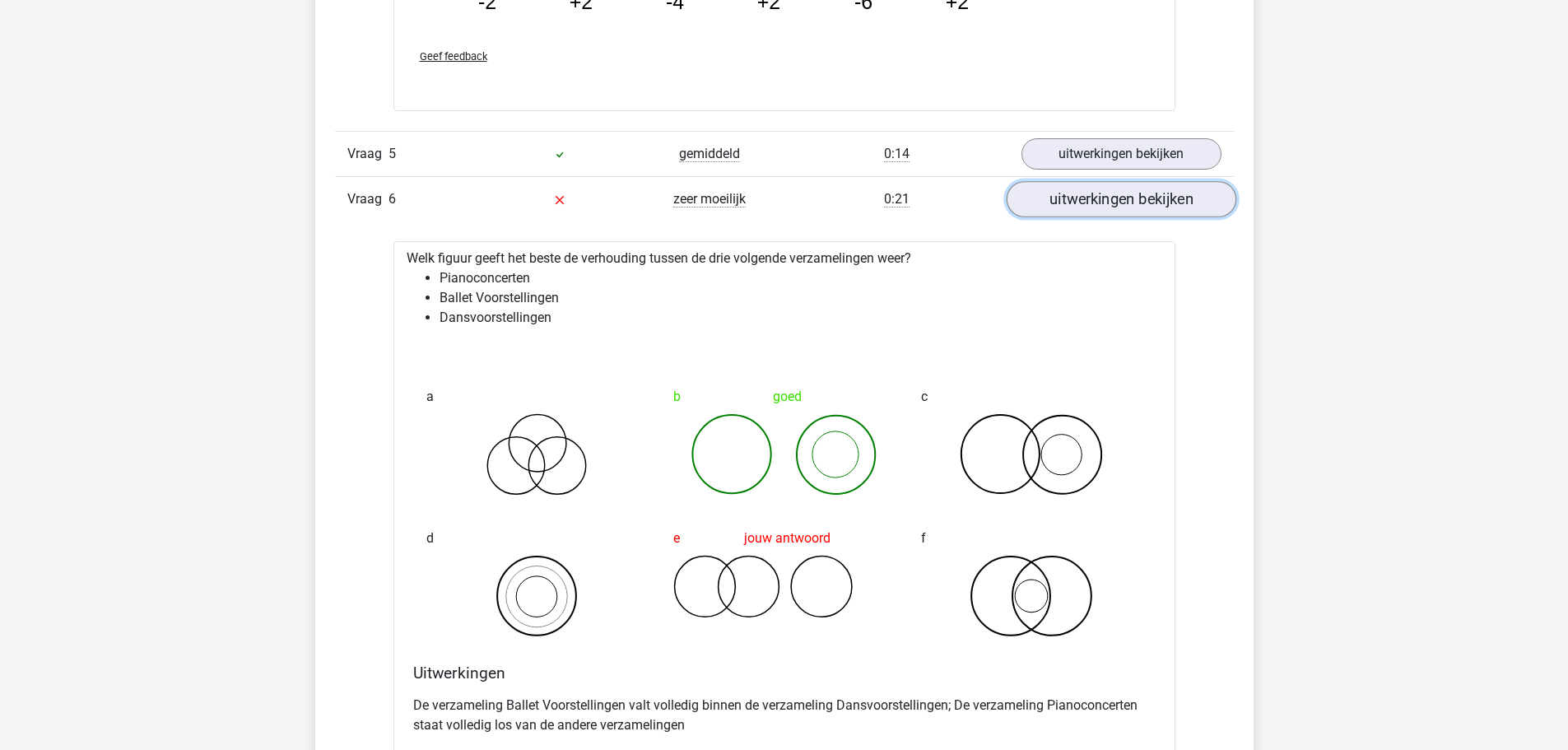
click at [1066, 199] on link "uitwerkingen bekijken" at bounding box center [1120, 199] width 230 height 37
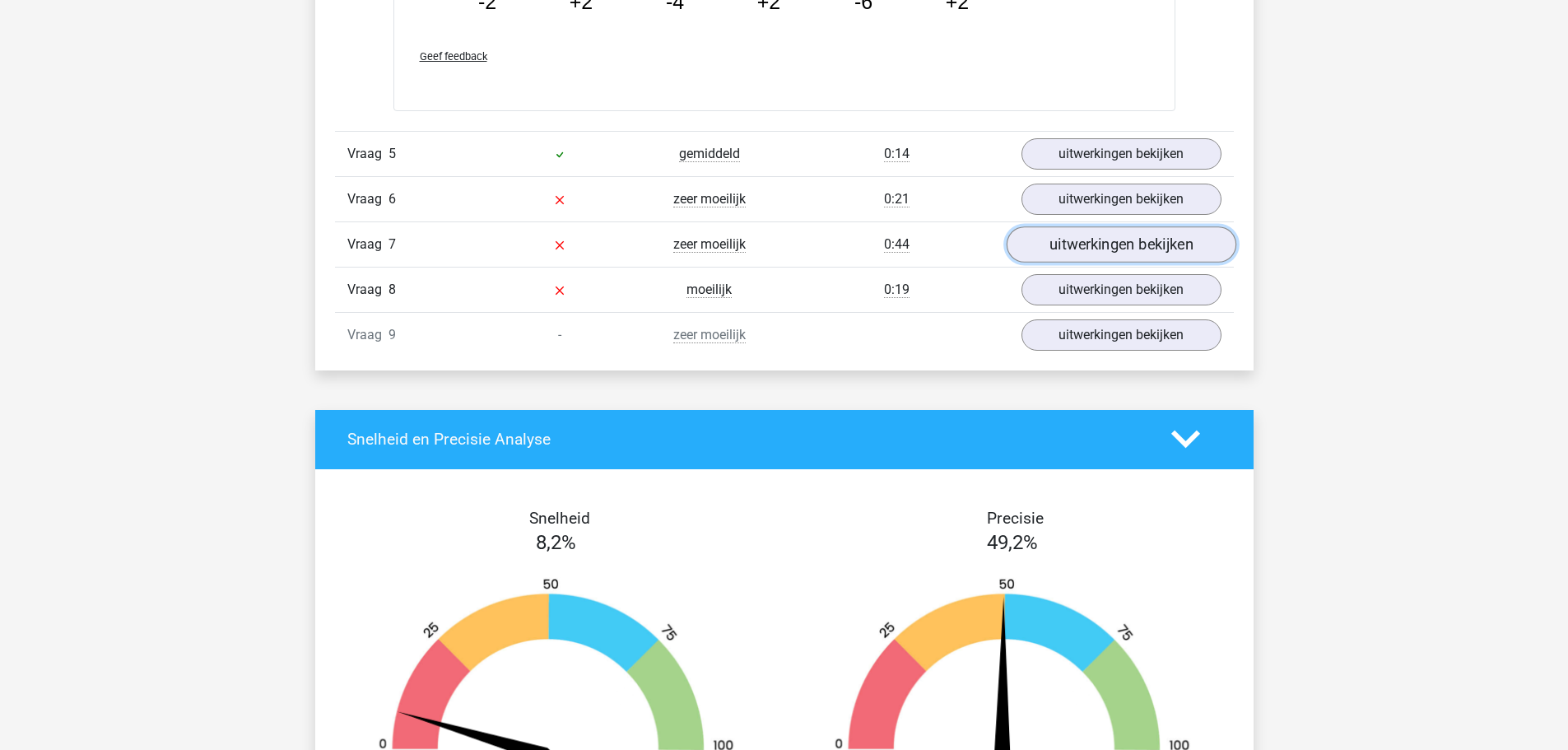
click at [1075, 238] on link "uitwerkingen bekijken" at bounding box center [1120, 244] width 230 height 37
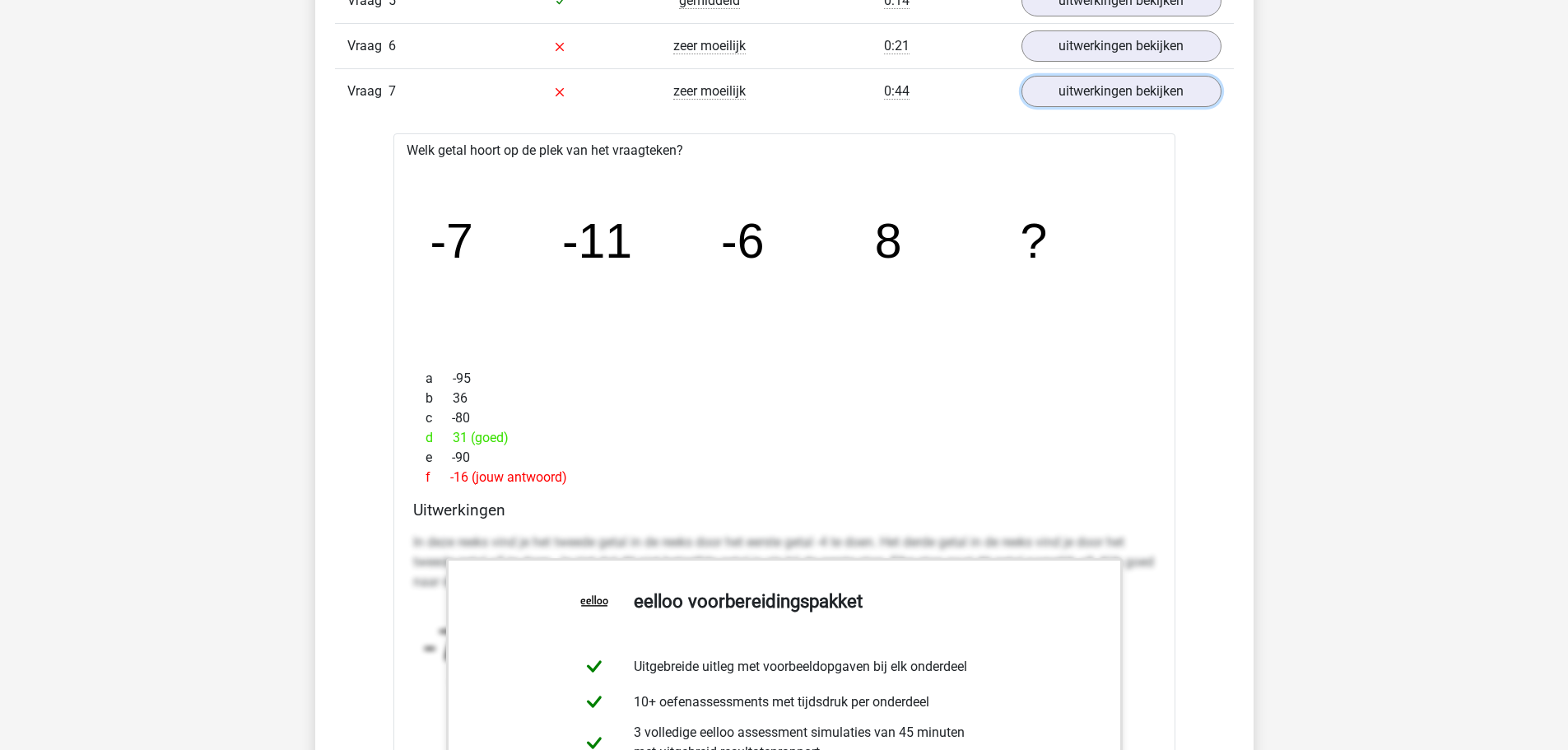
scroll to position [2799, 0]
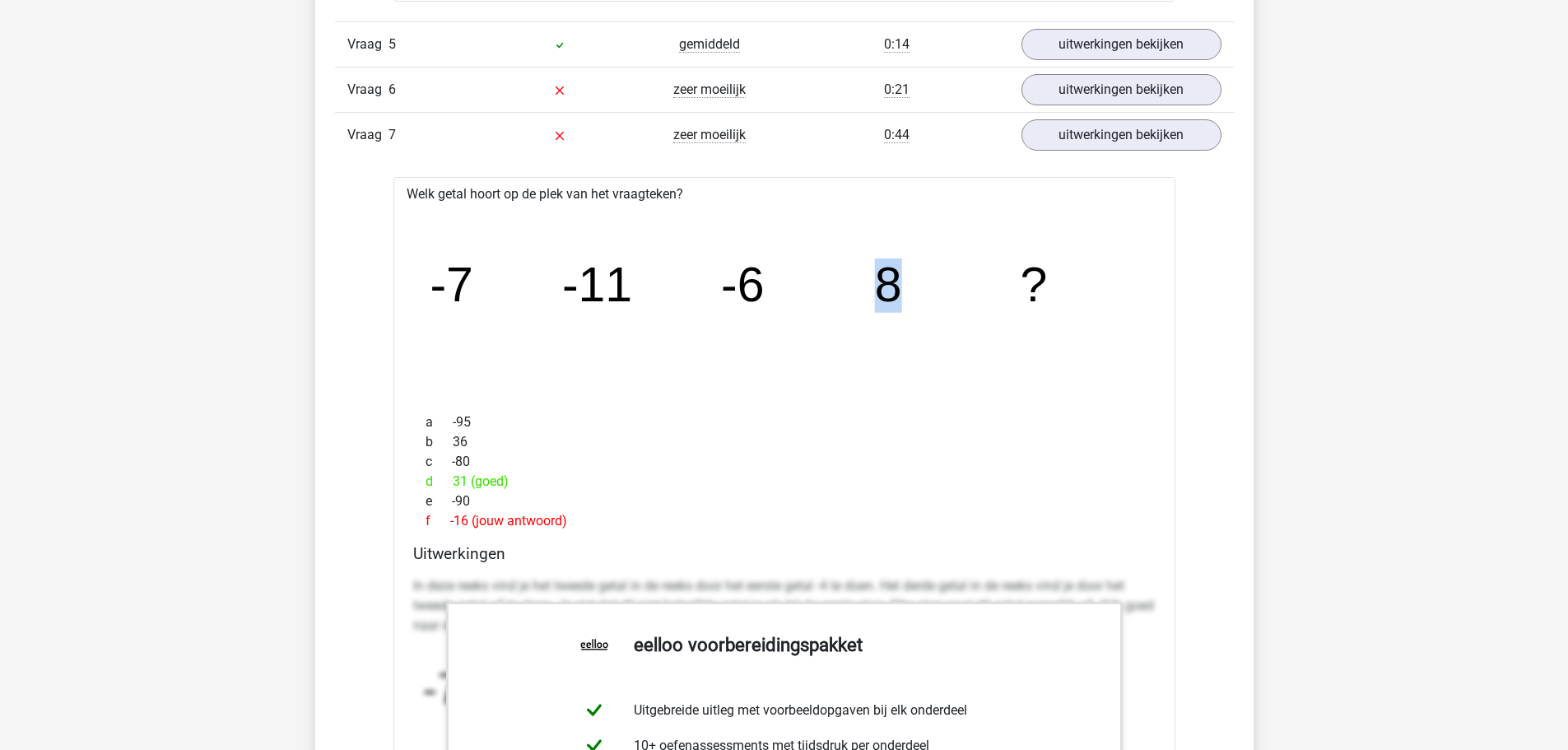
drag, startPoint x: 879, startPoint y: 288, endPoint x: 913, endPoint y: 283, distance: 34.4
click at [911, 283] on icon "image/svg+xml -7 -11 -6 8 ?" at bounding box center [784, 301] width 729 height 183
click at [913, 283] on icon "image/svg+xml -7 -11 -6 8 ?" at bounding box center [784, 301] width 729 height 183
click at [749, 386] on icon "image/svg+xml -7 -11 -6 8 ?" at bounding box center [784, 301] width 729 height 183
click at [1088, 135] on link "uitwerkingen bekijken" at bounding box center [1120, 135] width 230 height 37
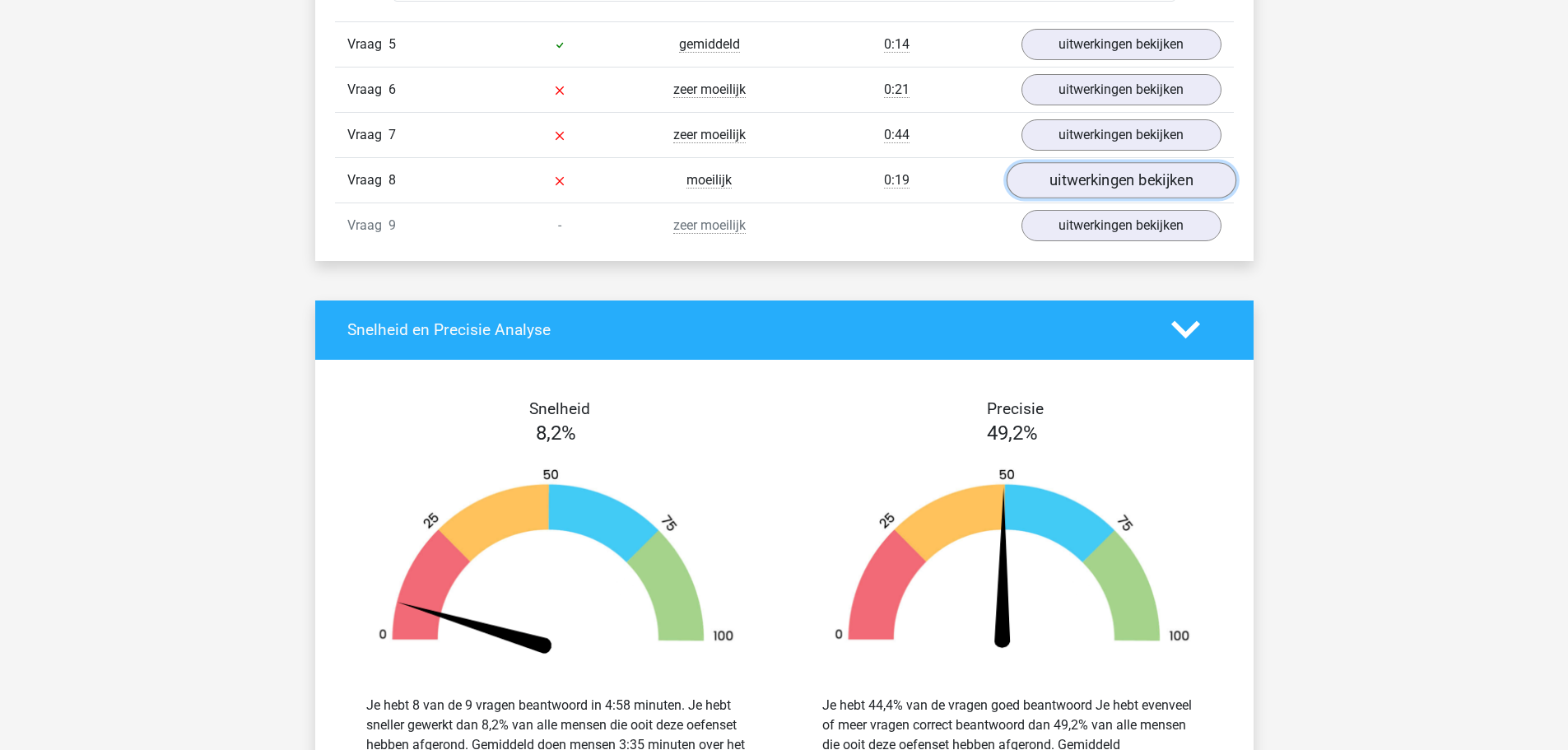
click at [1080, 173] on link "uitwerkingen bekijken" at bounding box center [1120, 180] width 230 height 37
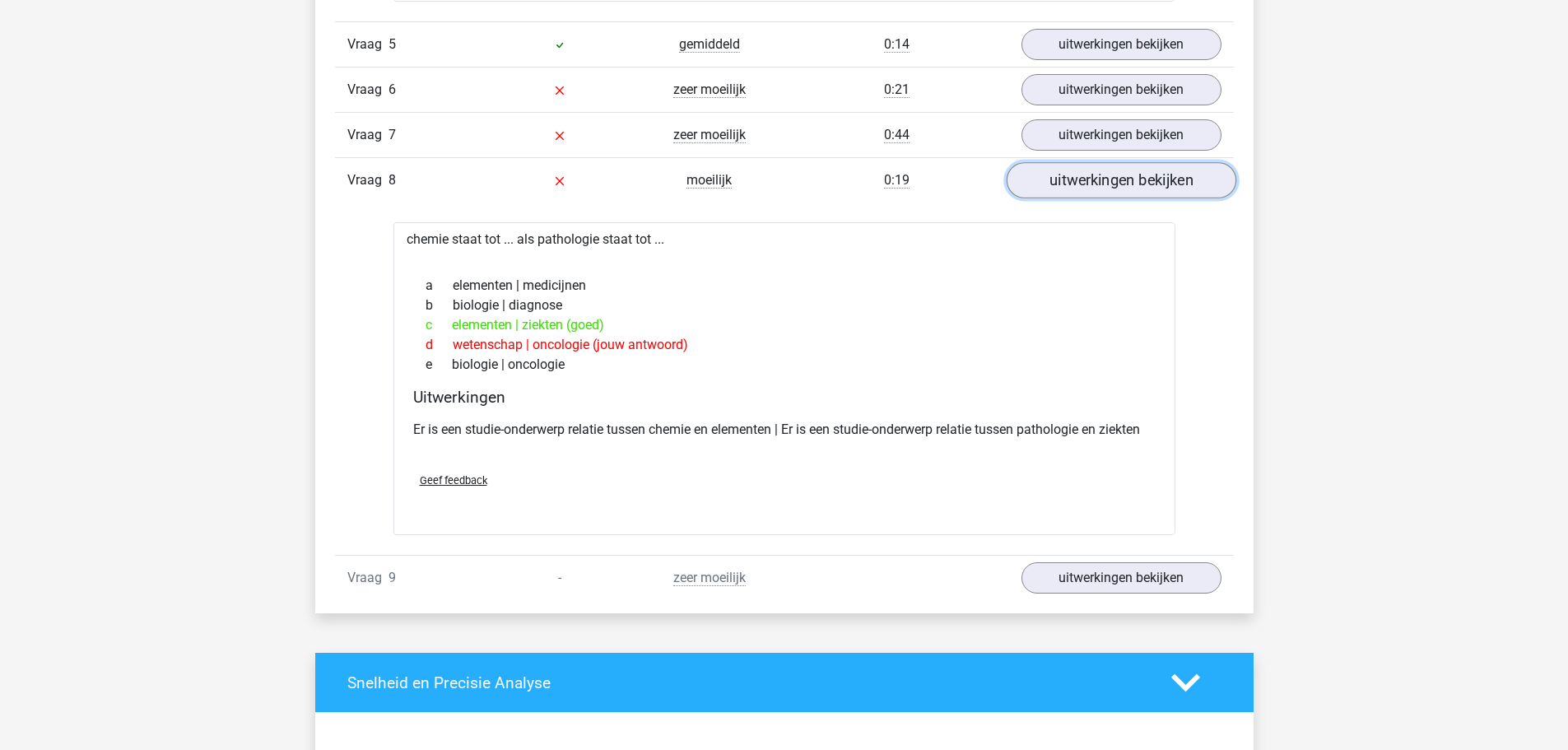
click at [1075, 185] on link "uitwerkingen bekijken" at bounding box center [1120, 180] width 230 height 37
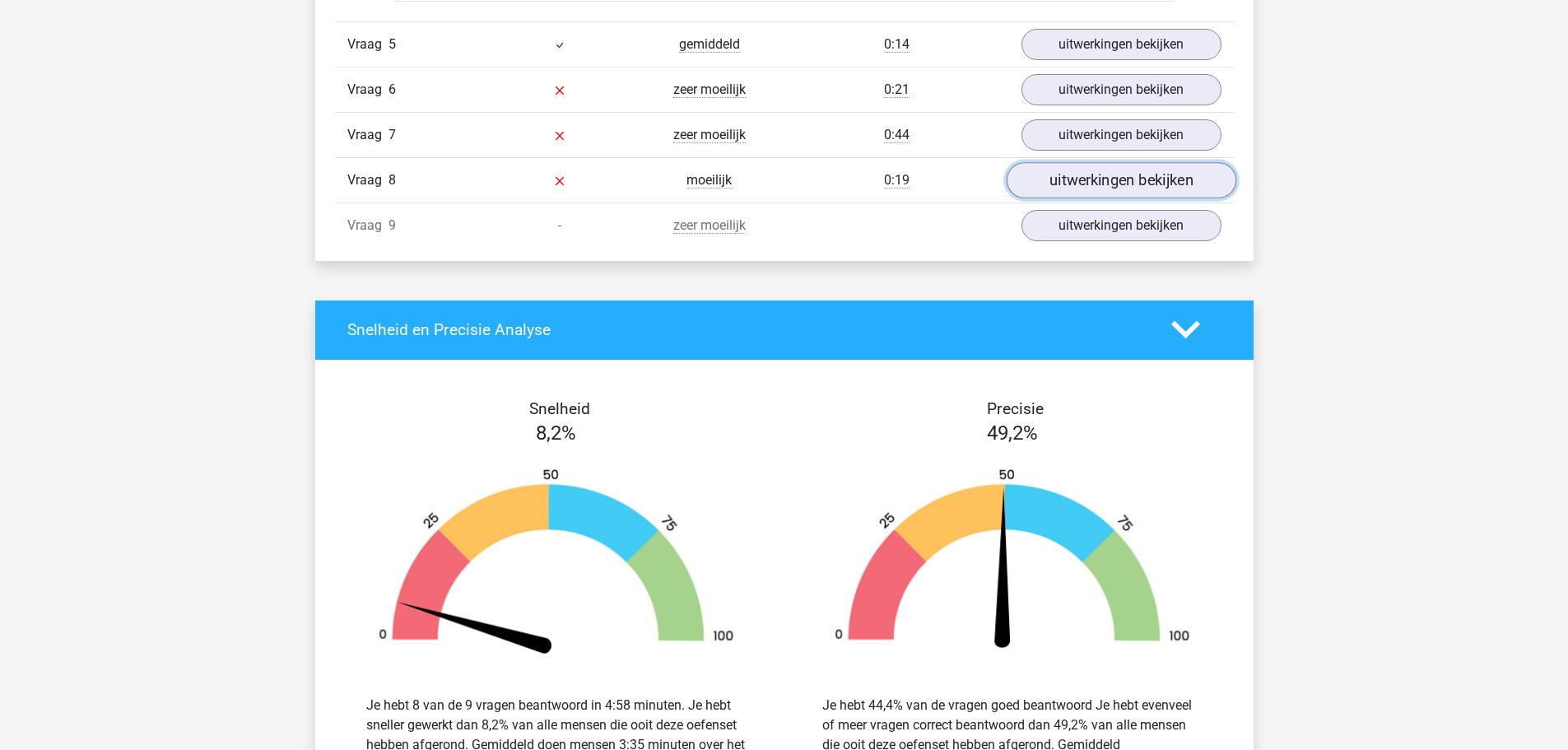
click at [1075, 185] on link "uitwerkingen bekijken" at bounding box center [1120, 180] width 230 height 37
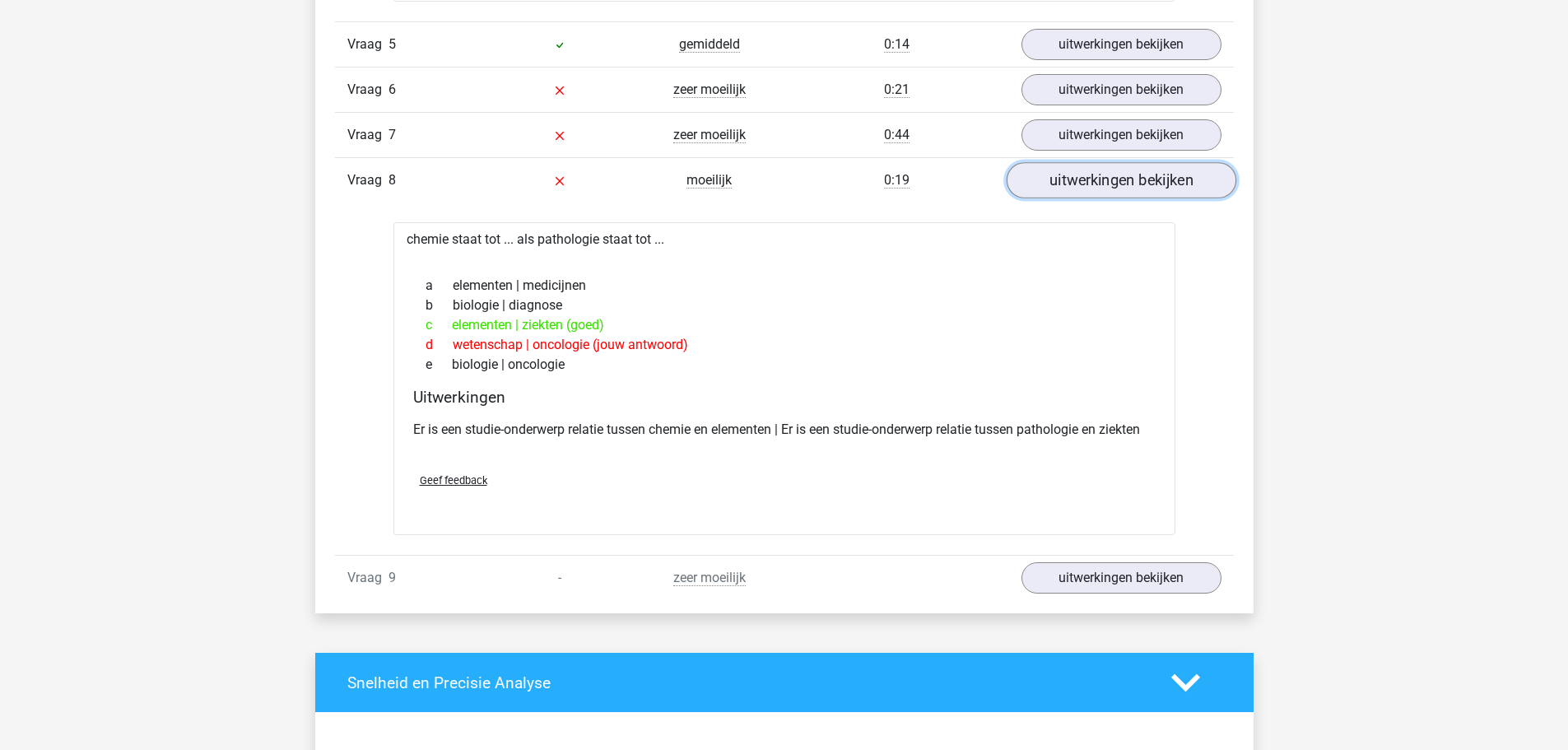
click at [1075, 185] on link "uitwerkingen bekijken" at bounding box center [1120, 180] width 230 height 37
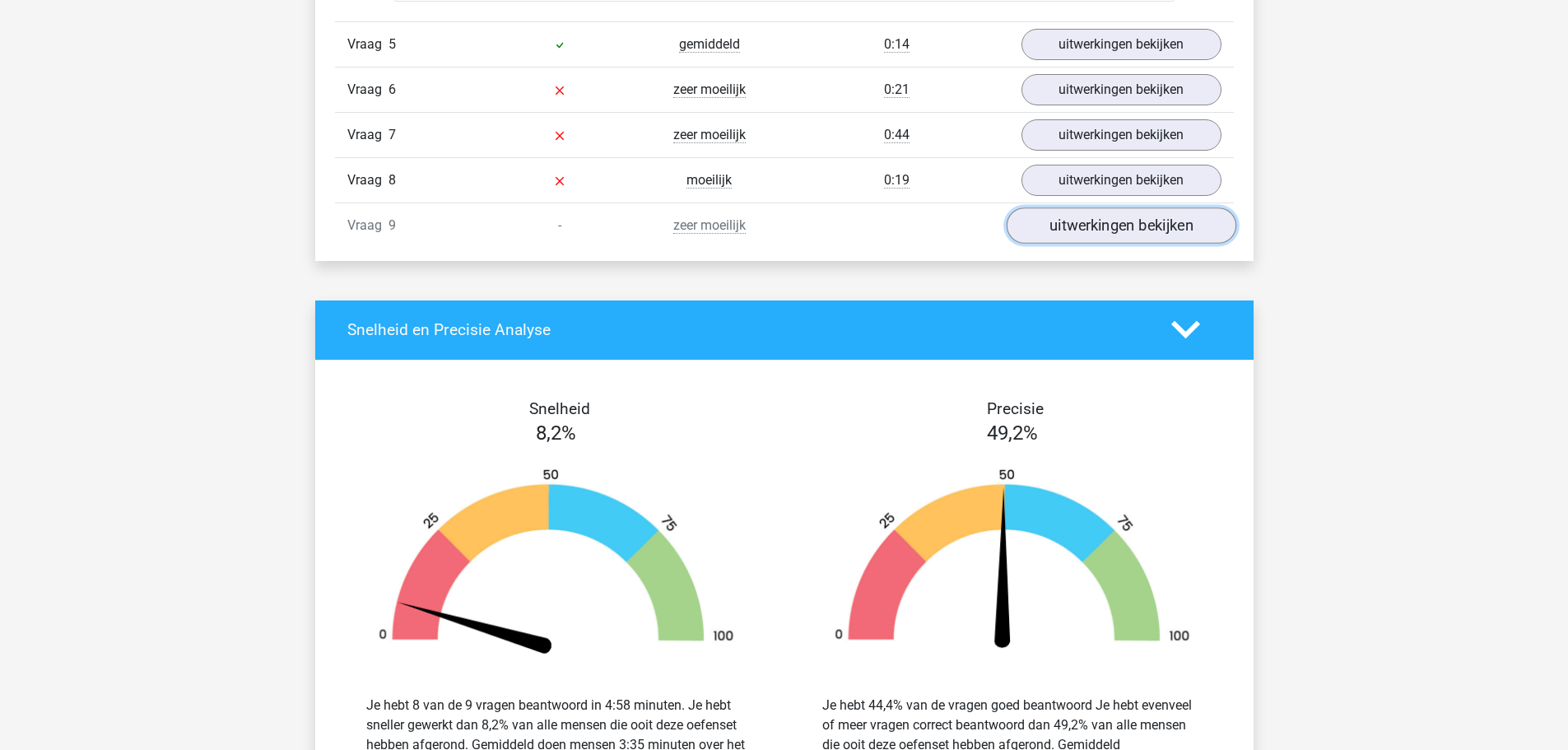
click at [1084, 232] on link "uitwerkingen bekijken" at bounding box center [1120, 225] width 230 height 37
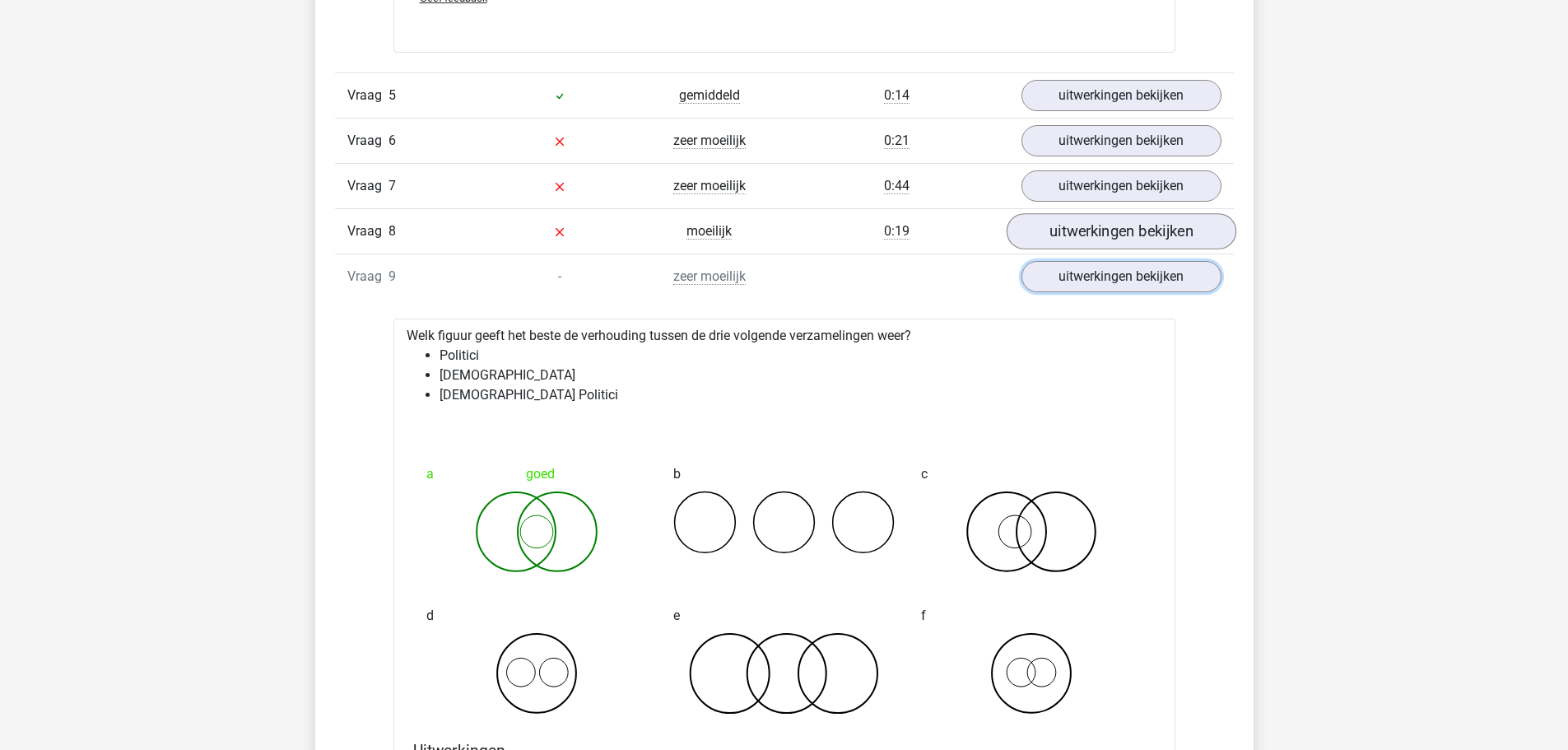
scroll to position [2744, 0]
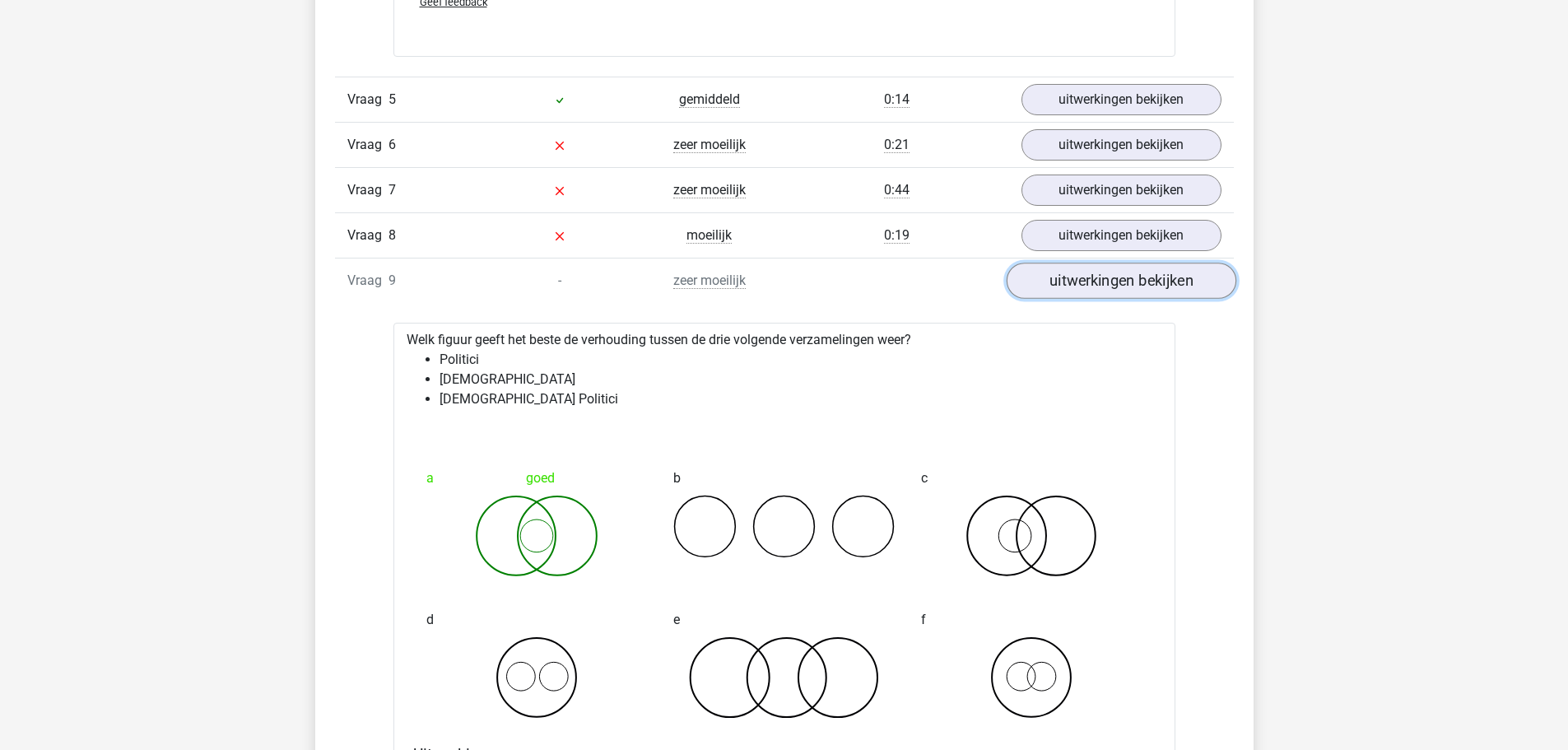
click at [1085, 288] on link "uitwerkingen bekijken" at bounding box center [1120, 281] width 230 height 37
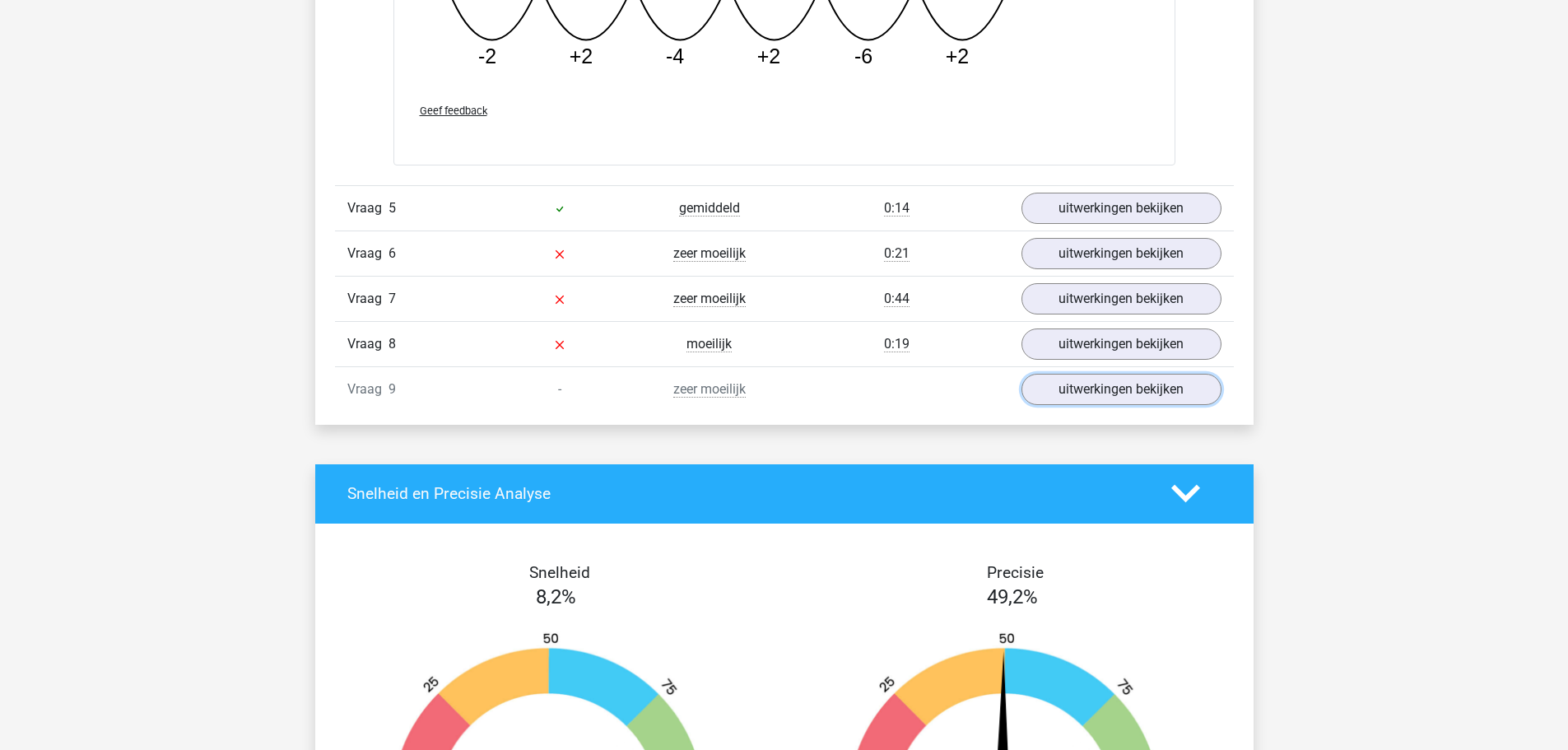
scroll to position [2634, 0]
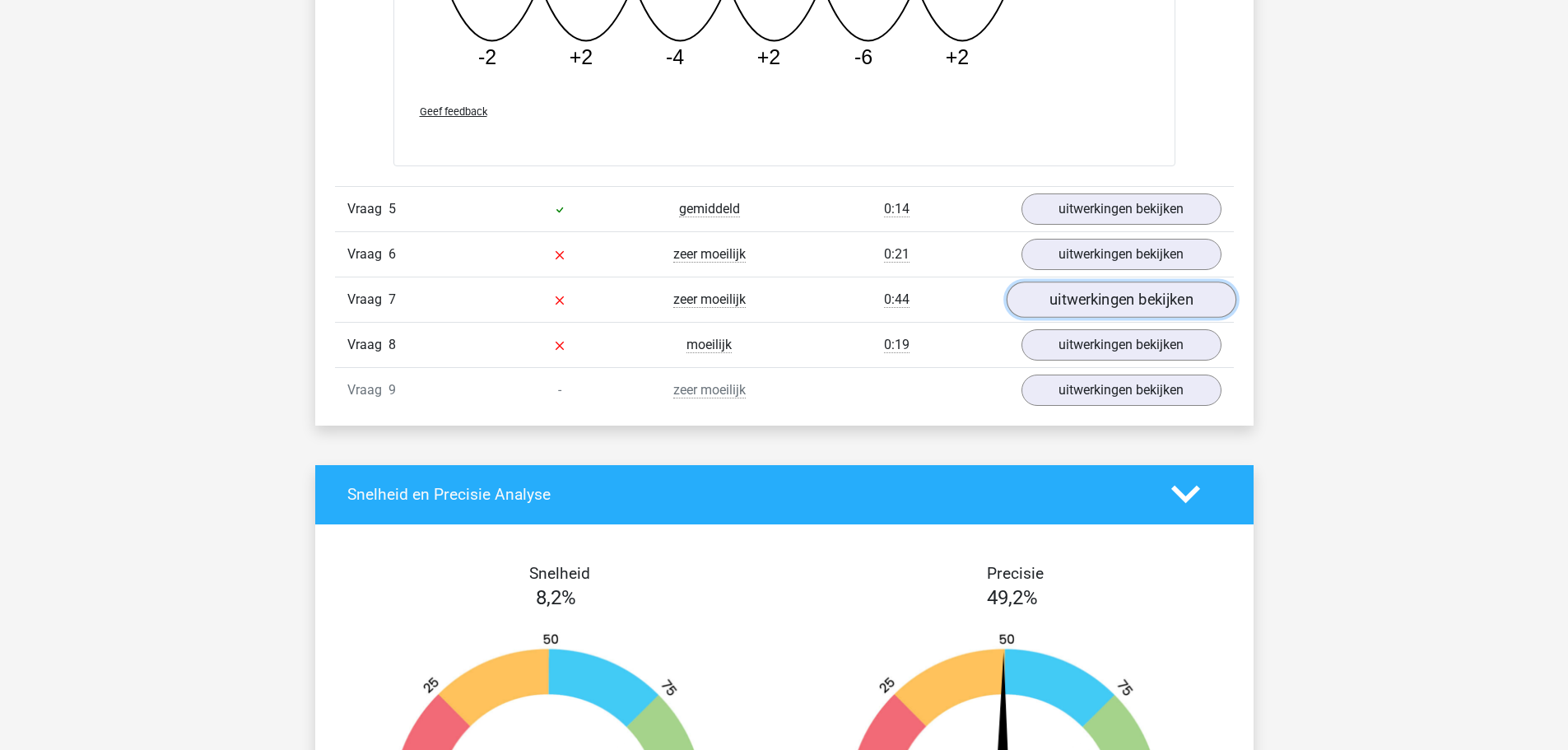
click at [1104, 303] on link "uitwerkingen bekijken" at bounding box center [1120, 299] width 230 height 37
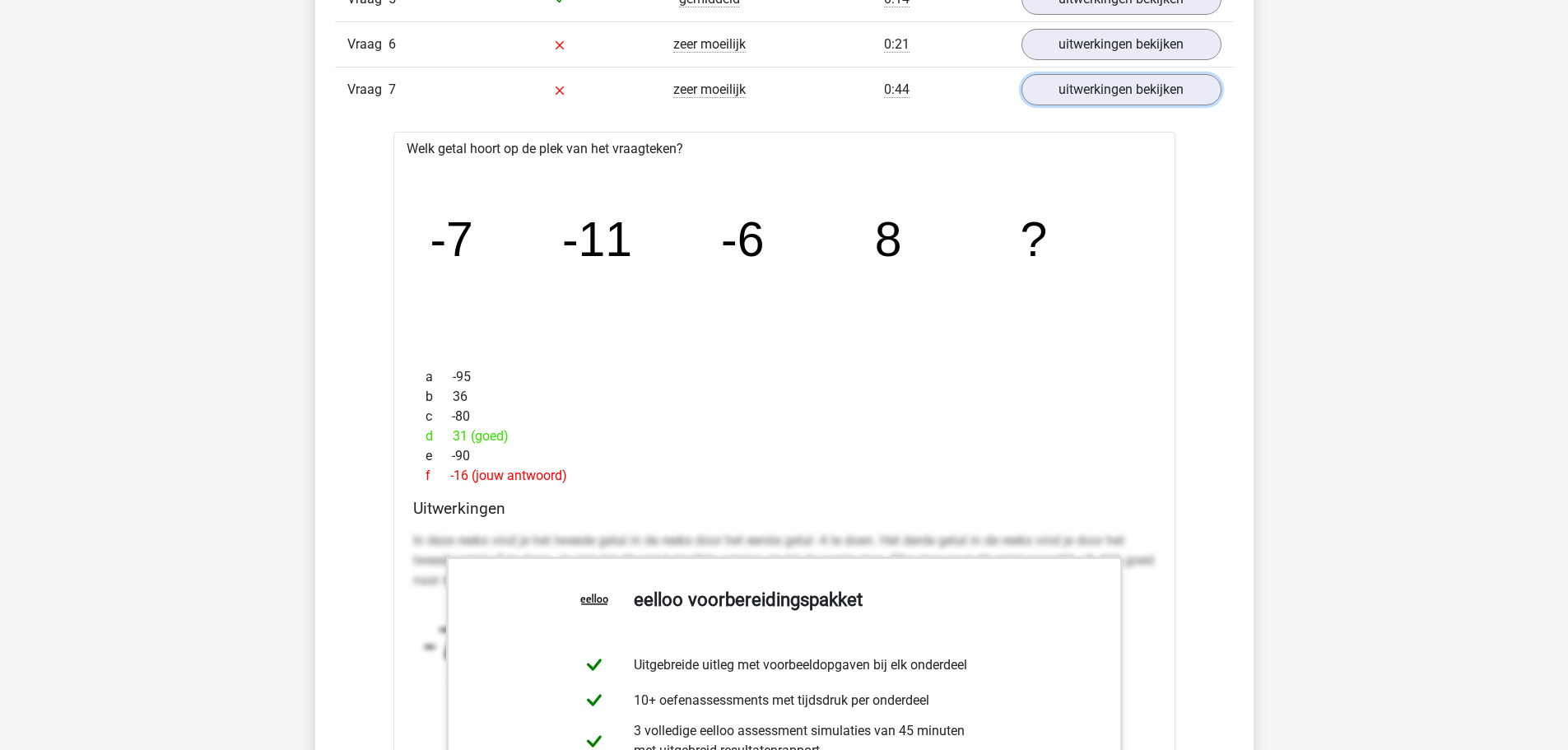
scroll to position [2799, 0]
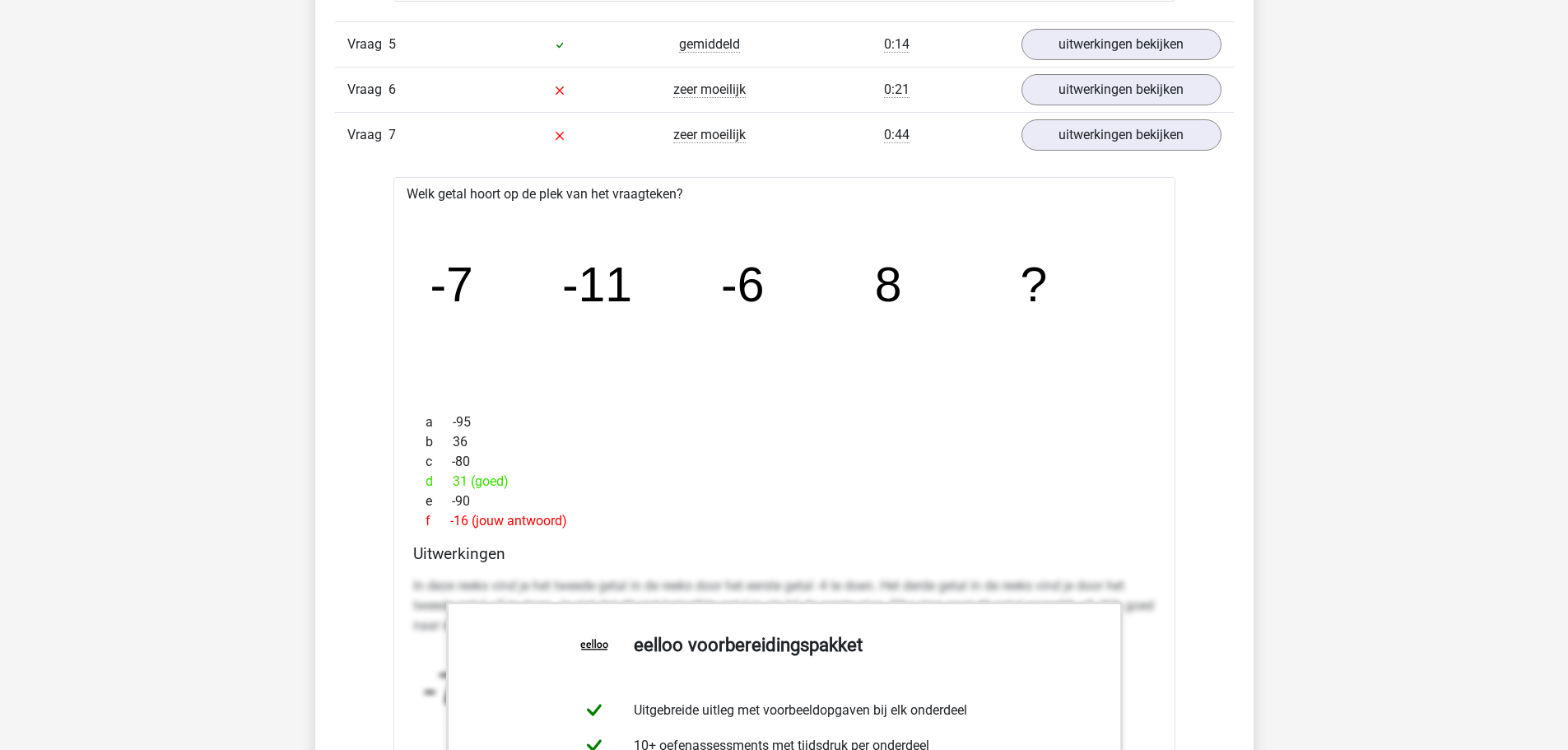
click at [438, 280] on tspan "-7" at bounding box center [451, 285] width 43 height 54
click at [408, 193] on div "Welk getal hoort op de plek van het vraagteken? image/svg+xml -7 -11 -6 8 ? a -…" at bounding box center [784, 659] width 782 height 963
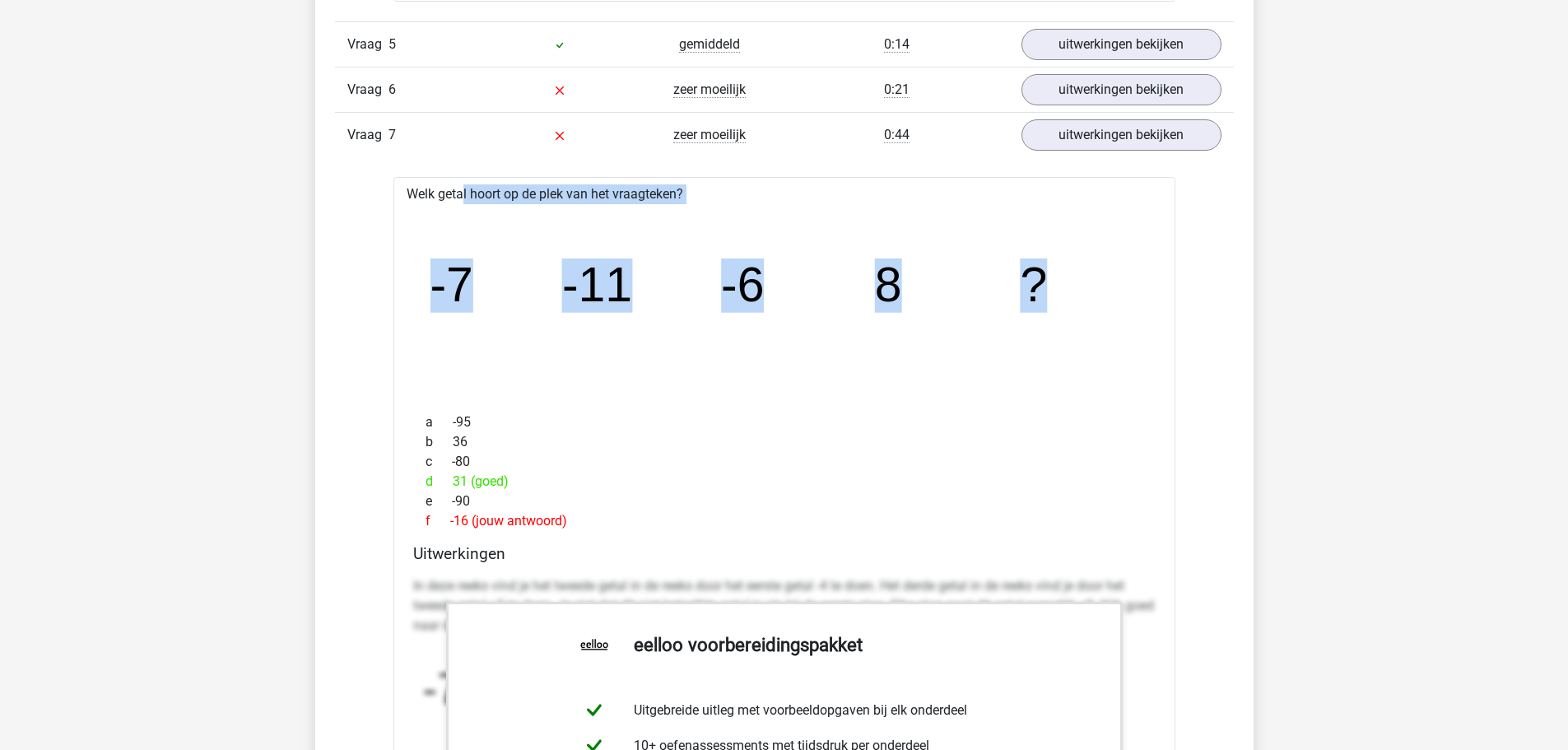
drag, startPoint x: 408, startPoint y: 191, endPoint x: 1130, endPoint y: 287, distance: 728.4
click at [1130, 287] on div "Welk getal hoort op de plek van het vraagteken? image/svg+xml -7 -11 -6 8 ? a -…" at bounding box center [784, 659] width 782 height 963
copy div "Welk getal hoort op de plek van het vraagteken? image/svg+xml -7 -11 -6 8 ?"
click at [807, 234] on icon "image/svg+xml -7 -11 -6 8 ?" at bounding box center [784, 301] width 729 height 183
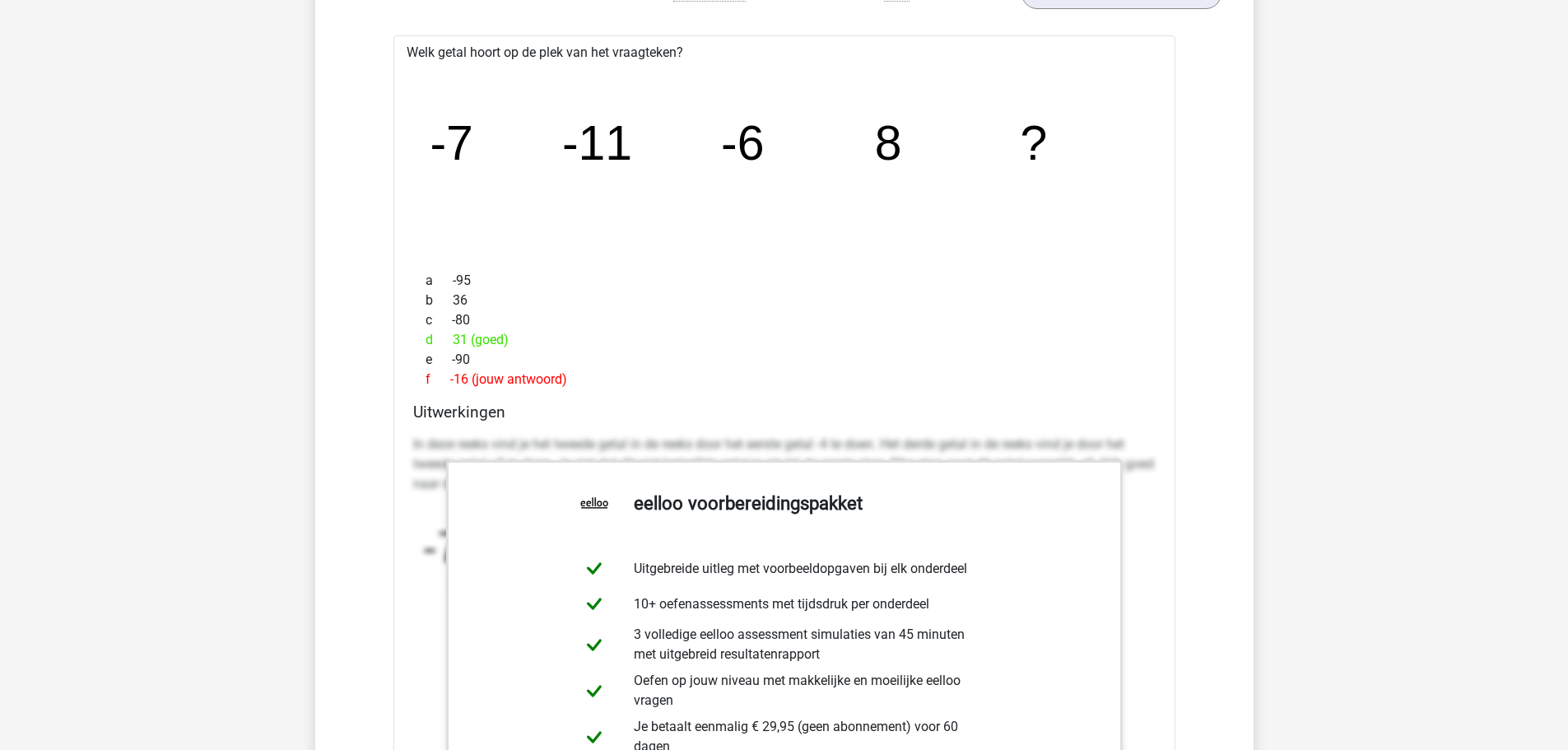
scroll to position [3019, 0]
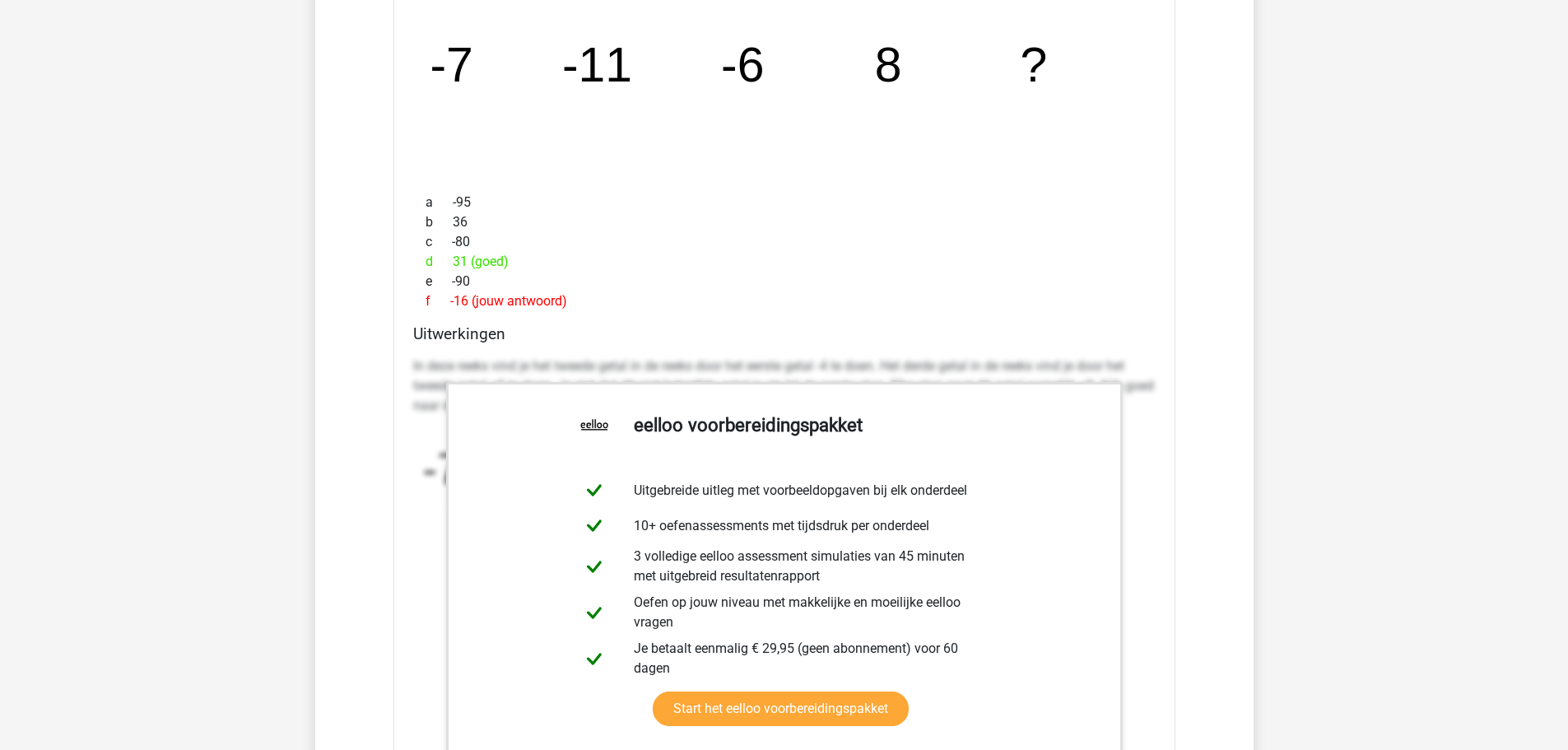
click at [489, 348] on div "Uitwerkingen In deze reeks vind je het tweede getal in de reeks door het eerste…" at bounding box center [784, 584] width 755 height 519
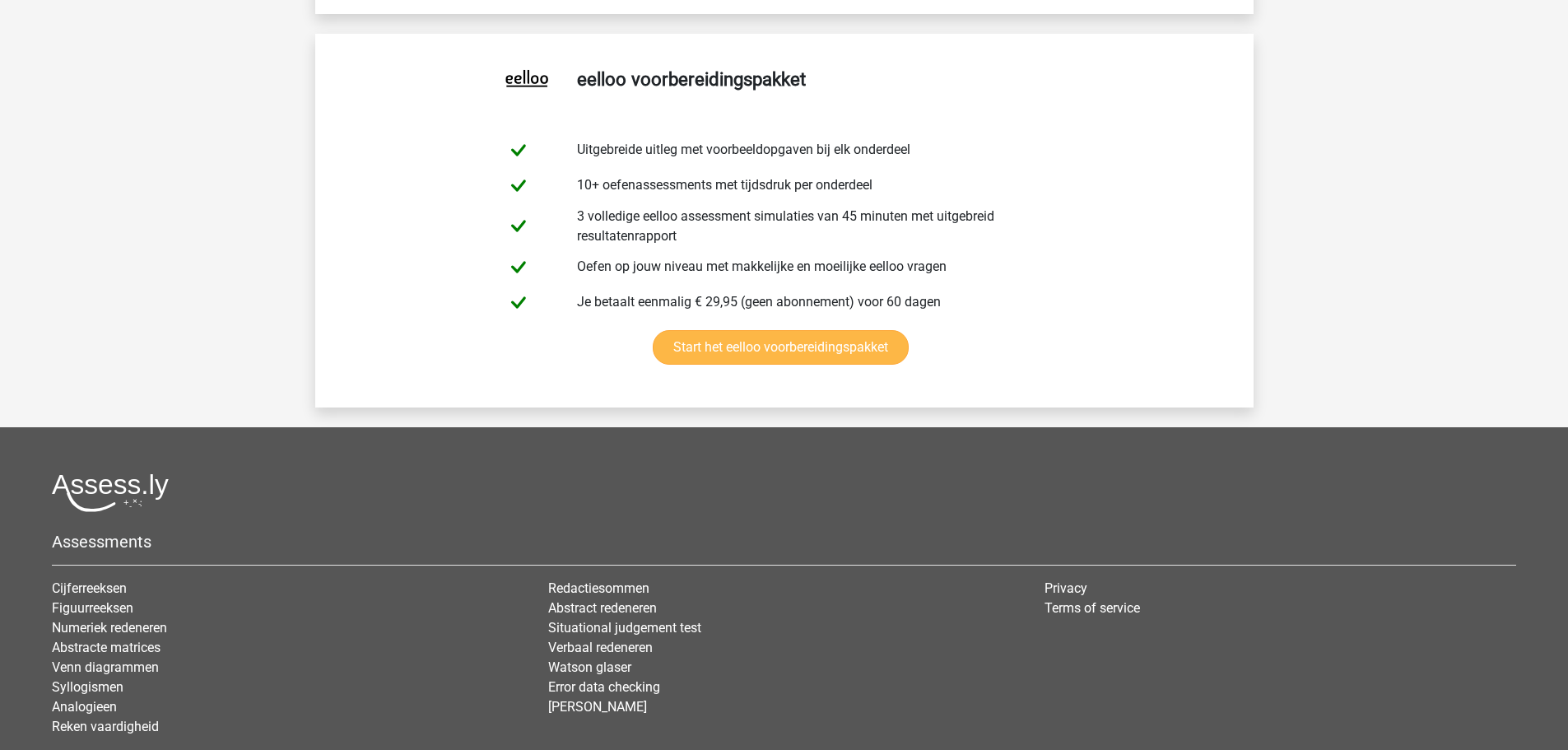
scroll to position [3344, 0]
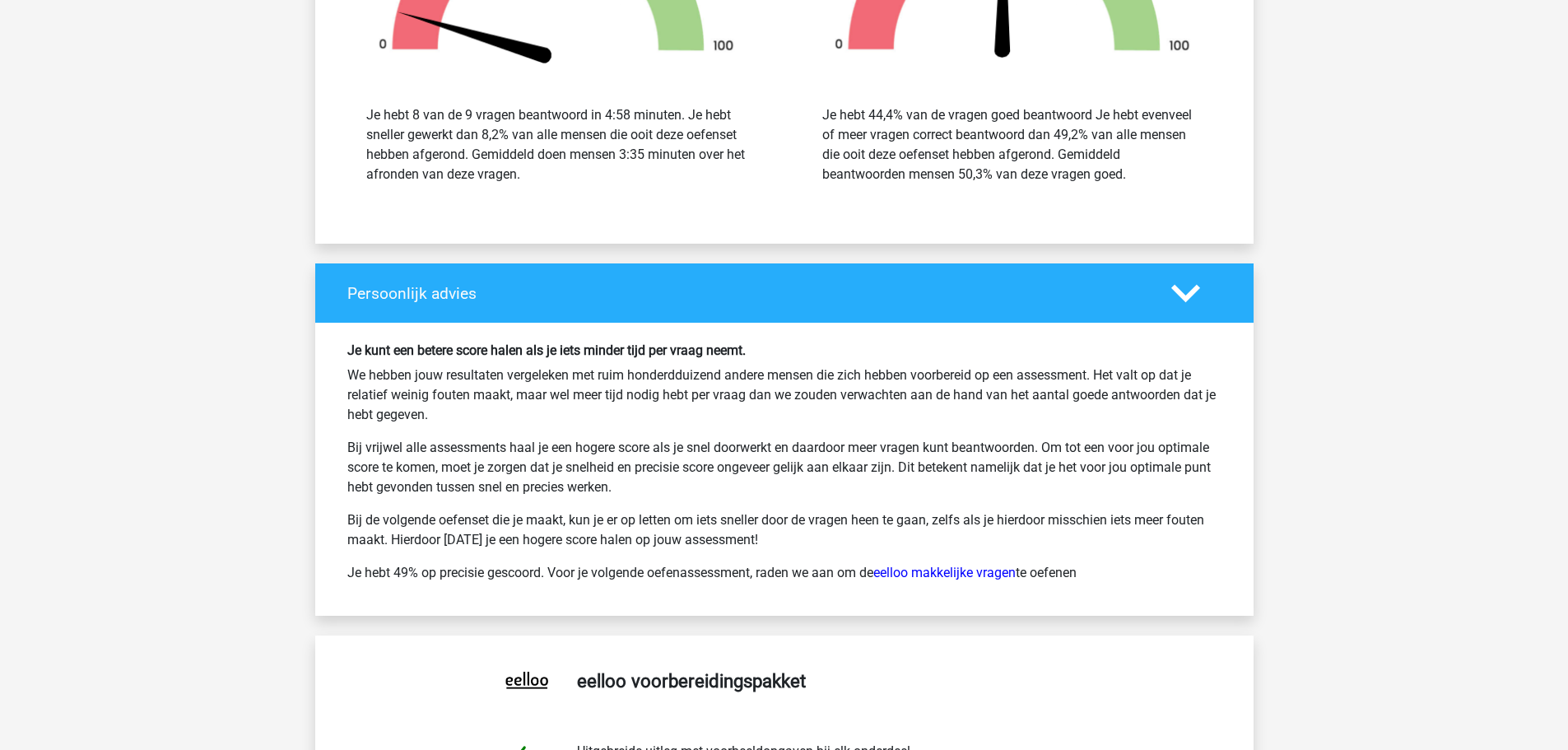
drag, startPoint x: 1228, startPoint y: 409, endPoint x: 1221, endPoint y: 393, distance: 17.5
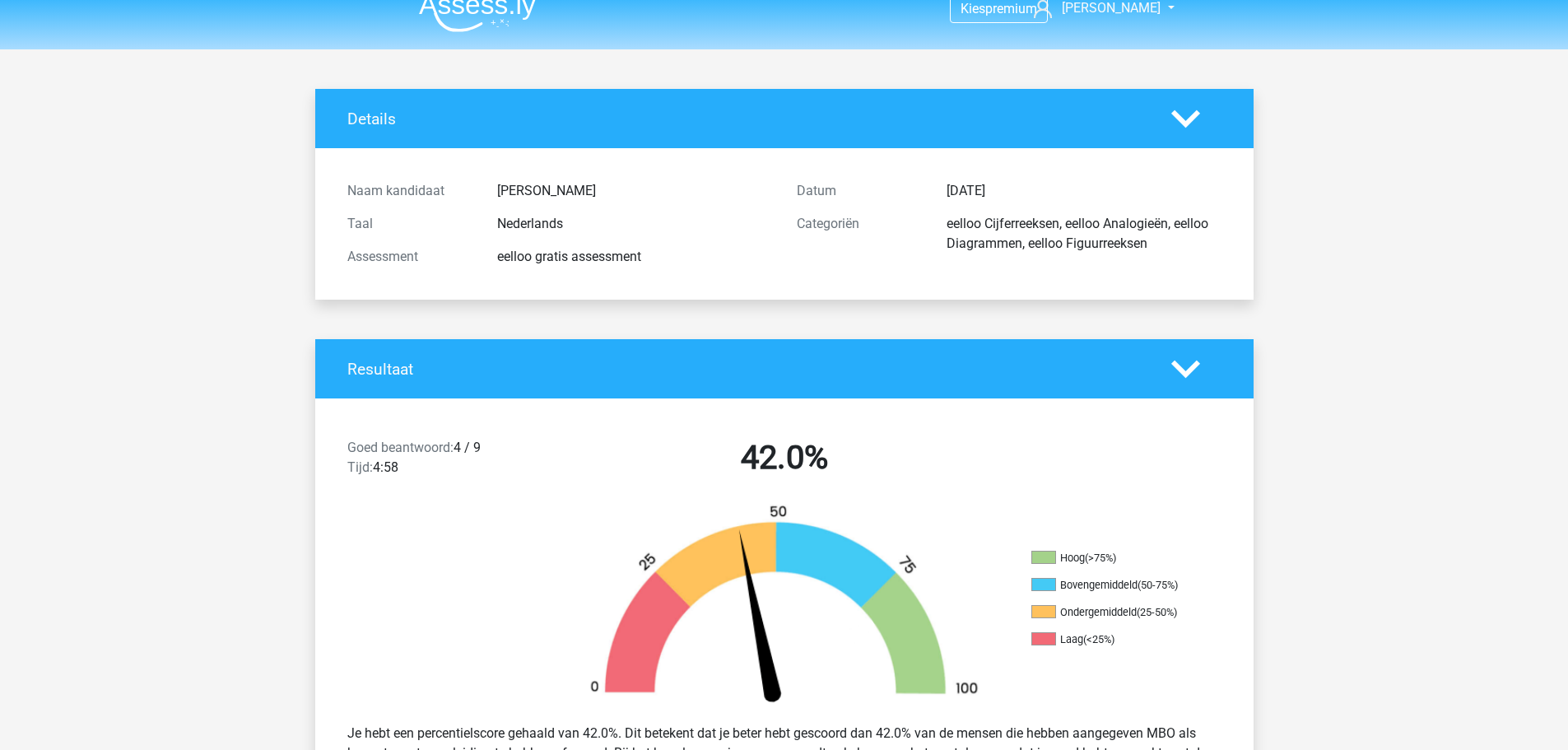
scroll to position [0, 0]
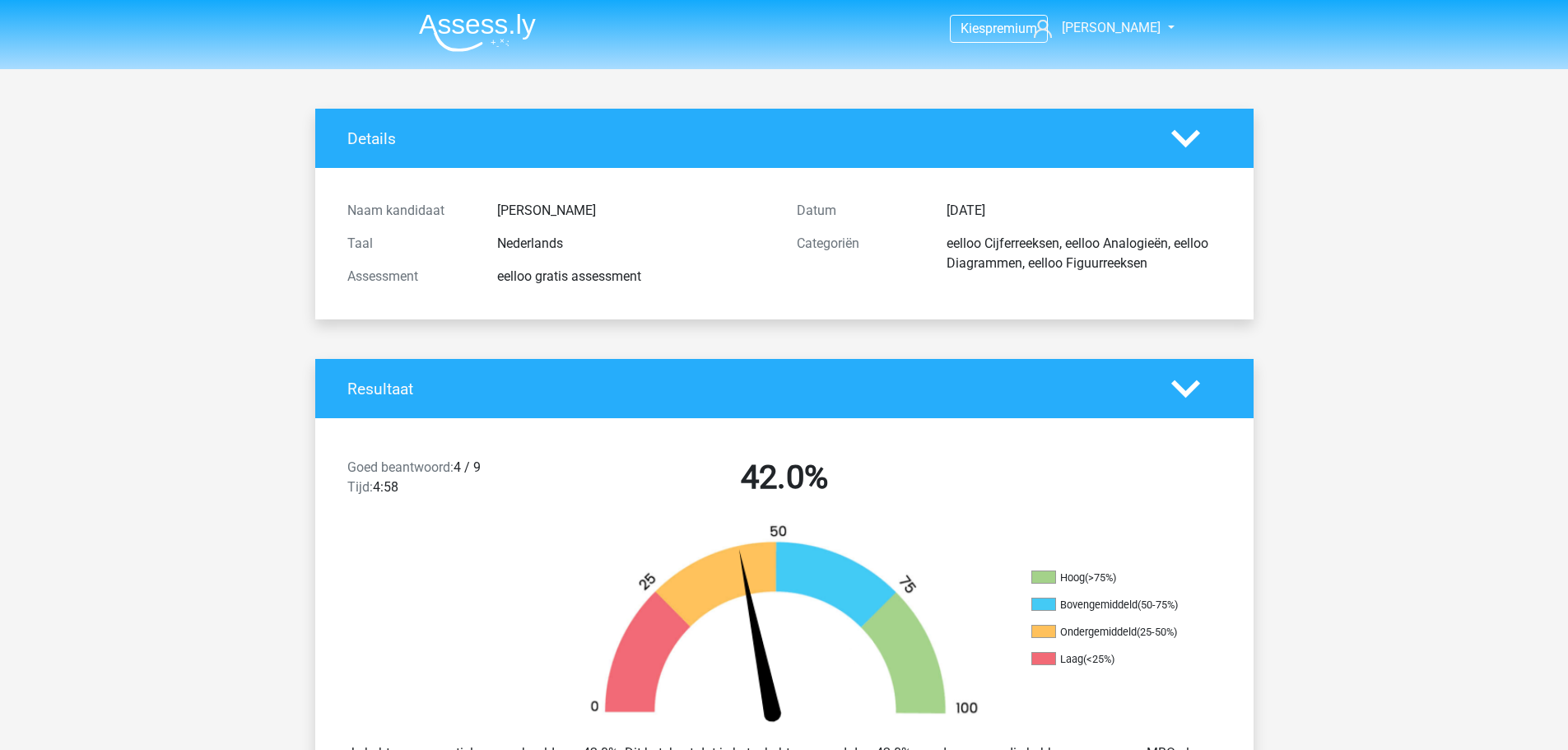
drag, startPoint x: 941, startPoint y: 243, endPoint x: 1160, endPoint y: 264, distance: 220.0
click at [1161, 264] on div "eelloo Cijferreeksen, eelloo Analogieën, eelloo Diagrammen, eelloo Figuurreeksen" at bounding box center [1083, 253] width 299 height 39
click at [1159, 264] on div "eelloo Cijferreeksen, eelloo Analogieën, eelloo Diagrammen, eelloo Figuurreeksen" at bounding box center [1083, 253] width 299 height 39
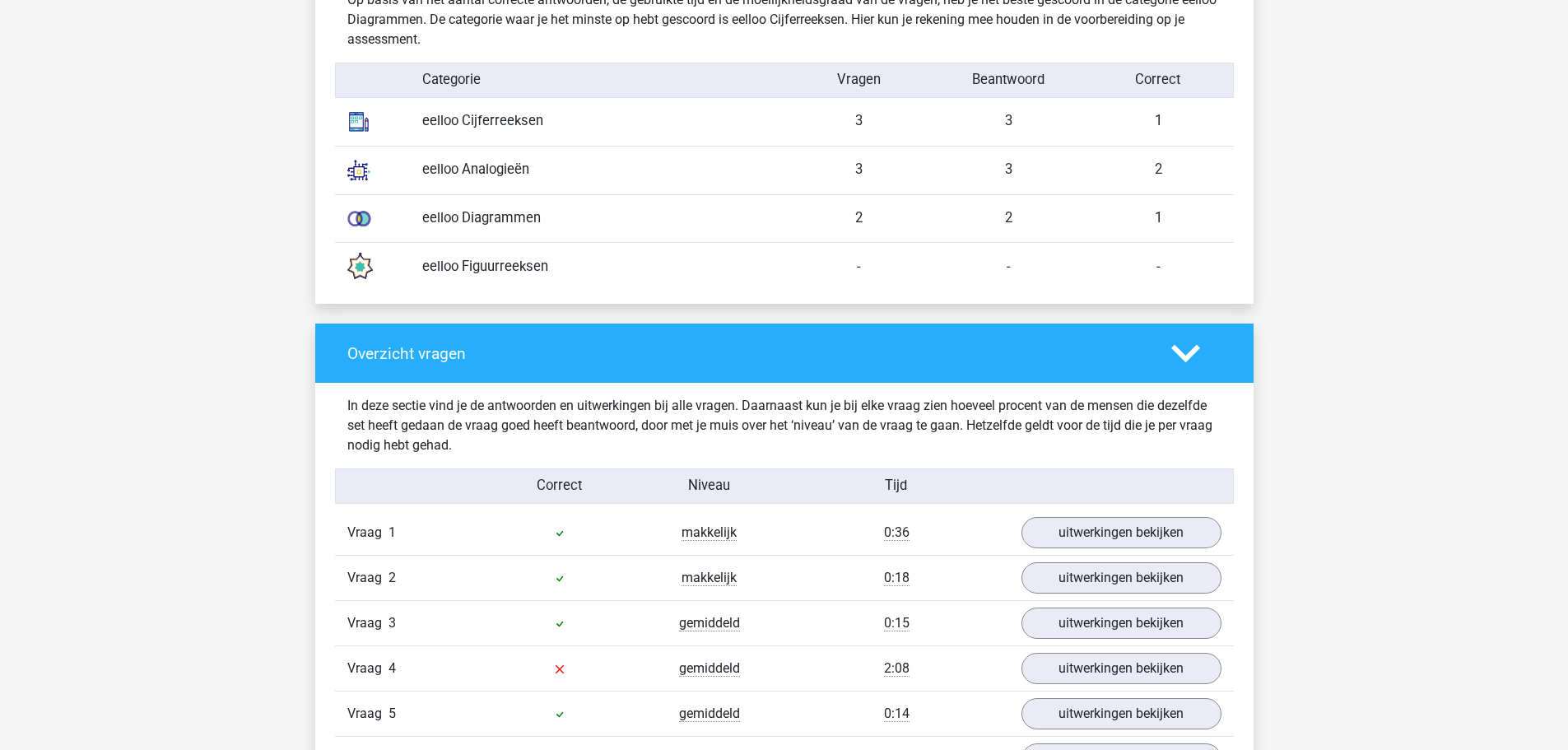
scroll to position [1372, 0]
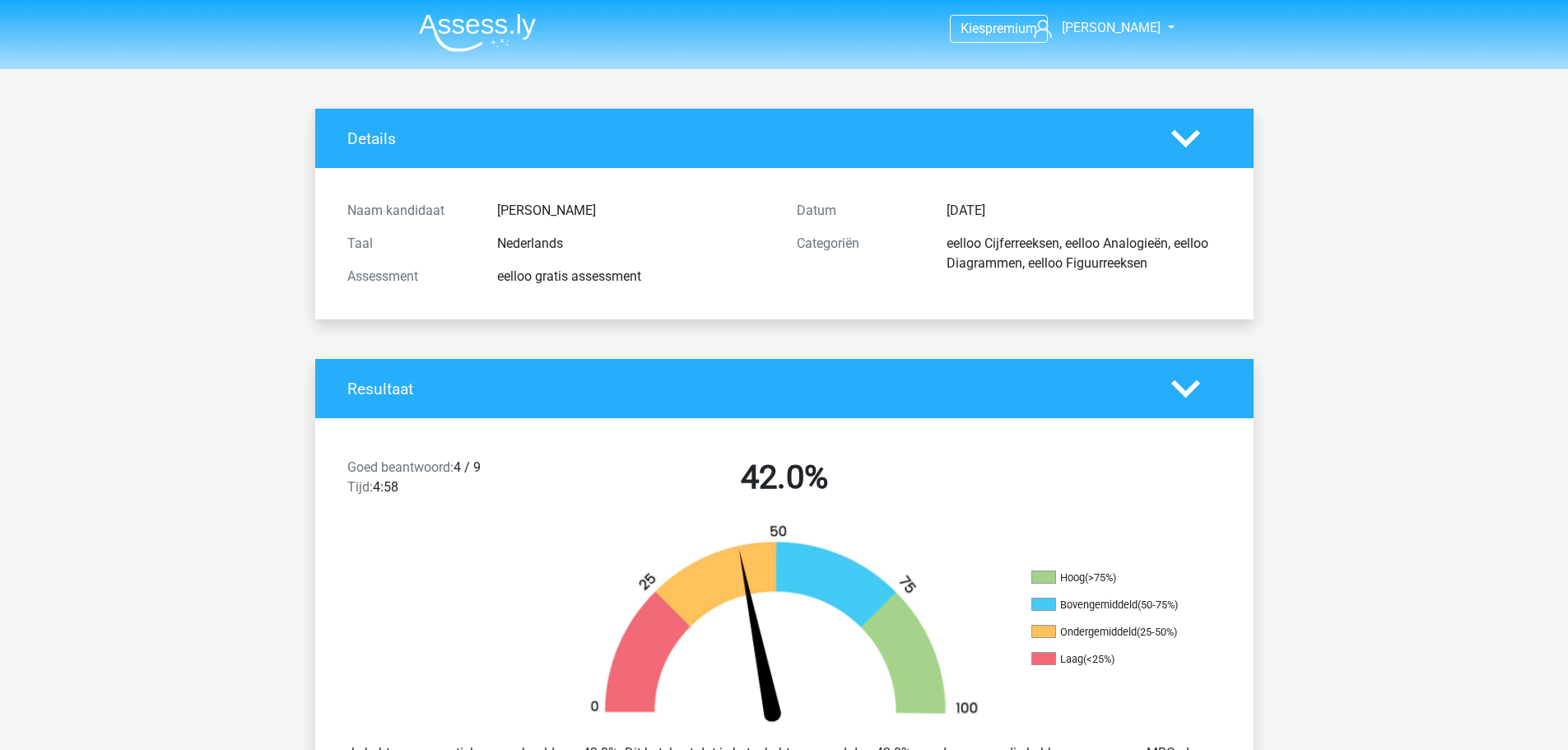
scroll to position [3019, 0]
